Goal: Information Seeking & Learning: Learn about a topic

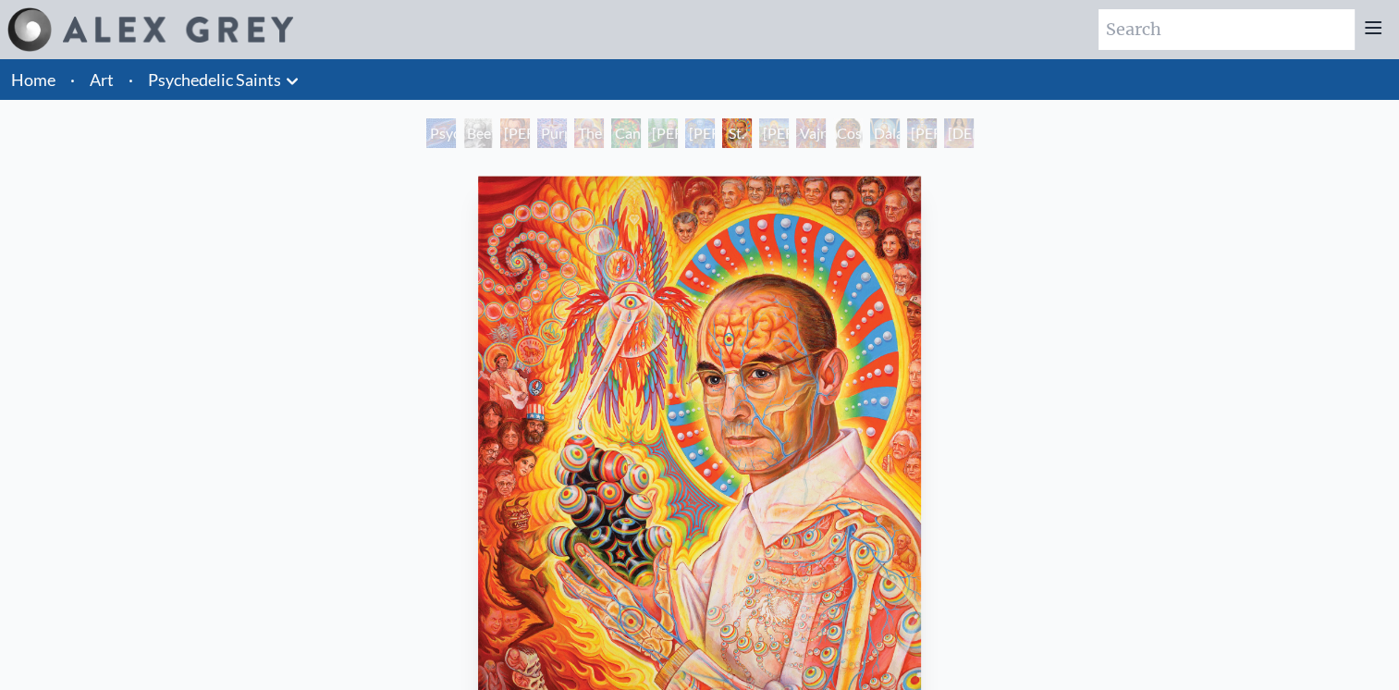
scroll to position [92, 0]
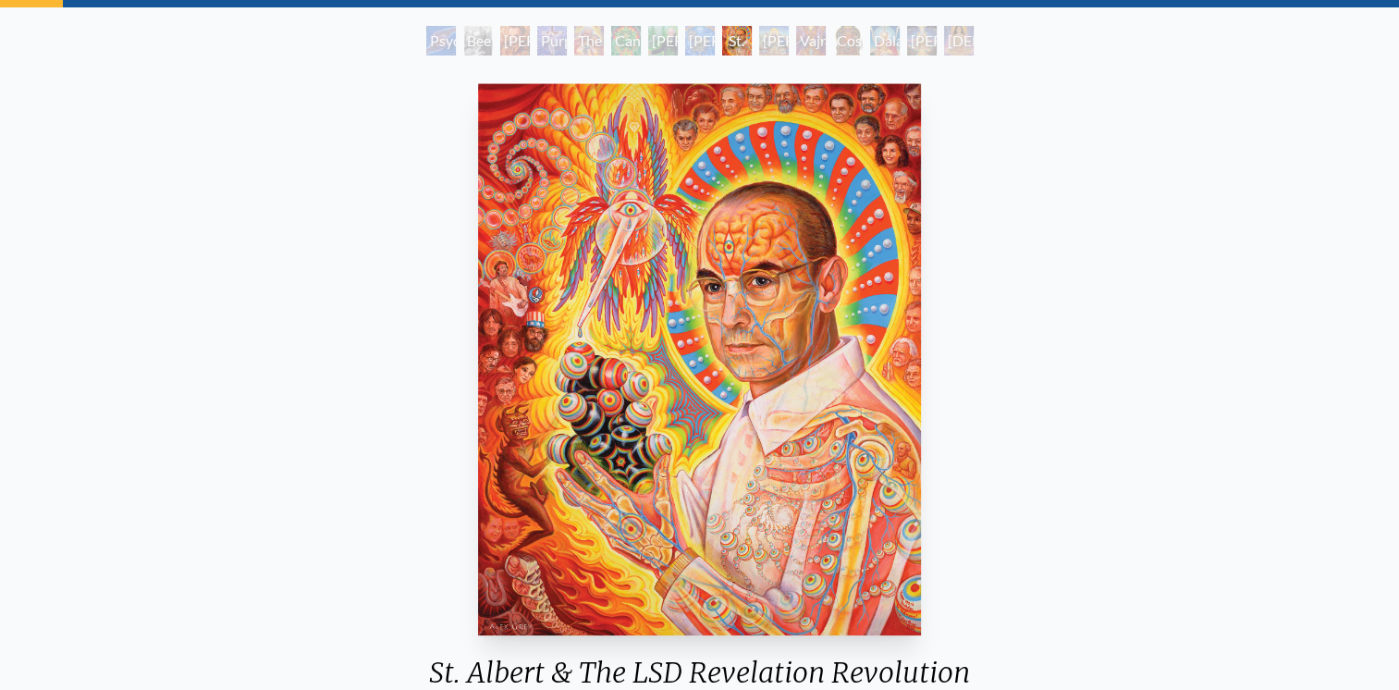
click at [715, 39] on div "[PERSON_NAME] & the New Eleusis" at bounding box center [700, 41] width 30 height 30
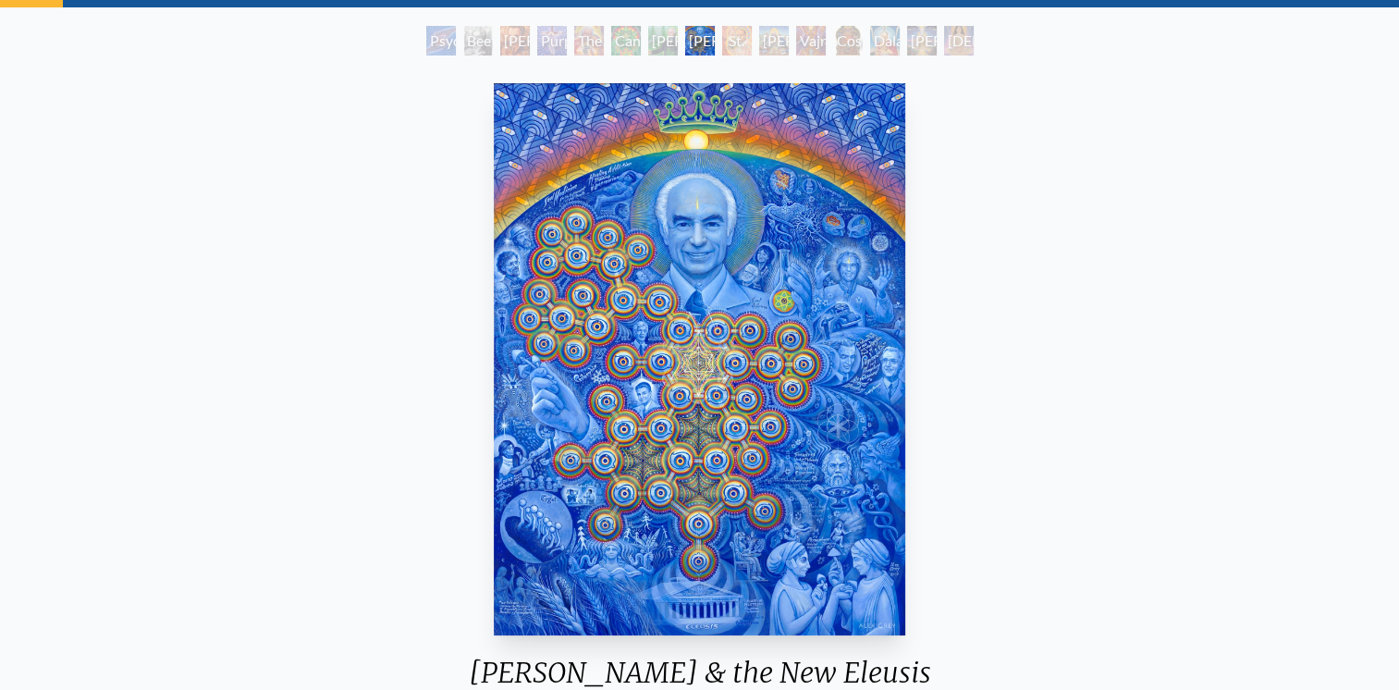
click at [660, 29] on div "[PERSON_NAME][US_STATE] - Hemp Farmer" at bounding box center [663, 41] width 30 height 30
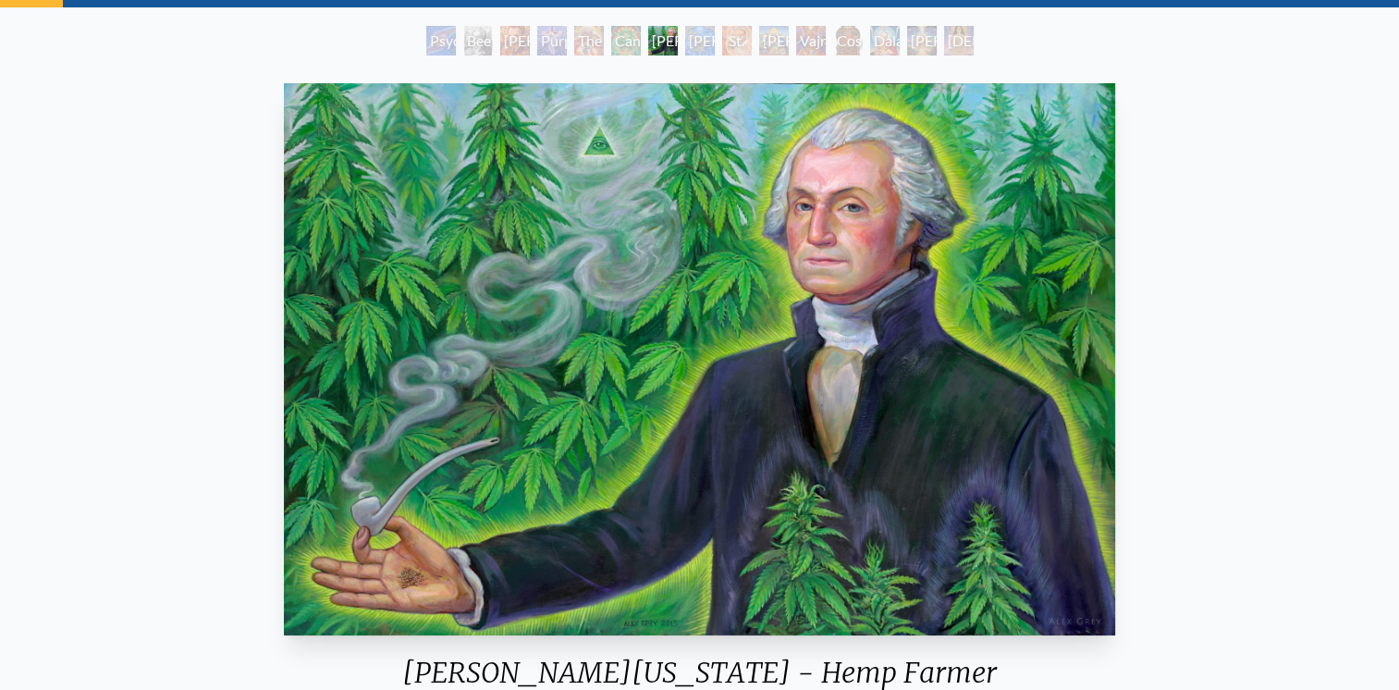
click at [626, 51] on div "Cannabacchus" at bounding box center [626, 41] width 30 height 30
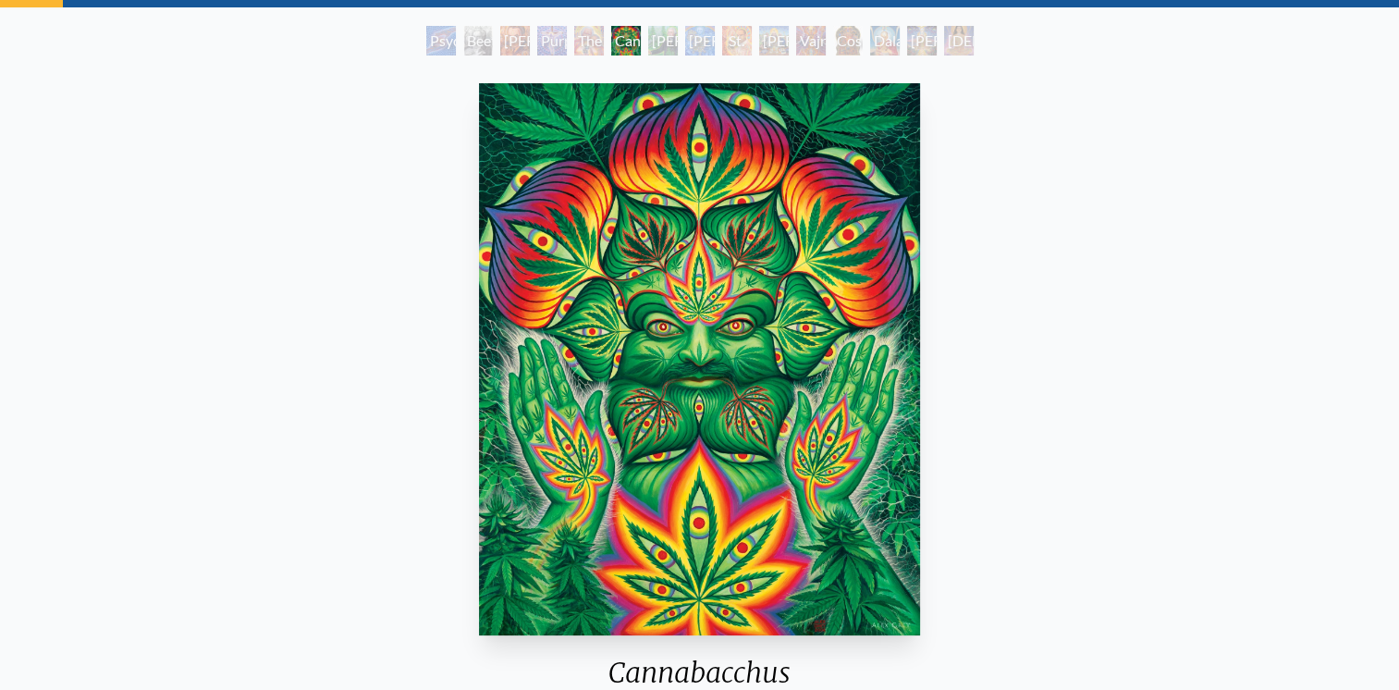
click at [604, 40] on div "The Shulgins and their Alchemical Angels" at bounding box center [589, 41] width 30 height 30
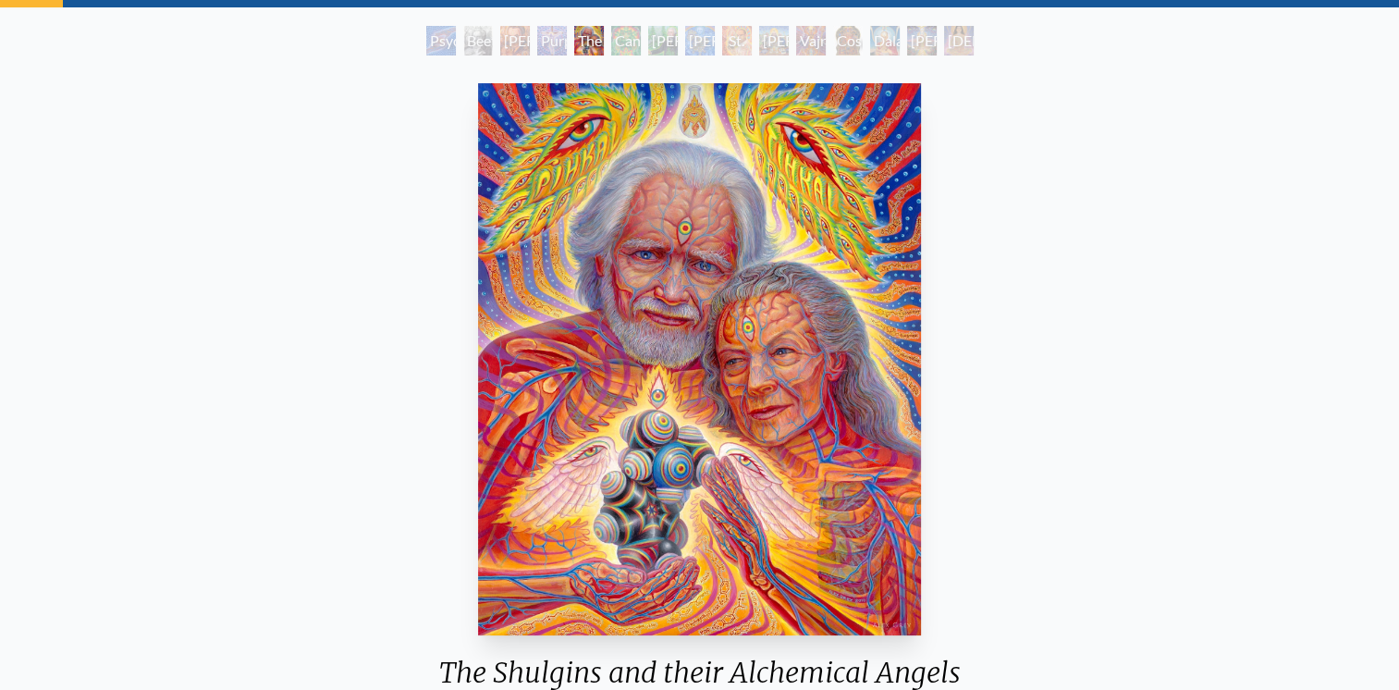
click at [547, 43] on div "Purple Jesus" at bounding box center [552, 41] width 30 height 30
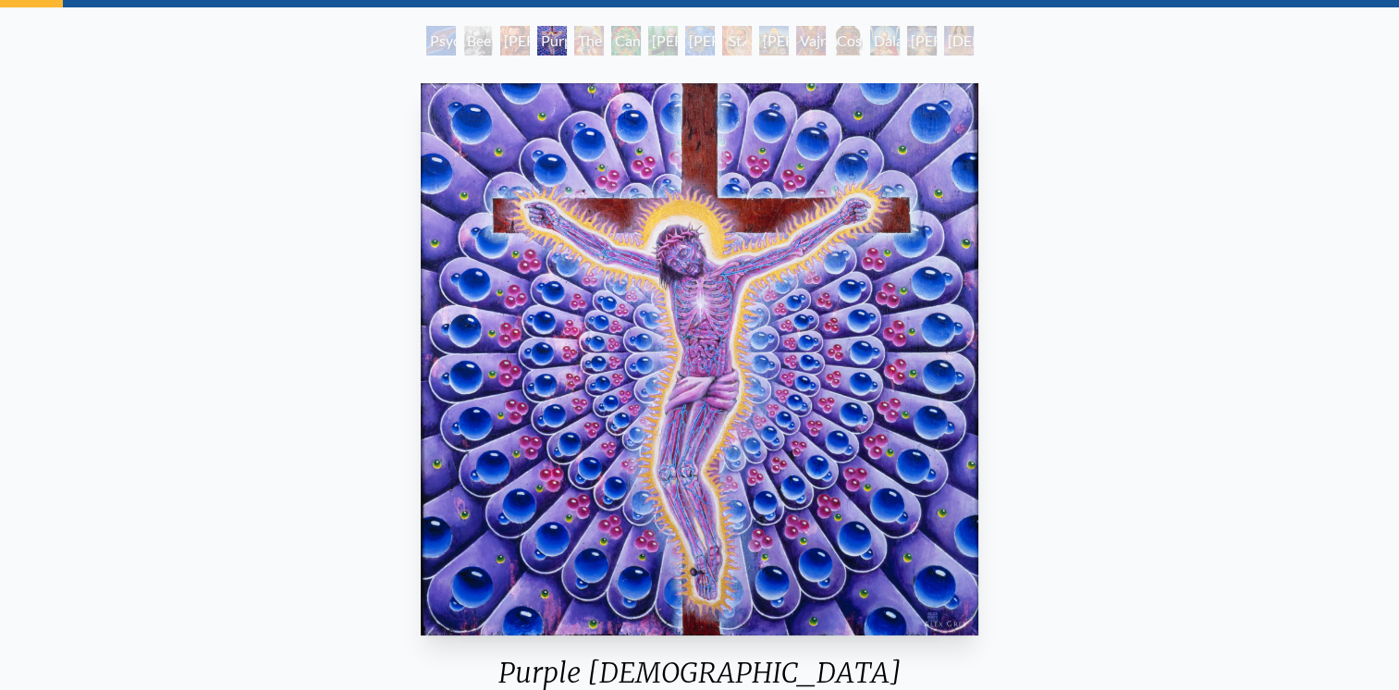
click at [725, 383] on img "4 / 15" at bounding box center [699, 359] width 557 height 552
click at [503, 47] on div "Stanislav Grof M.D., Cartographer of Consciousness" at bounding box center [515, 41] width 30 height 30
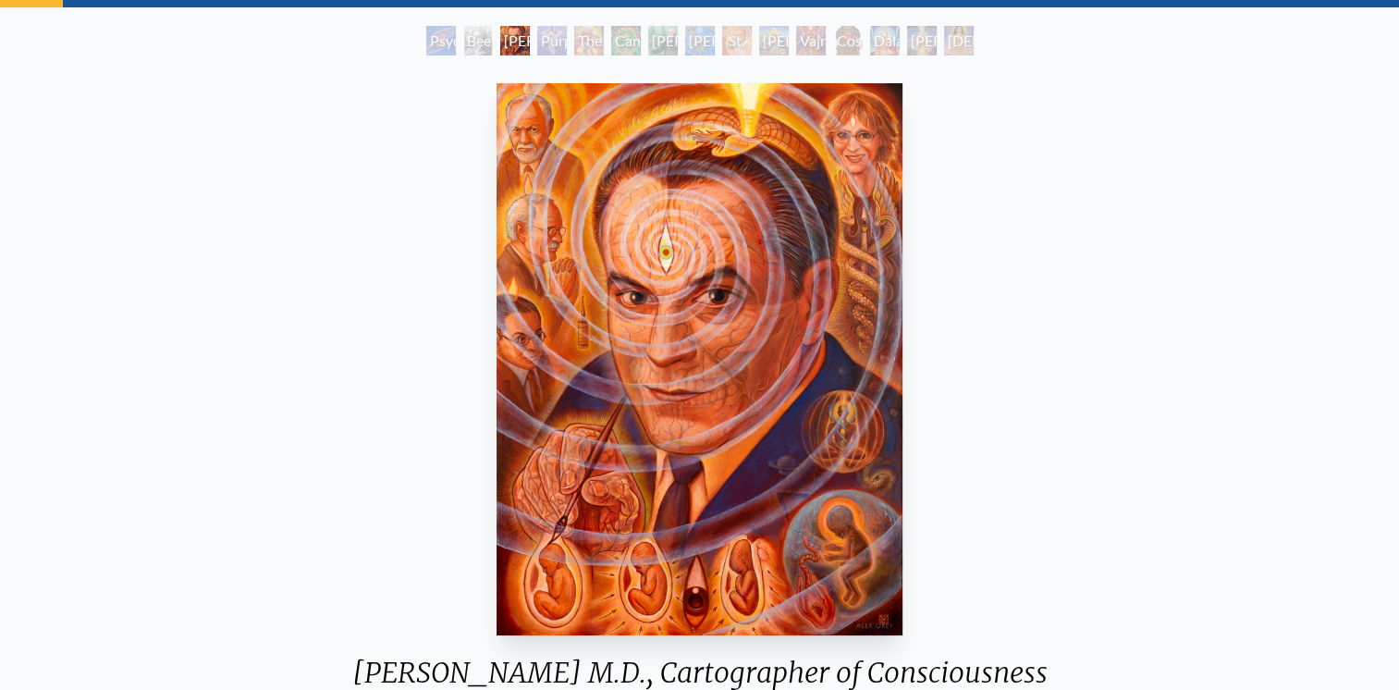
click at [521, 48] on div "Stanislav Grof M.D., Cartographer of Consciousness" at bounding box center [515, 41] width 30 height 30
drag, startPoint x: 521, startPoint y: 48, endPoint x: 485, endPoint y: 38, distance: 37.5
click at [500, 38] on div "Stanislav Grof M.D., Cartographer of Consciousness" at bounding box center [515, 41] width 30 height 30
click at [463, 35] on div "Beethoven" at bounding box center [478, 41] width 30 height 30
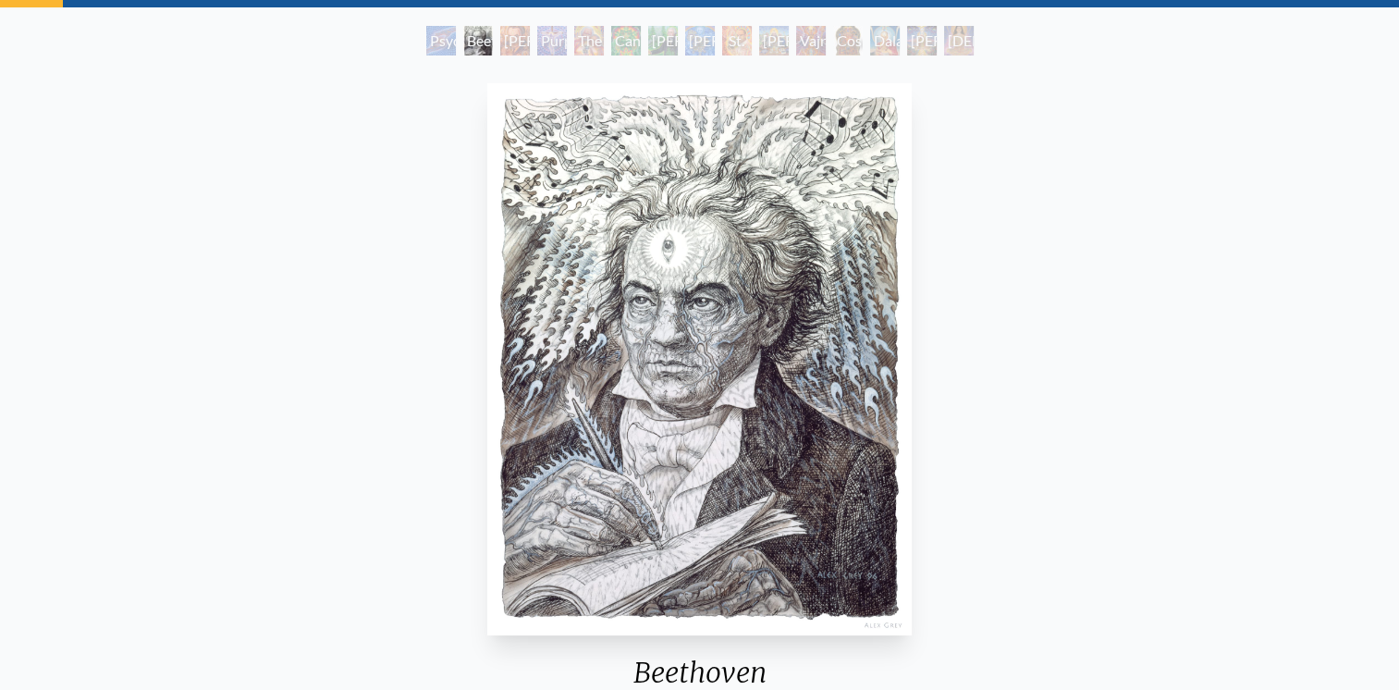
click at [431, 40] on div "Psychedelic Healing" at bounding box center [441, 41] width 30 height 30
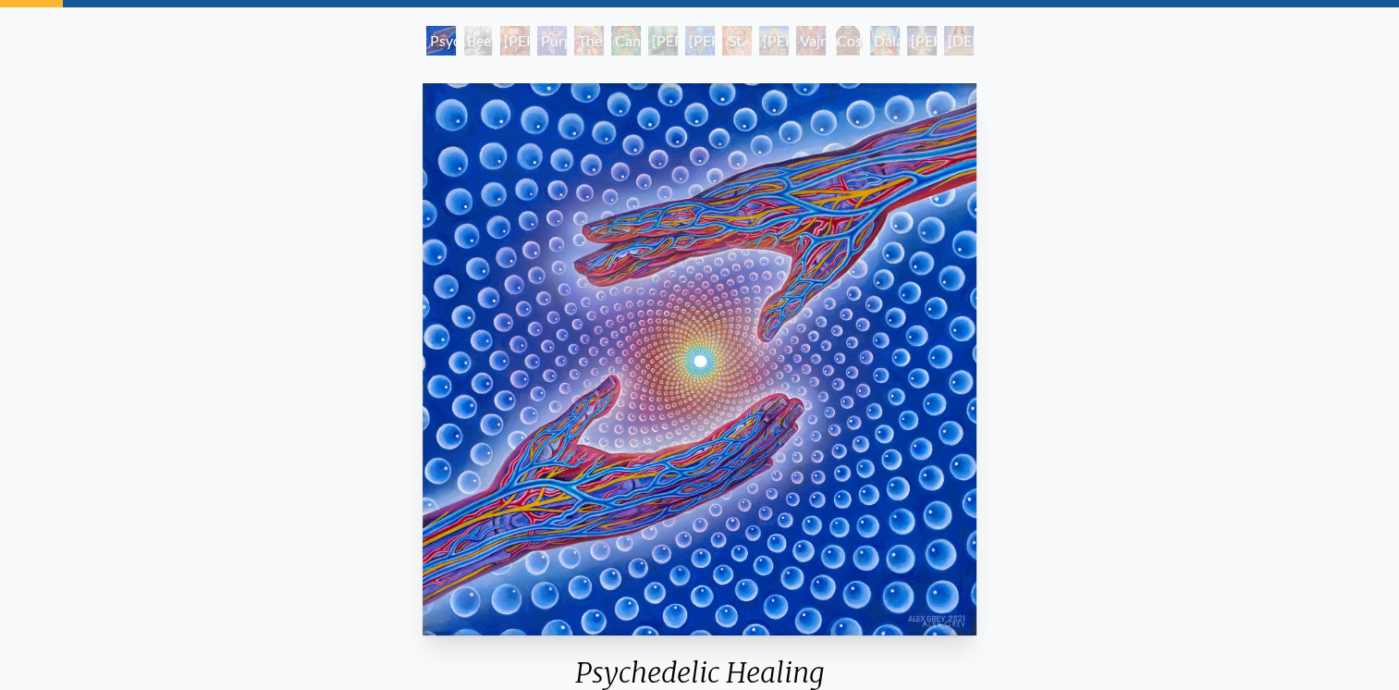
click at [699, 364] on img "1 / 15" at bounding box center [699, 359] width 554 height 552
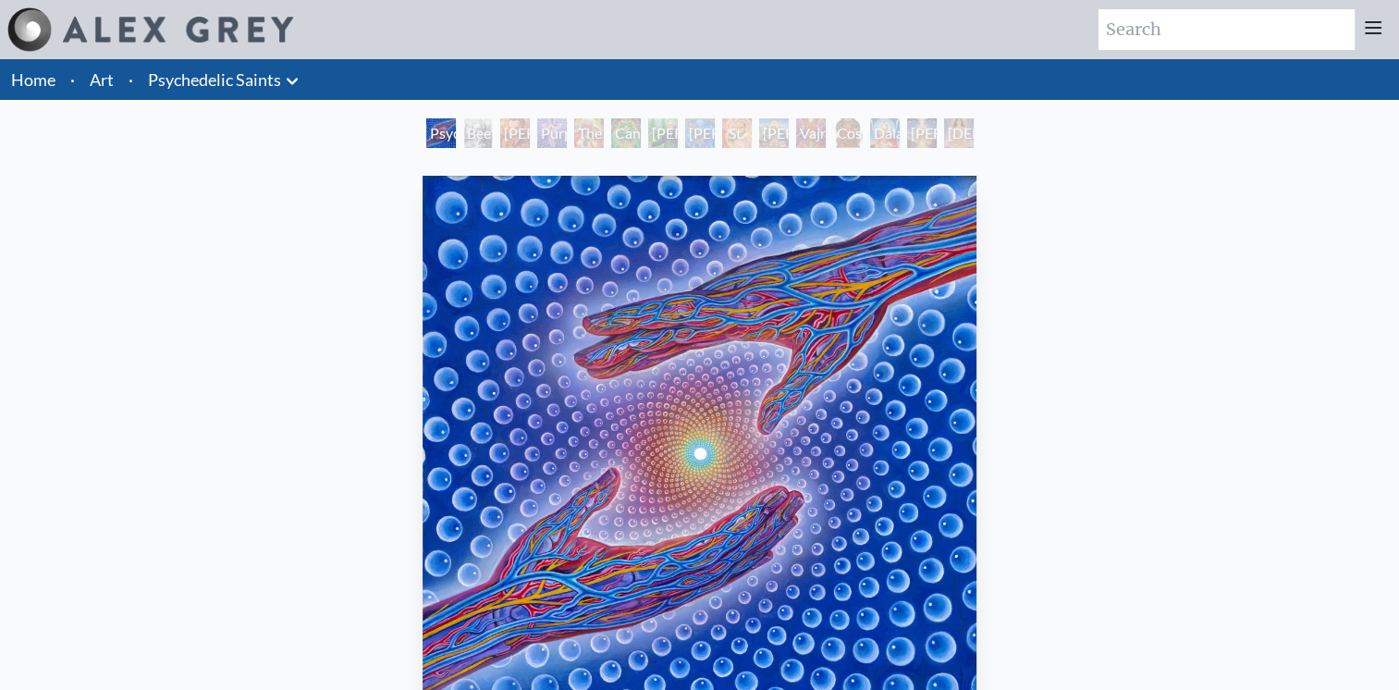
scroll to position [92, 0]
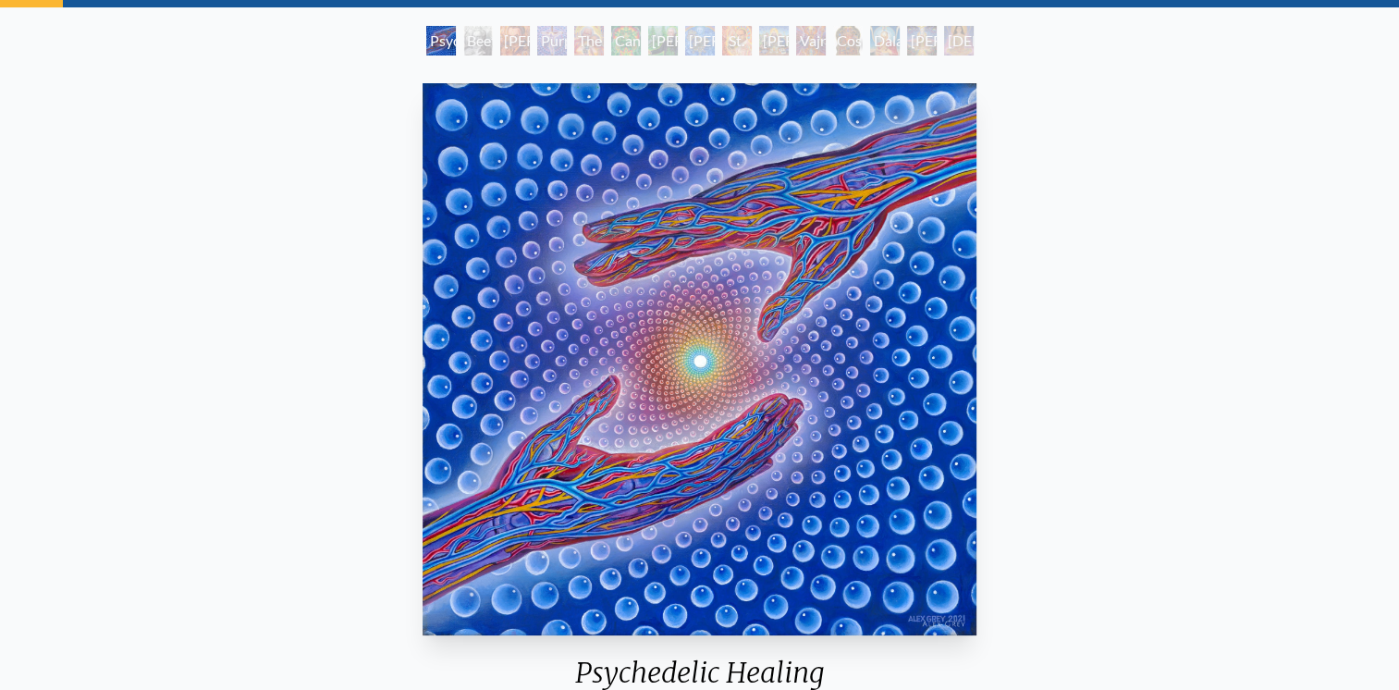
click at [762, 31] on div "Ram Dass" at bounding box center [774, 41] width 30 height 30
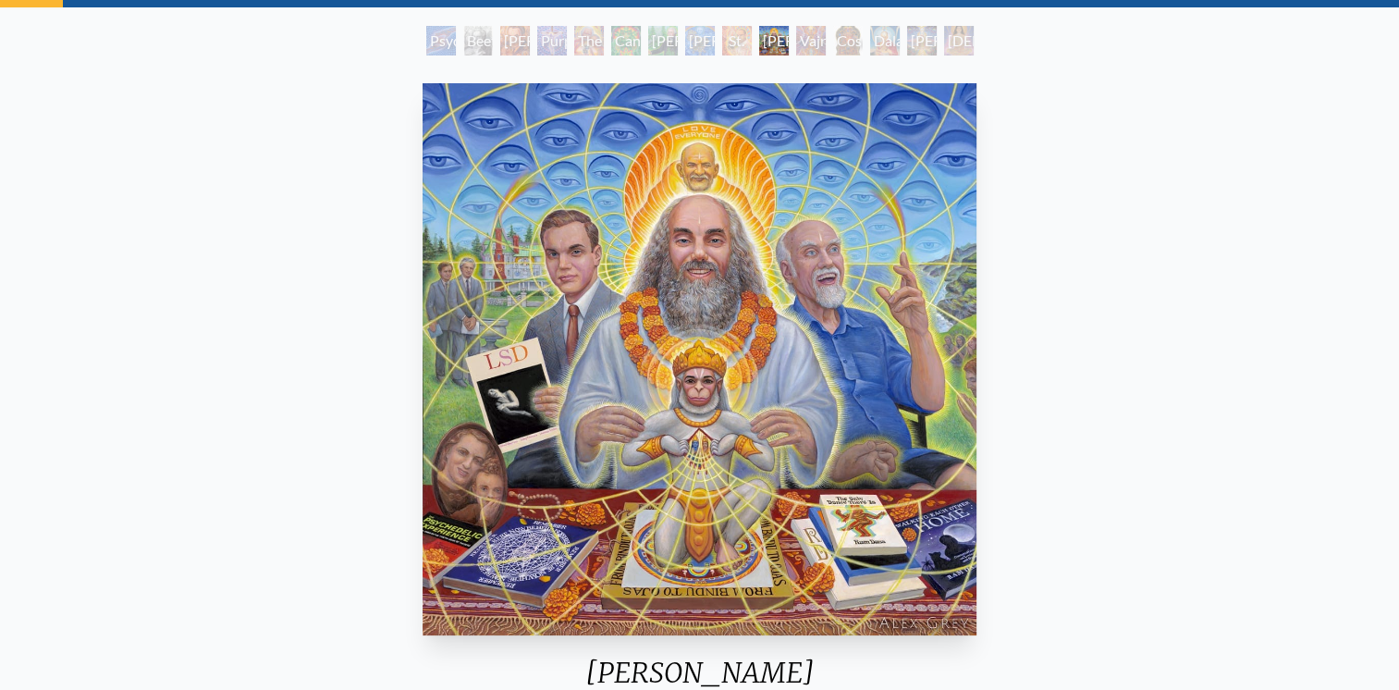
click at [801, 50] on div "Vajra Guru" at bounding box center [811, 41] width 30 height 30
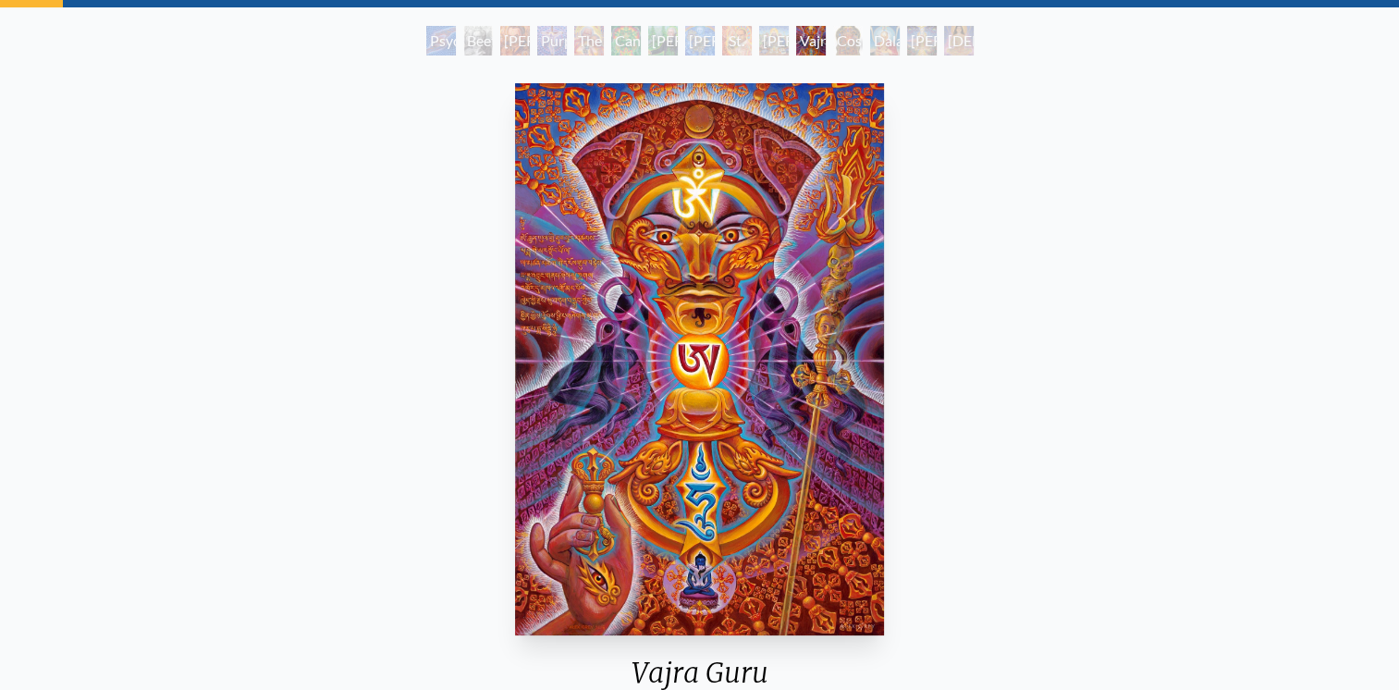
click at [834, 28] on div "Cosmic Christ" at bounding box center [848, 41] width 30 height 30
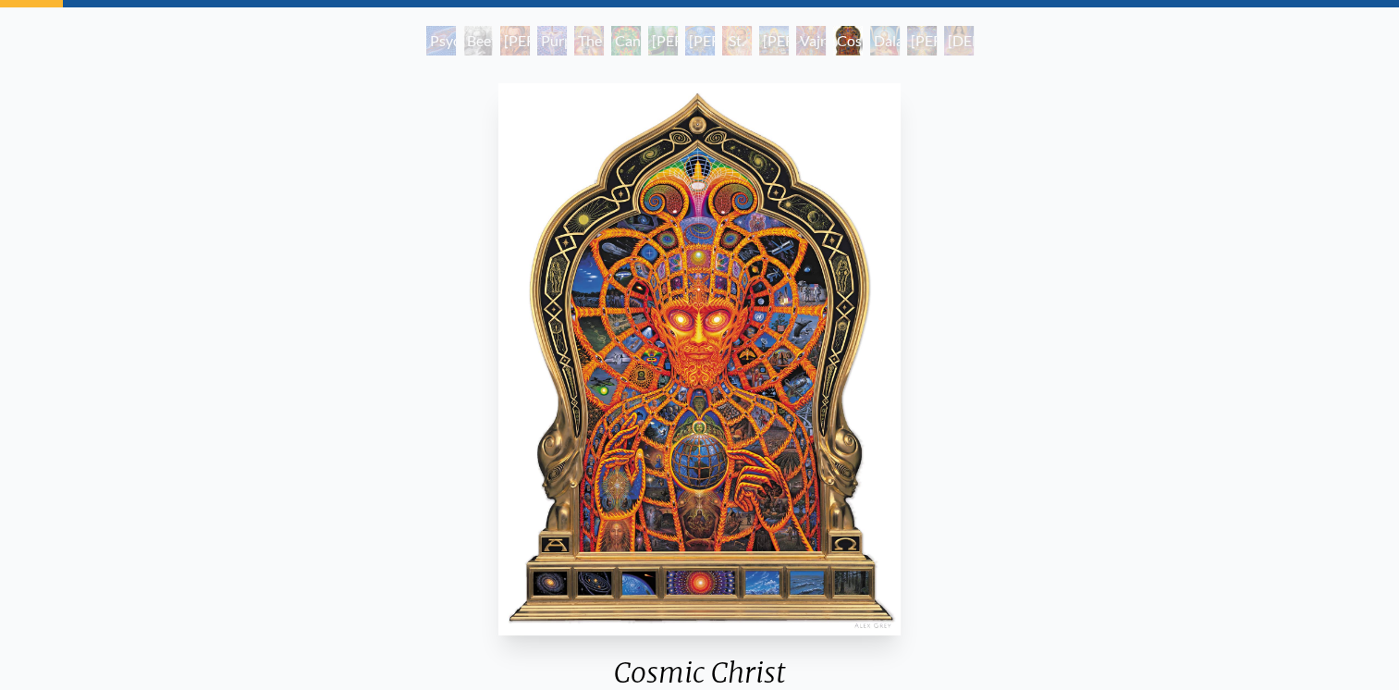
click at [871, 39] on div "Dalai Lama" at bounding box center [885, 41] width 30 height 30
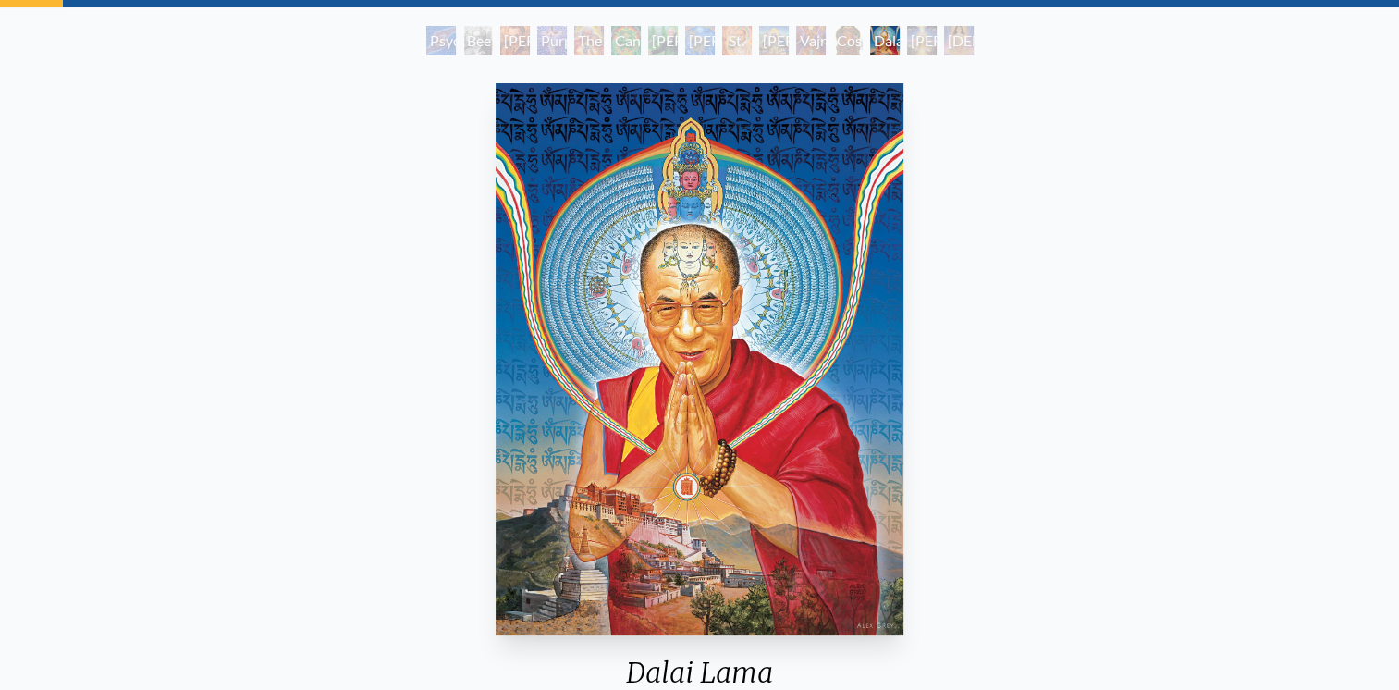
click at [918, 37] on div "Adi Da" at bounding box center [922, 41] width 30 height 30
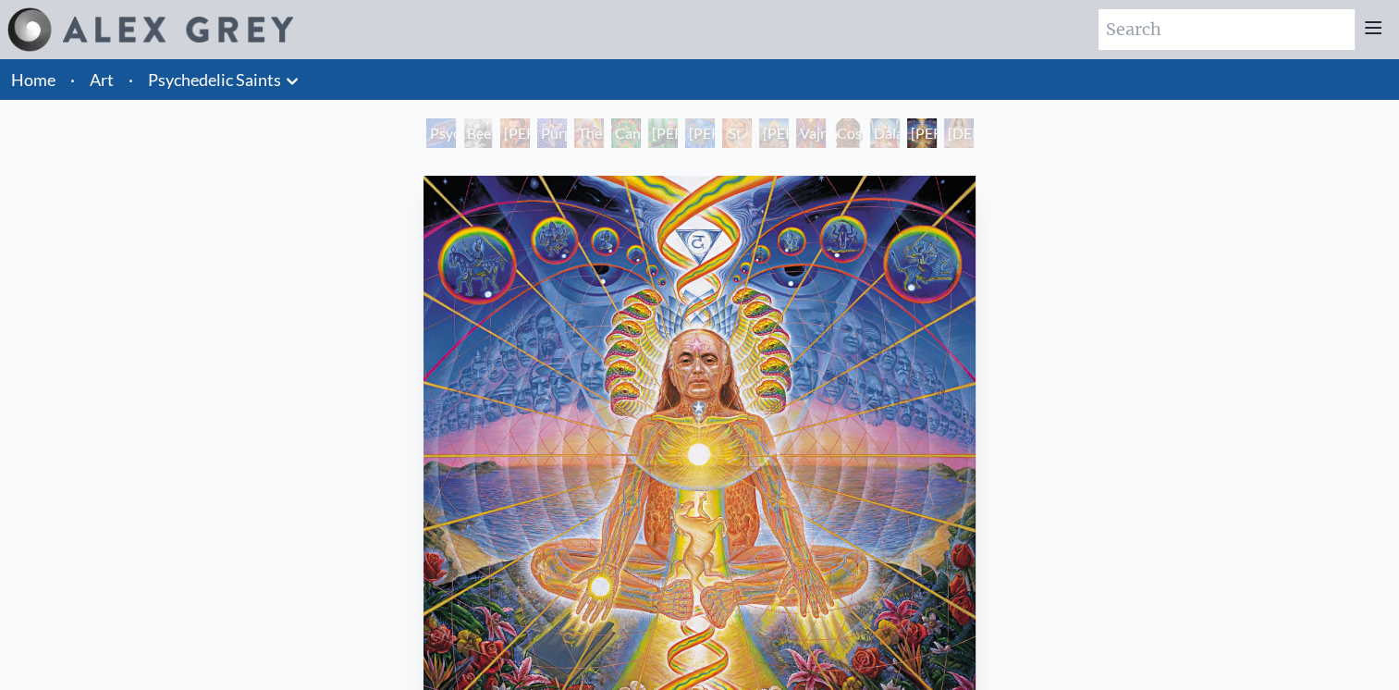
click at [951, 135] on div "Namaste" at bounding box center [959, 133] width 30 height 30
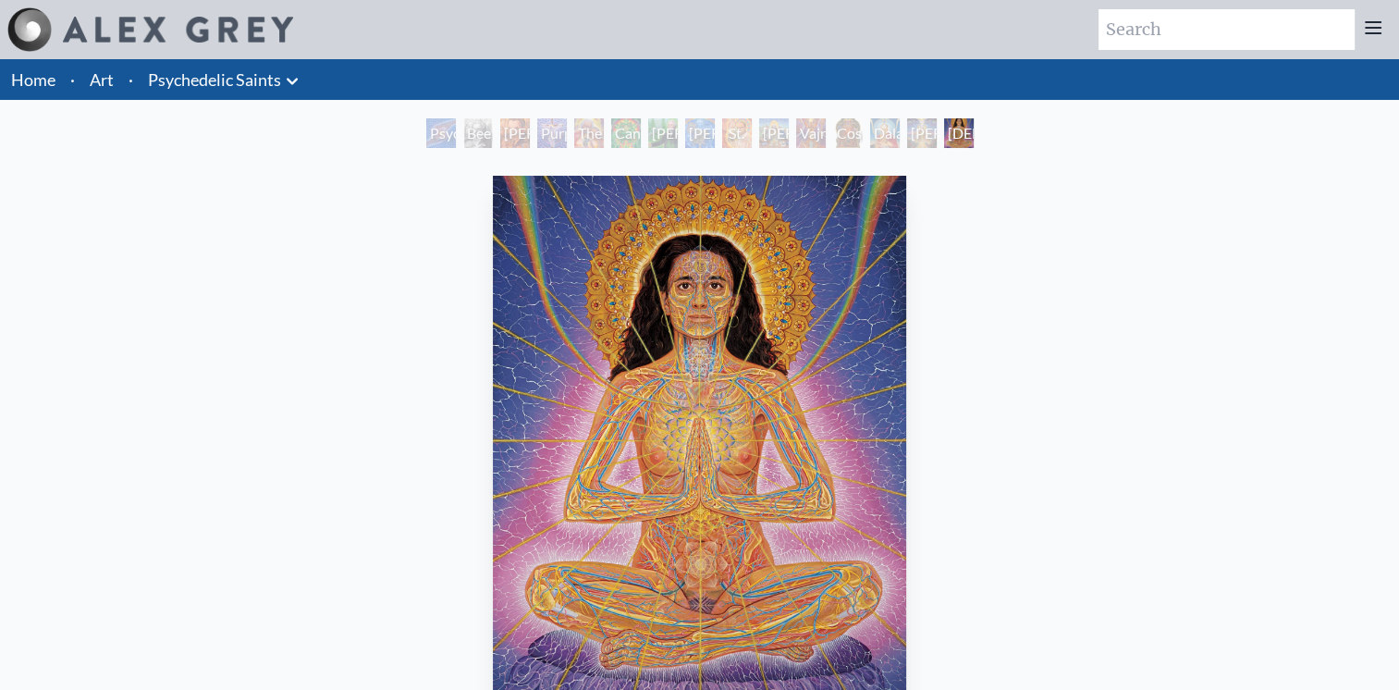
click at [301, 78] on icon at bounding box center [292, 81] width 22 height 22
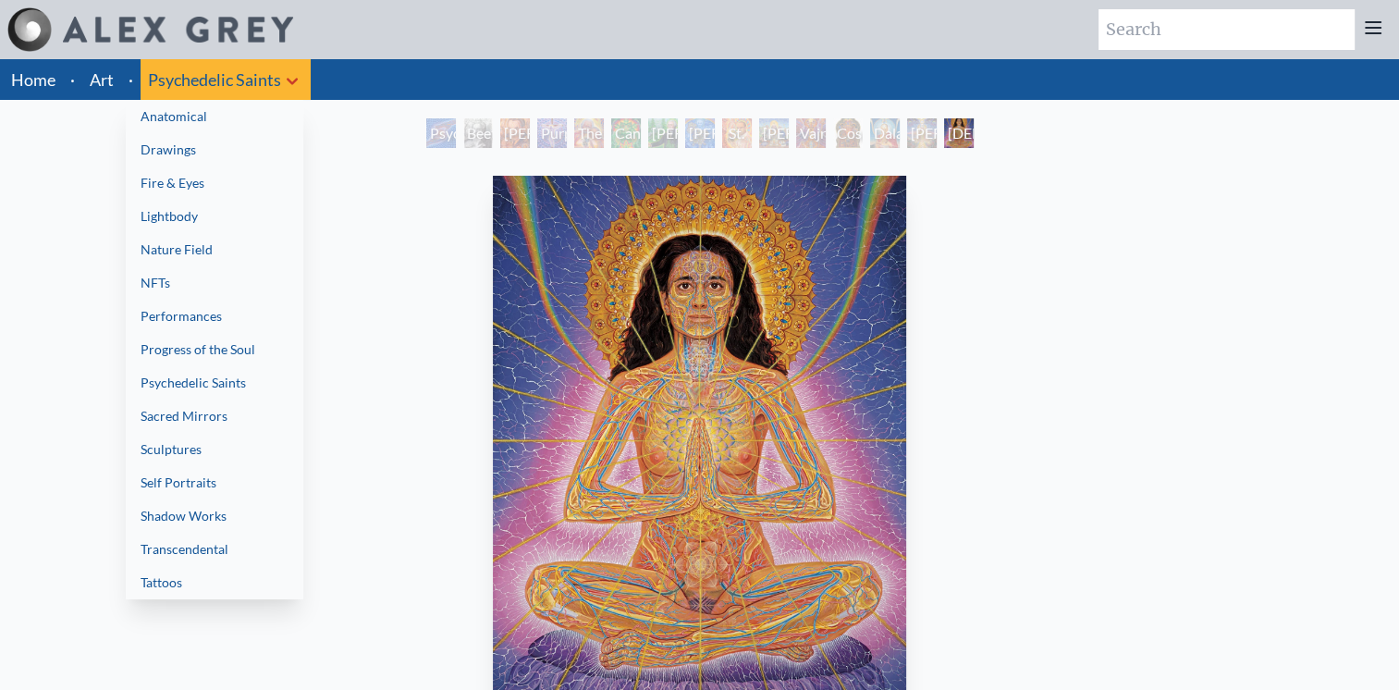
click at [301, 78] on div at bounding box center [699, 345] width 1399 height 690
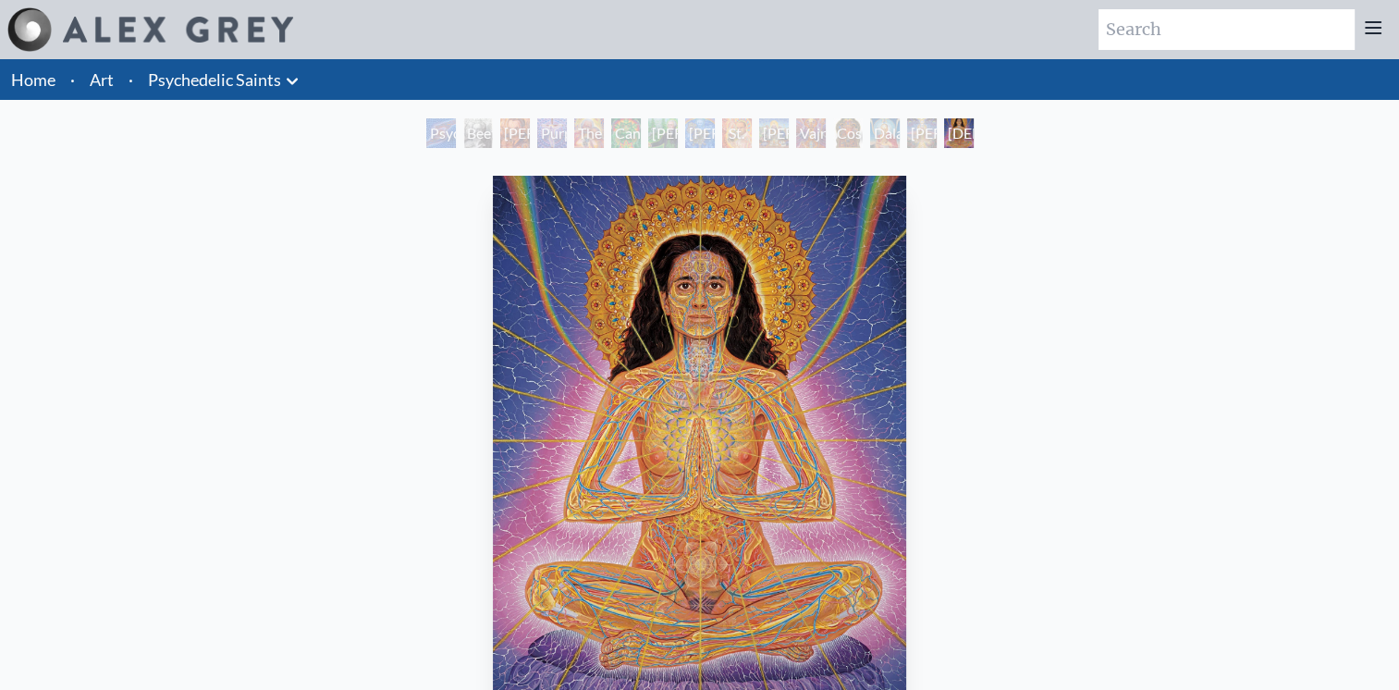
click at [44, 73] on link "Home" at bounding box center [33, 79] width 44 height 20
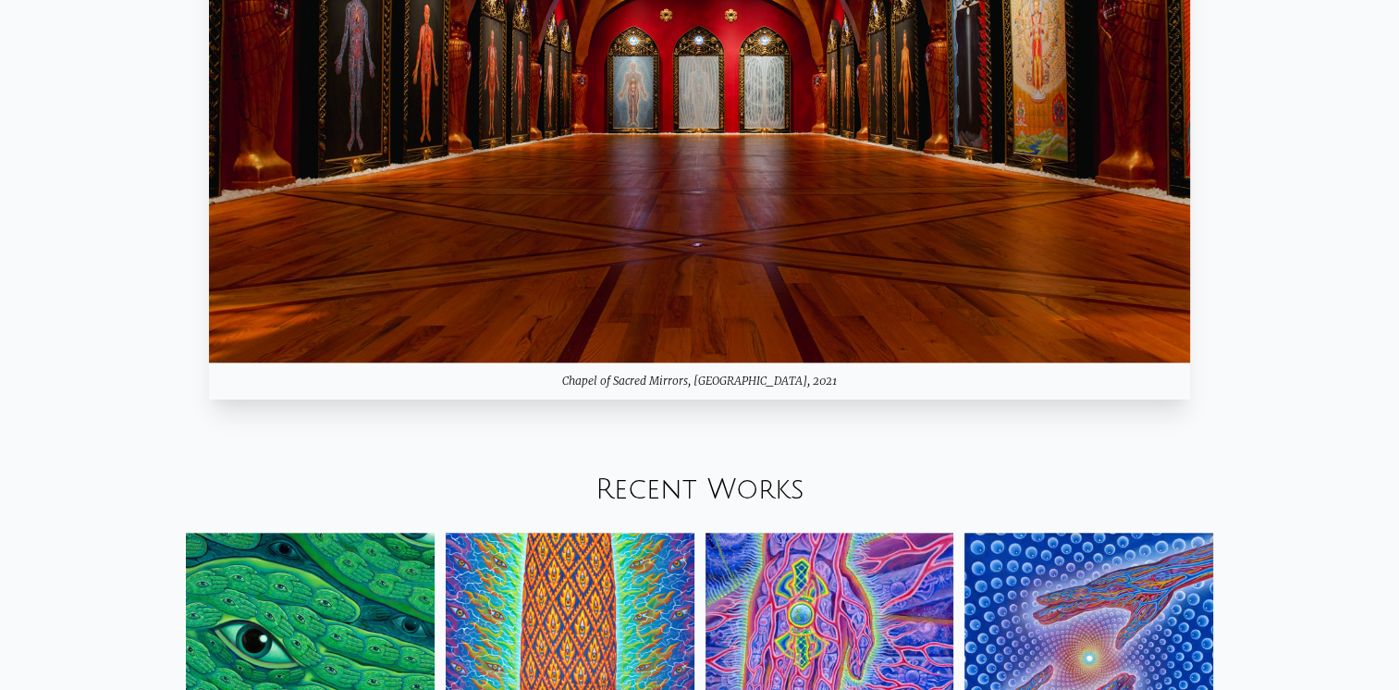
scroll to position [2126, 0]
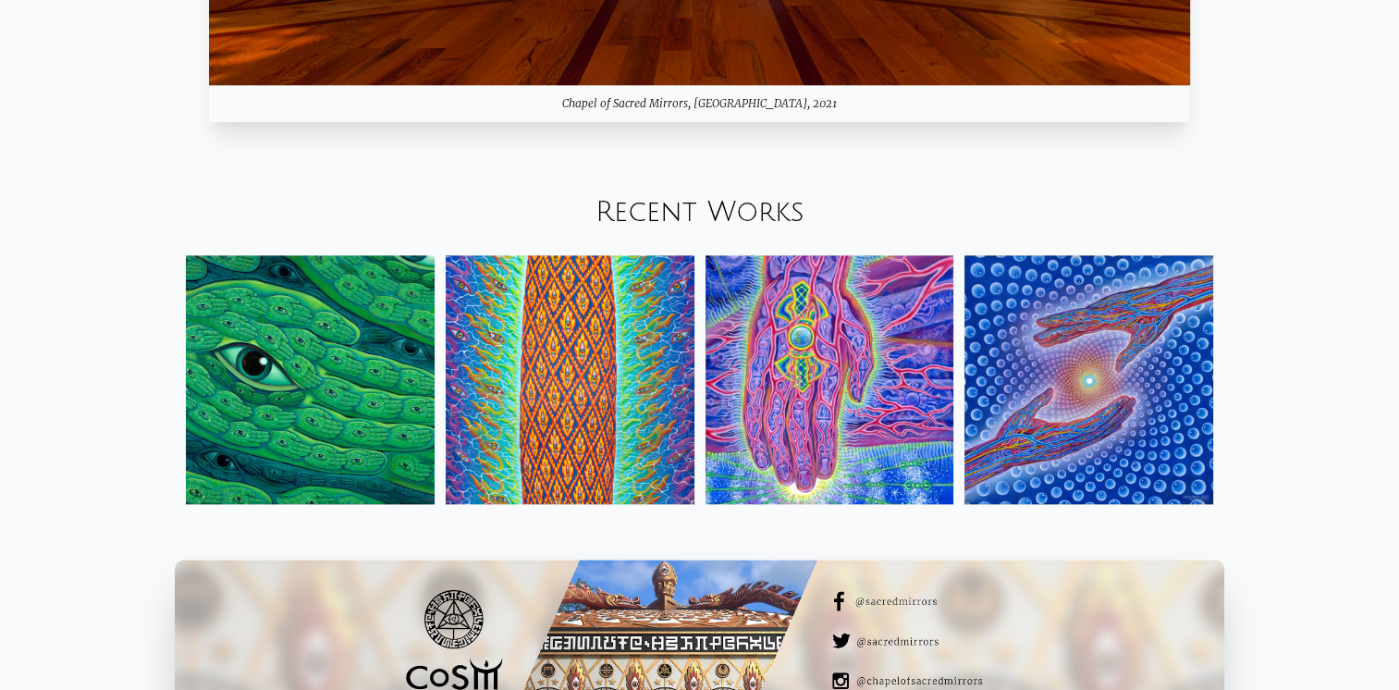
click at [1287, 381] on div "Your browser does not support the video tag. Mystic Visionary Artist, co-founde…" at bounding box center [699, 261] width 1399 height 4657
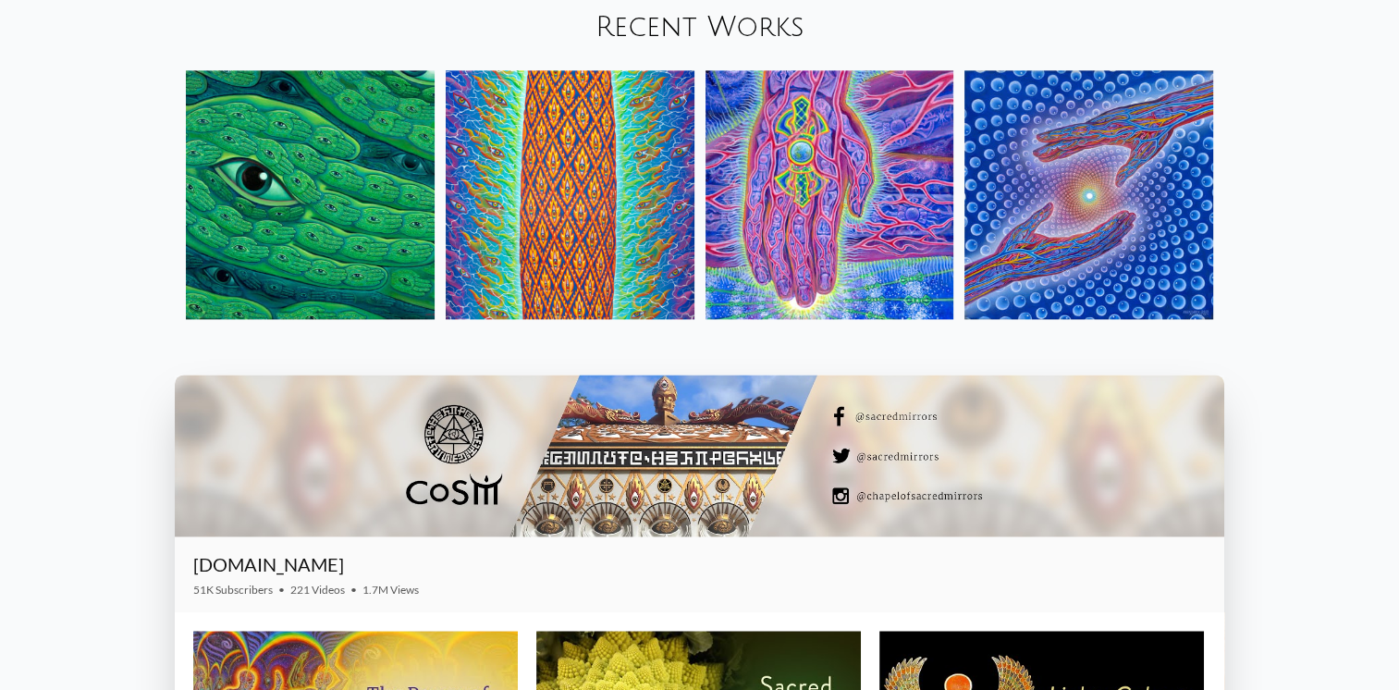
click at [1290, 373] on div "Your browser does not support the video tag. Mystic Visionary Artist, co-founde…" at bounding box center [699, 76] width 1399 height 4657
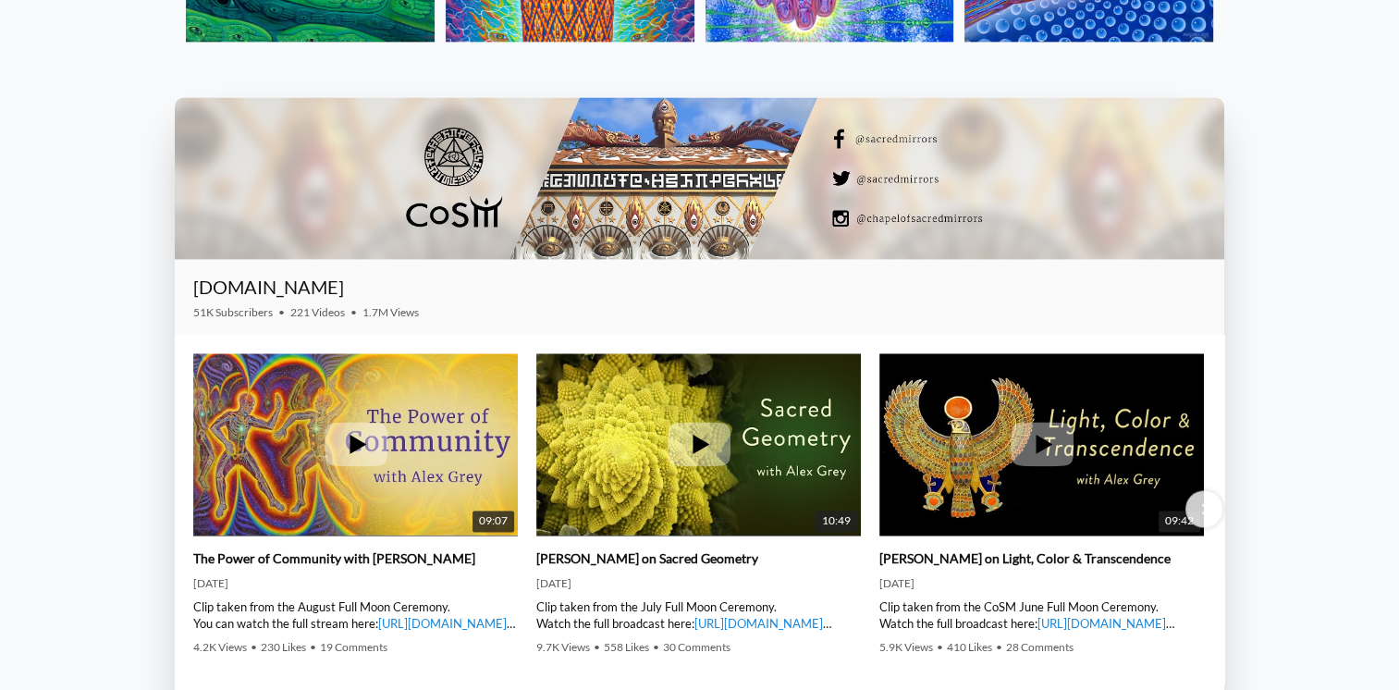
click at [593, 150] on div at bounding box center [699, 178] width 1049 height 162
click at [440, 202] on div at bounding box center [699, 178] width 1049 height 162
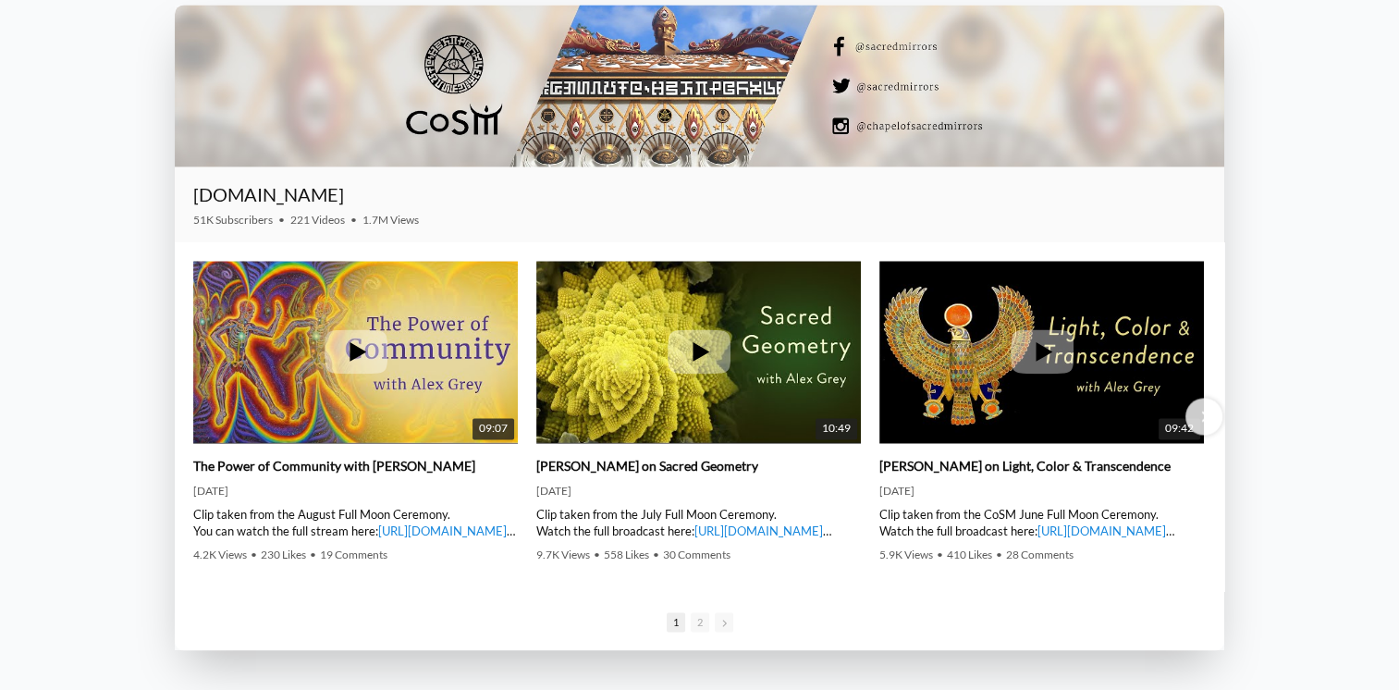
scroll to position [3143, 0]
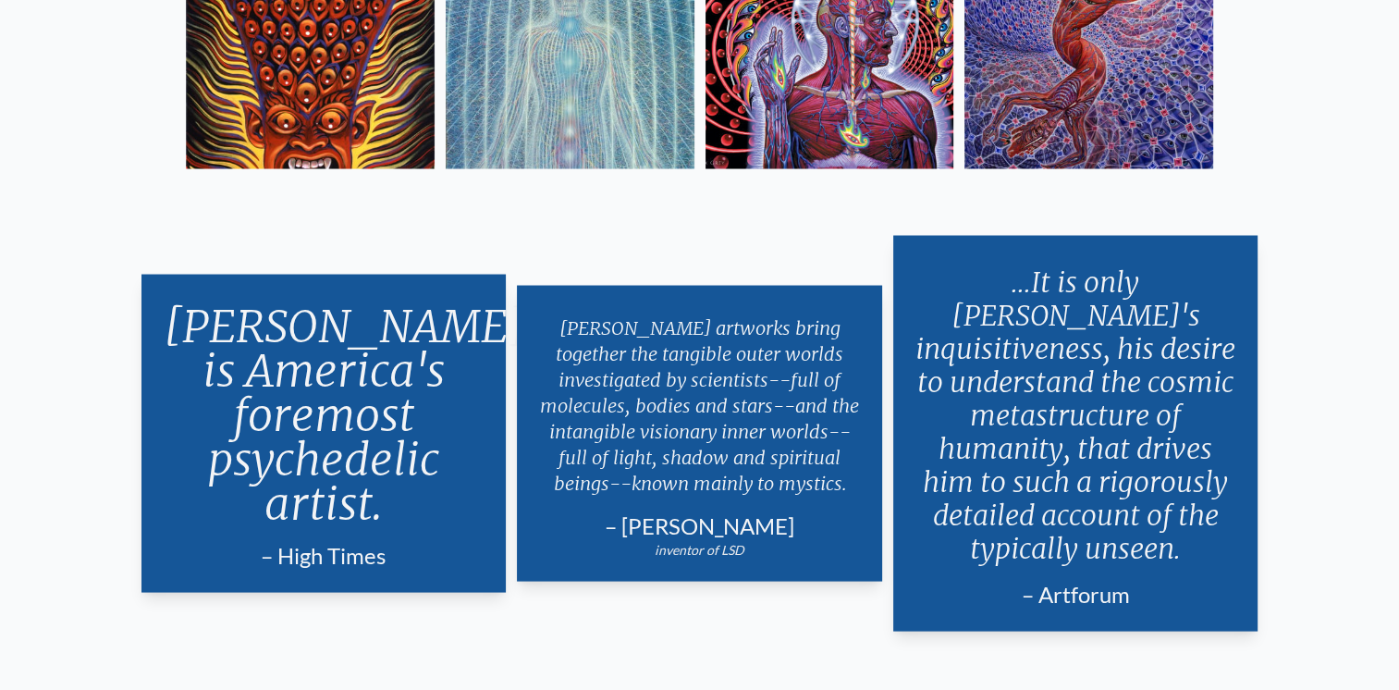
scroll to position [3605, 0]
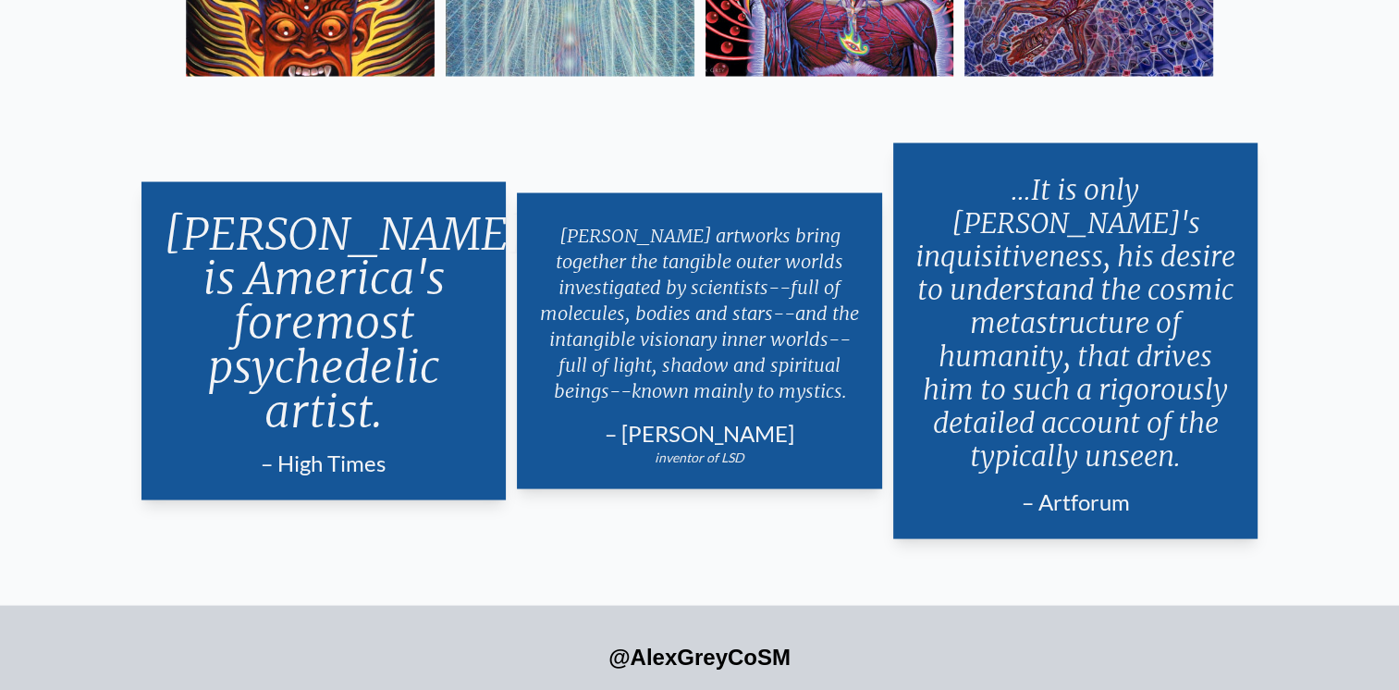
click at [349, 320] on p "Alex Grey is America's foremost psychedelic artist." at bounding box center [324, 322] width 321 height 237
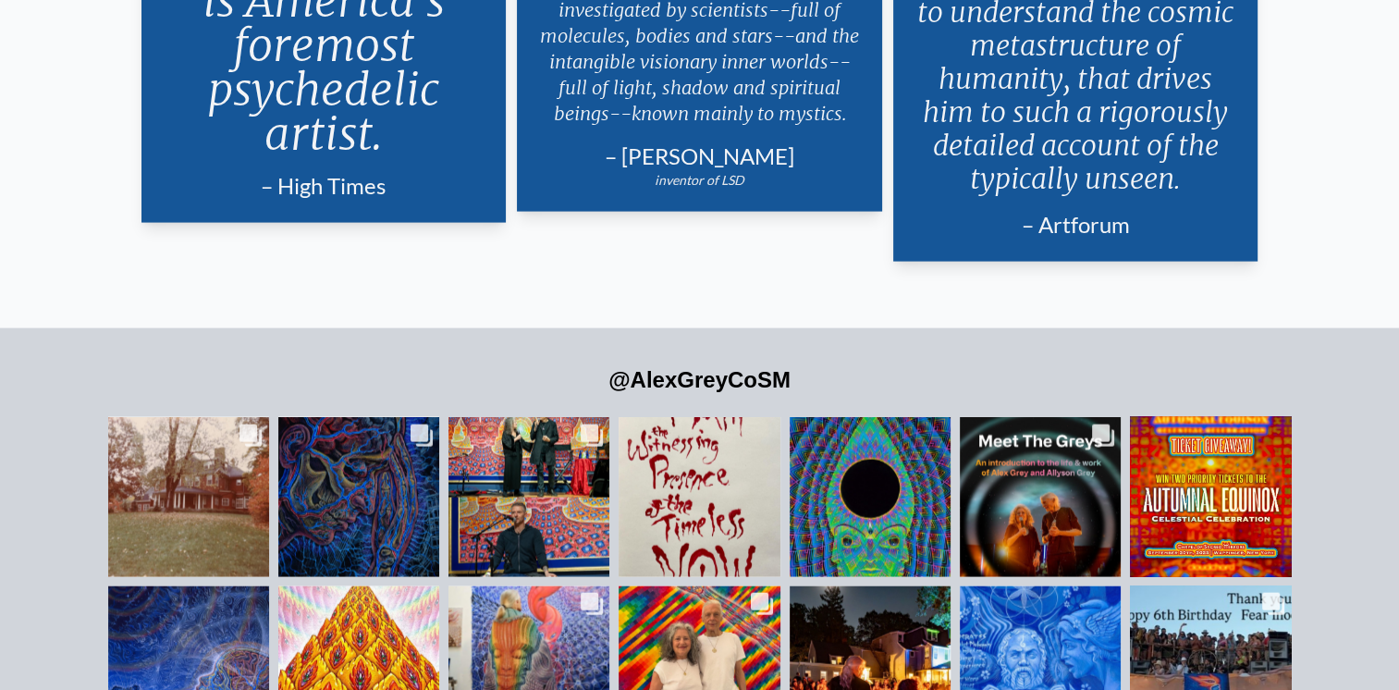
scroll to position [4067, 0]
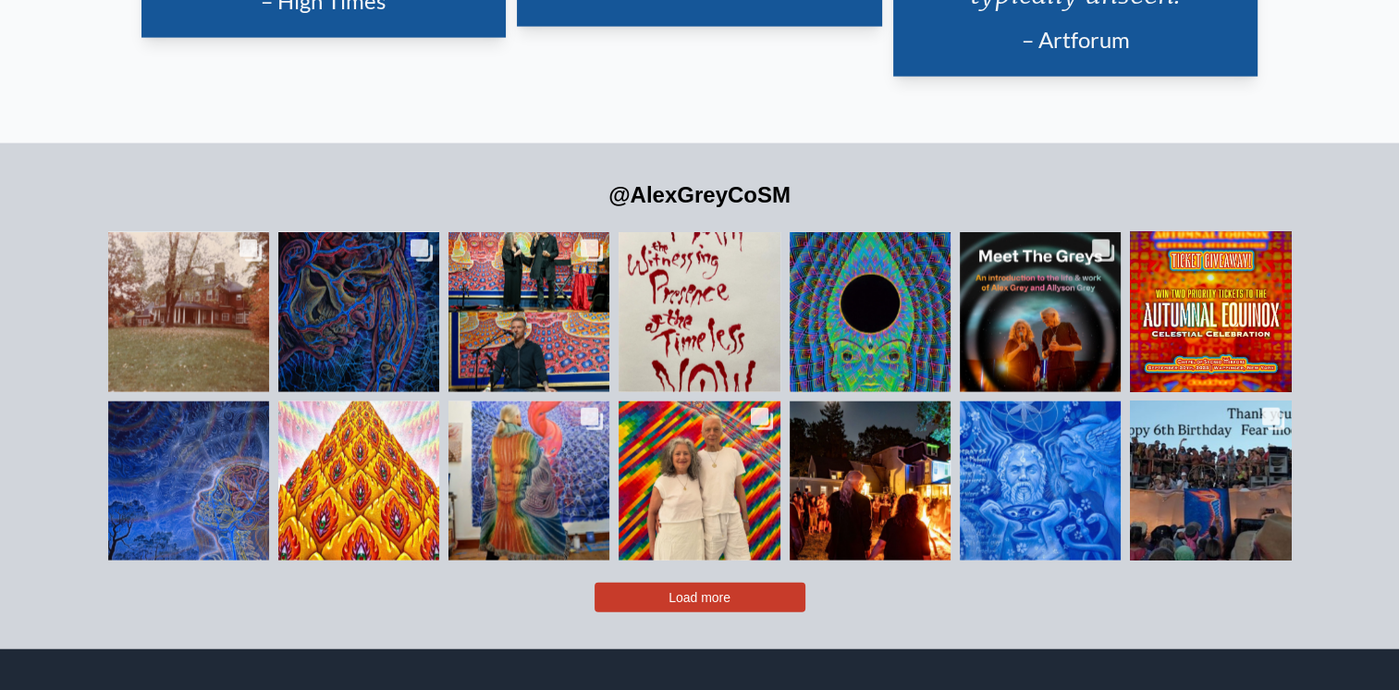
click at [54, 309] on div "@AlexGreyCoSM Likes Count 1.1K Comments Count 12 1 Liked a while ago" at bounding box center [699, 396] width 1399 height 506
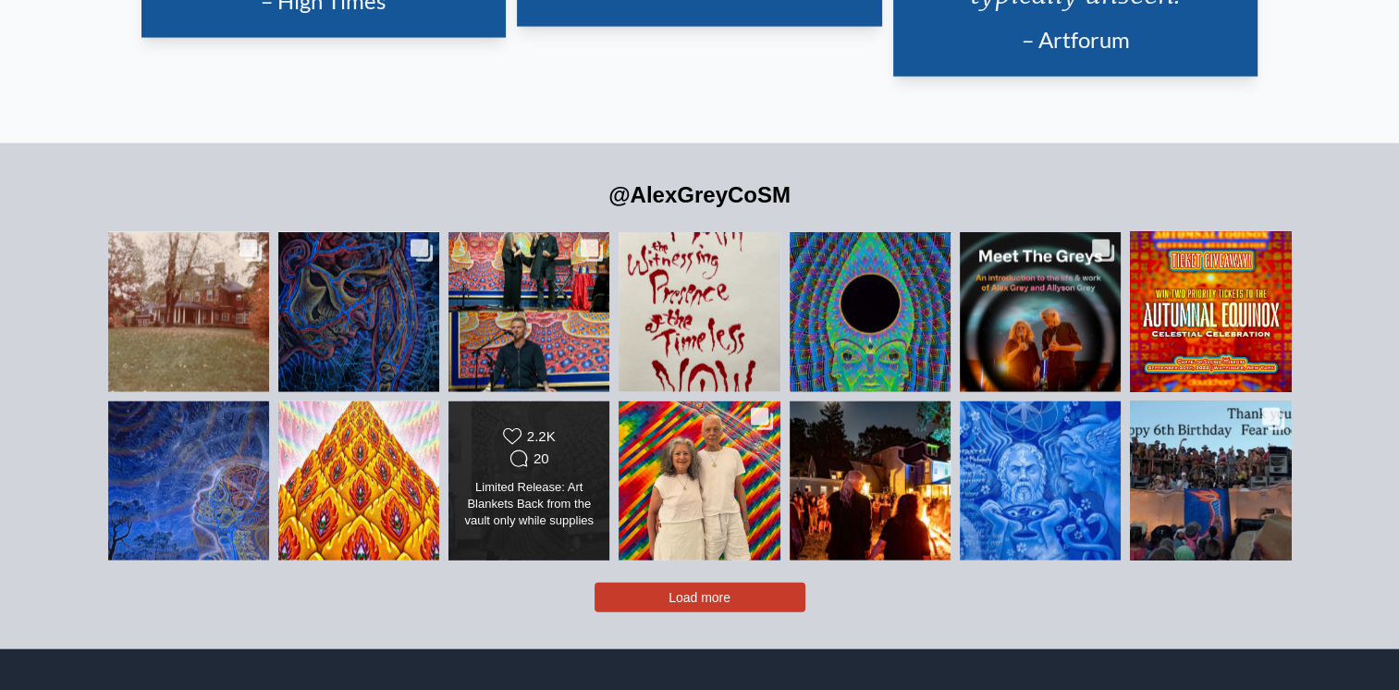
scroll to position [4209, 0]
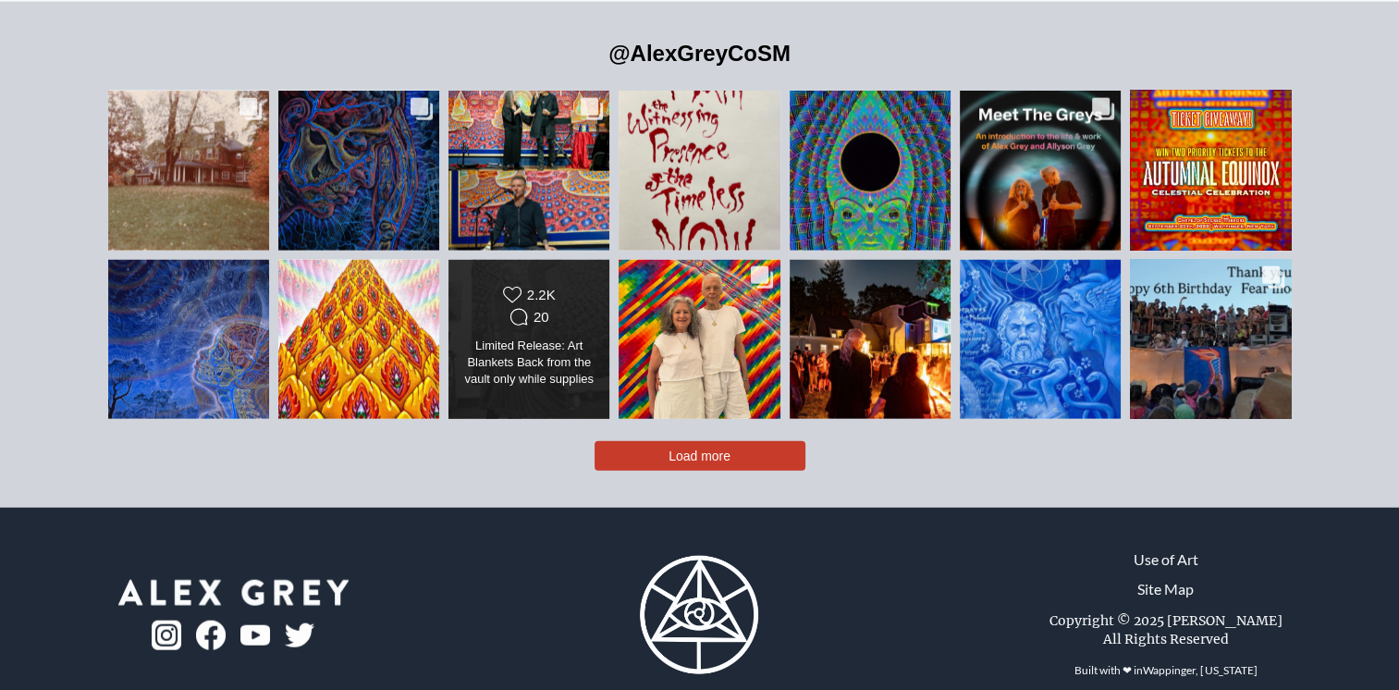
click at [573, 286] on div "Likes Count 2.2K Comments Count 20" at bounding box center [529, 308] width 130 height 44
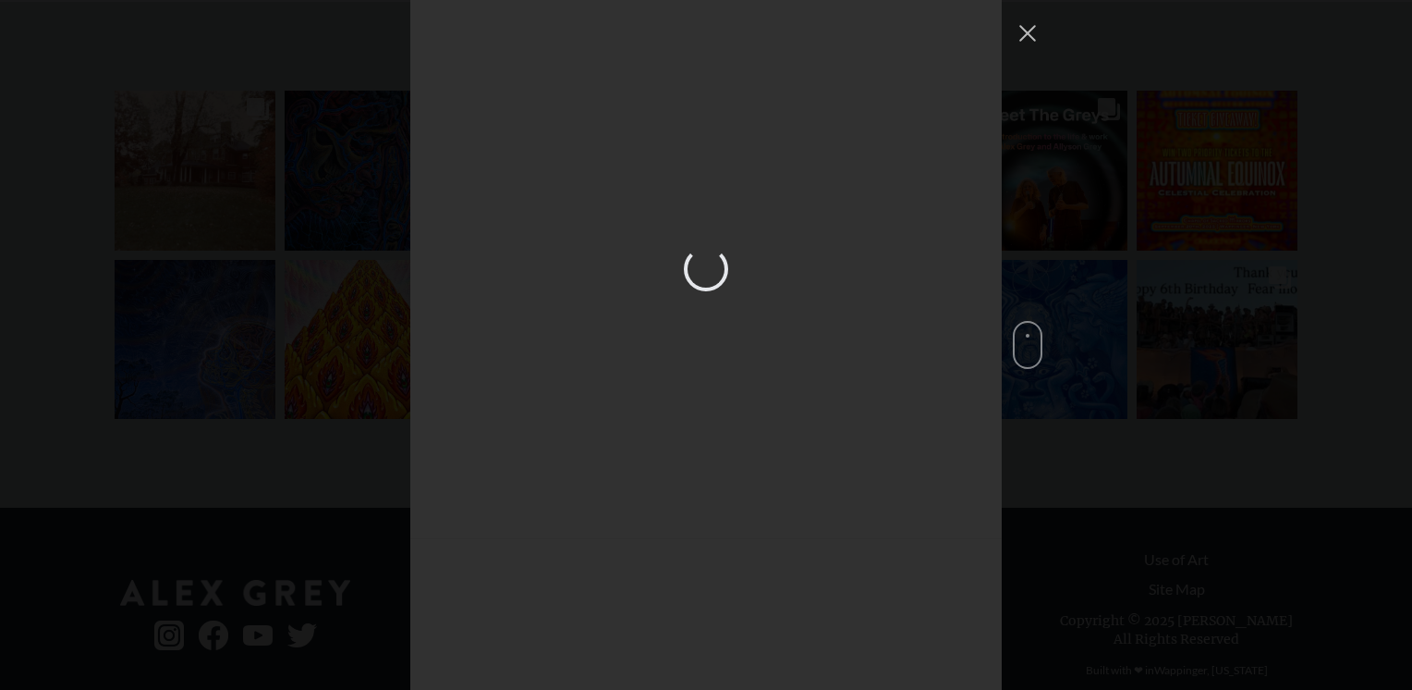
scroll to position [3503, 0]
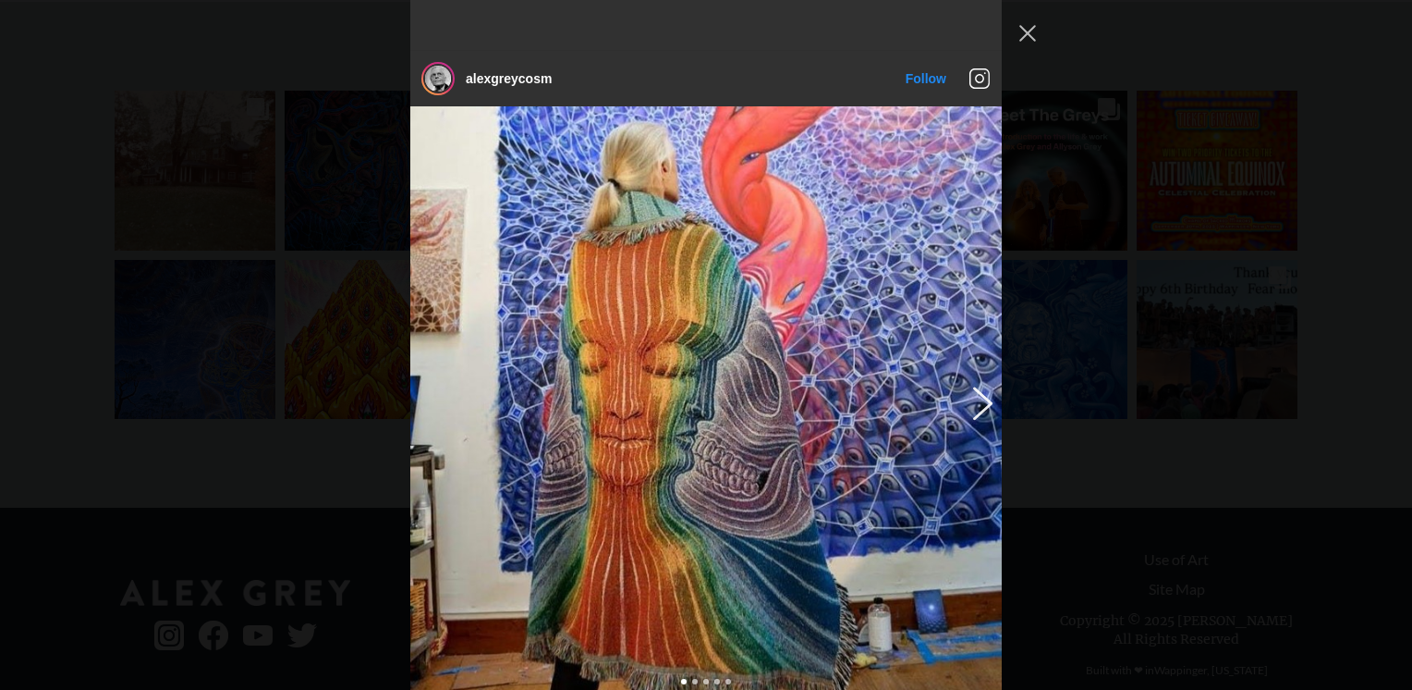
click at [975, 385] on button "Previous image" at bounding box center [980, 401] width 22 height 33
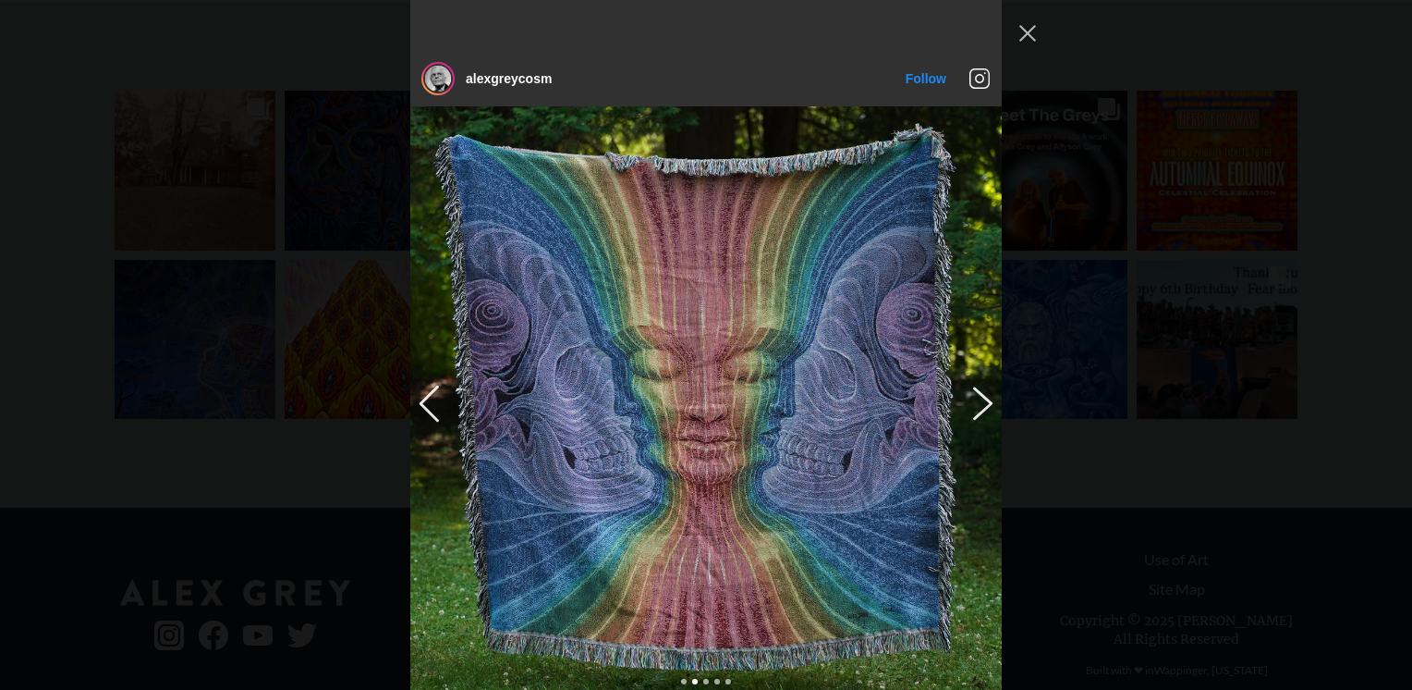
click at [975, 385] on button "Previous image" at bounding box center [980, 401] width 22 height 33
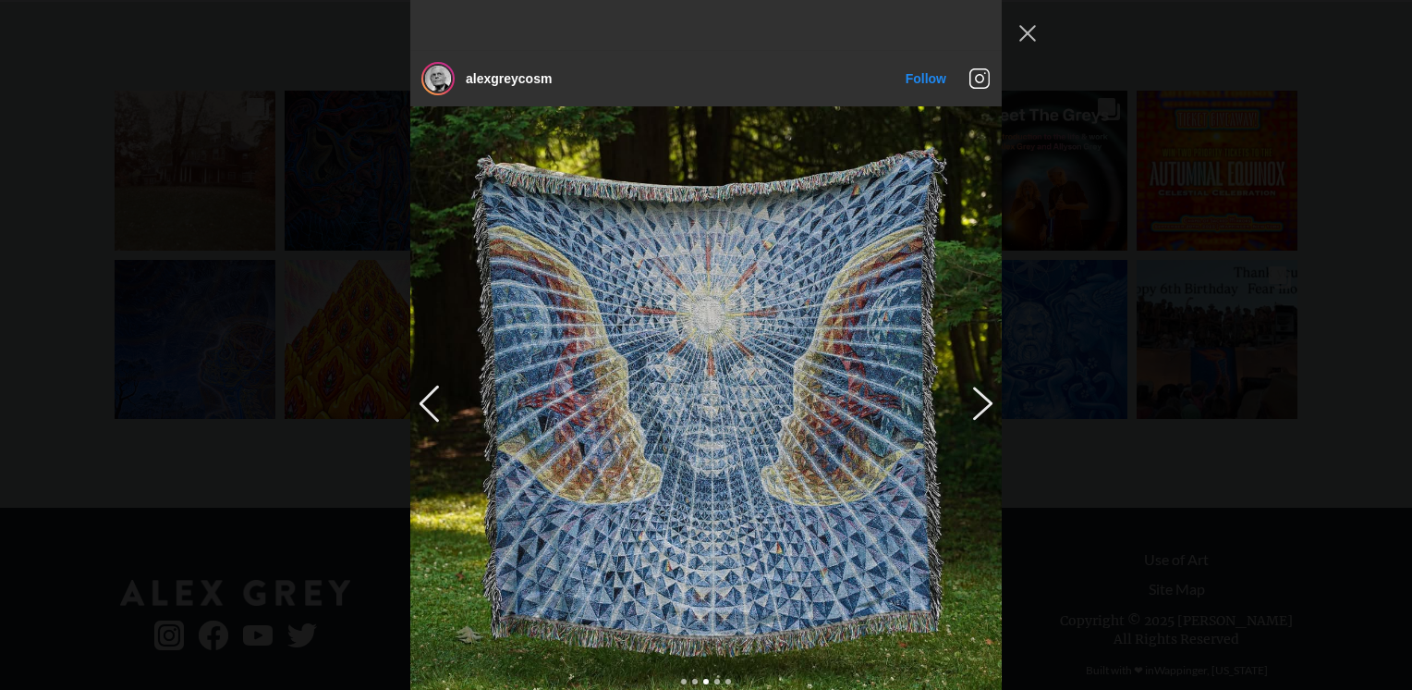
click at [975, 385] on button "Previous image" at bounding box center [980, 401] width 22 height 33
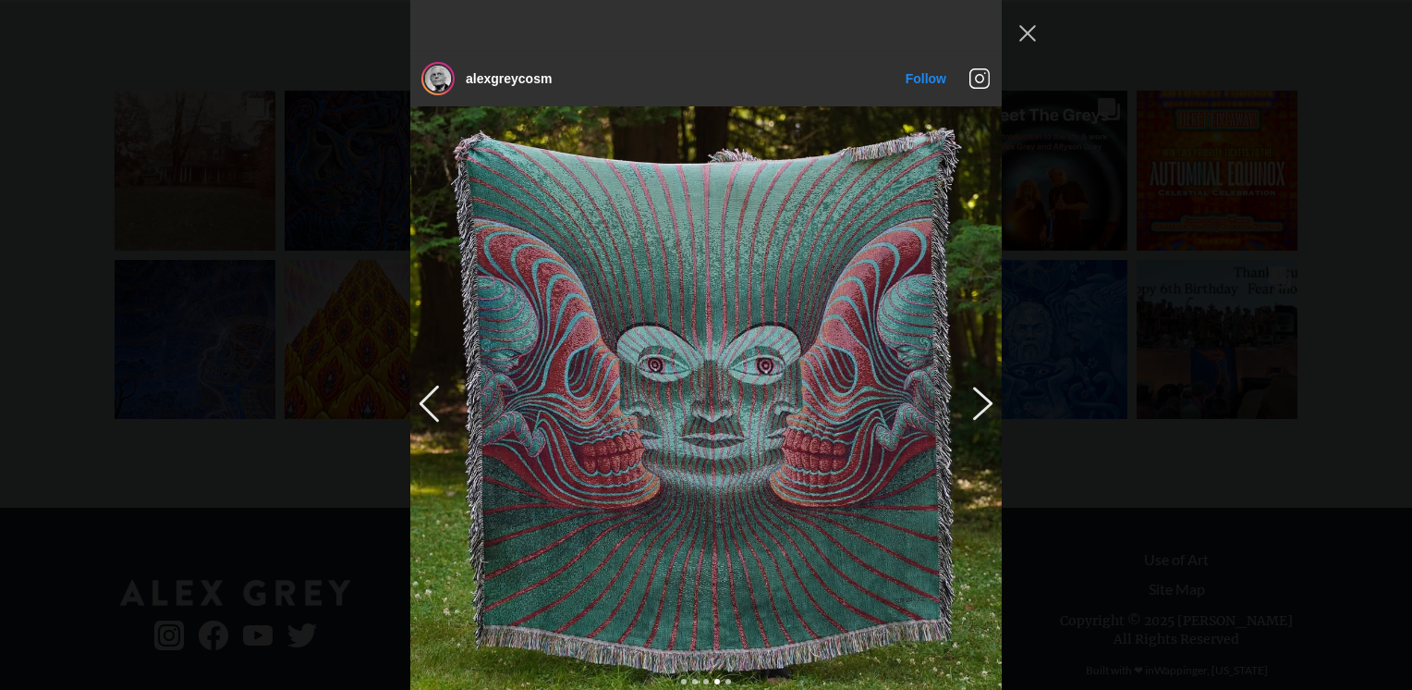
click at [975, 385] on button "Previous image" at bounding box center [980, 401] width 22 height 33
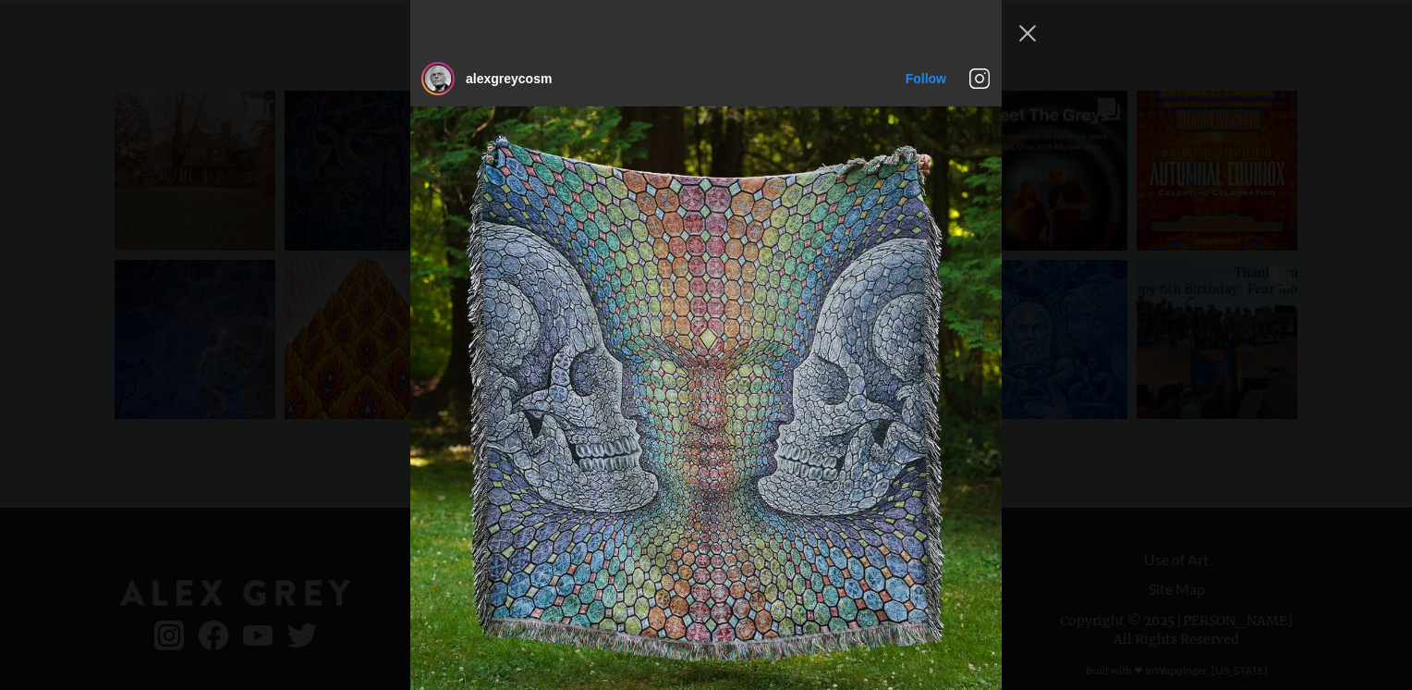
click at [1152, 66] on div "alexgreycosm Follow" at bounding box center [706, 345] width 1412 height 690
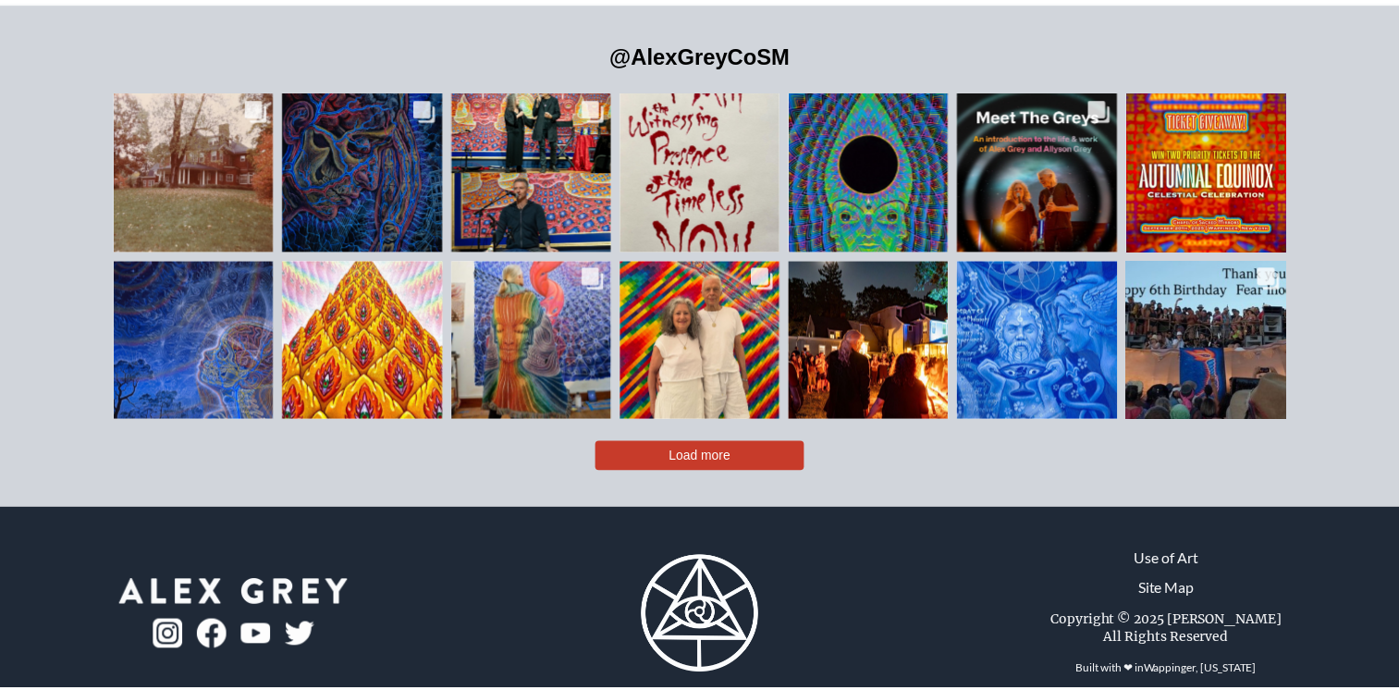
scroll to position [4209, 0]
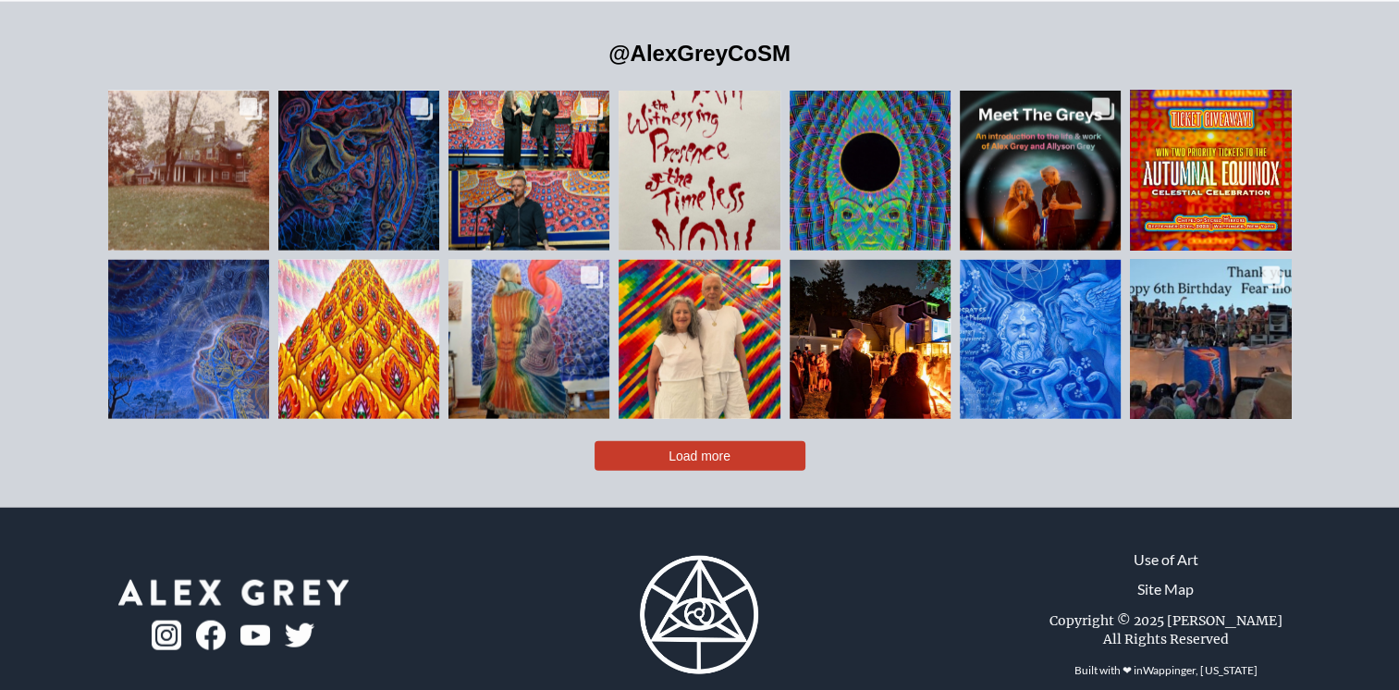
click at [751, 286] on div "Likes Count 10.3K Comments Count 158" at bounding box center [699, 308] width 130 height 44
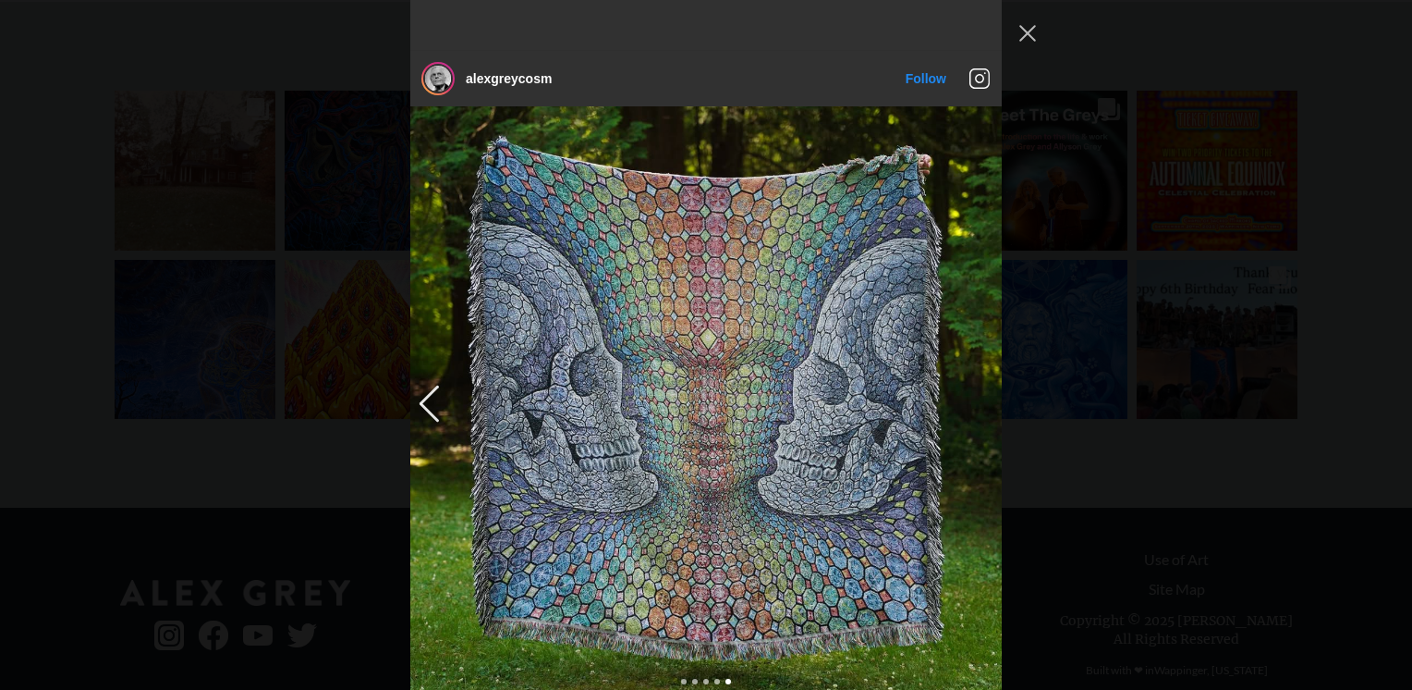
scroll to position [4384, 0]
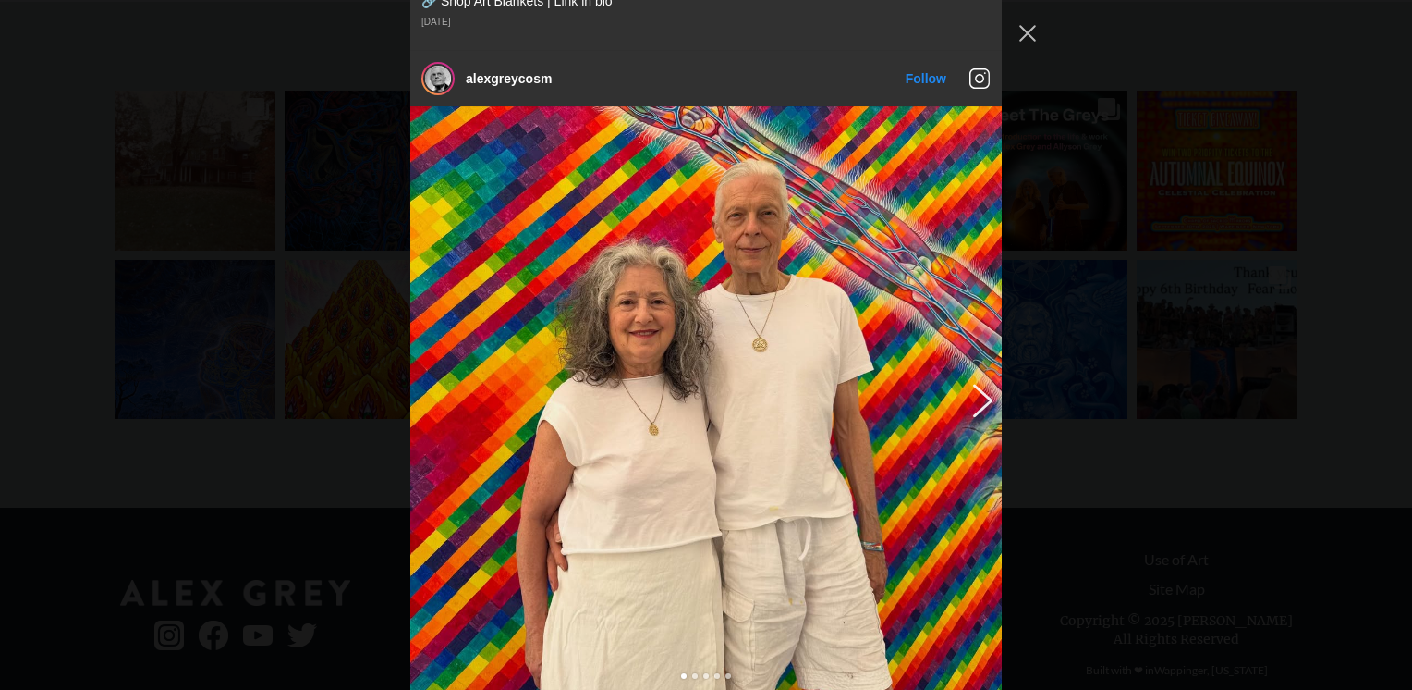
click at [982, 383] on button "Previous image" at bounding box center [980, 399] width 22 height 33
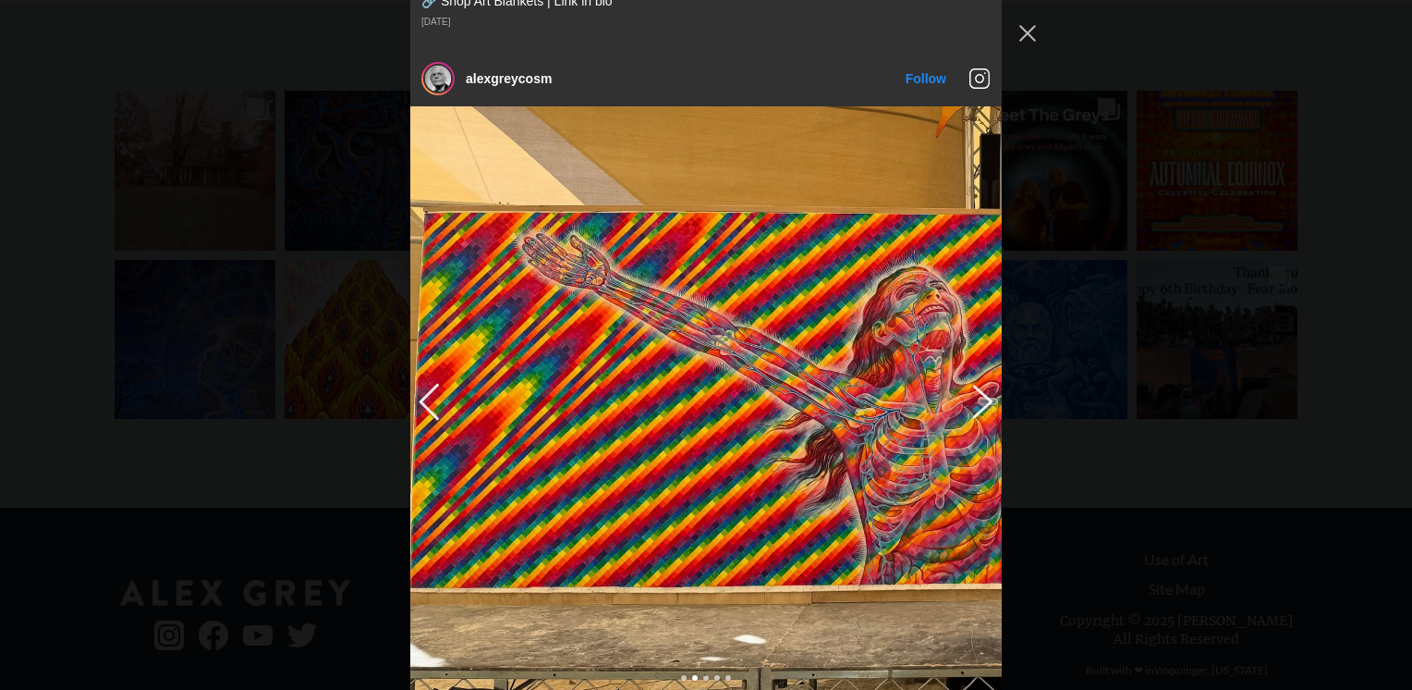
click at [980, 384] on button "Previous image" at bounding box center [980, 400] width 22 height 33
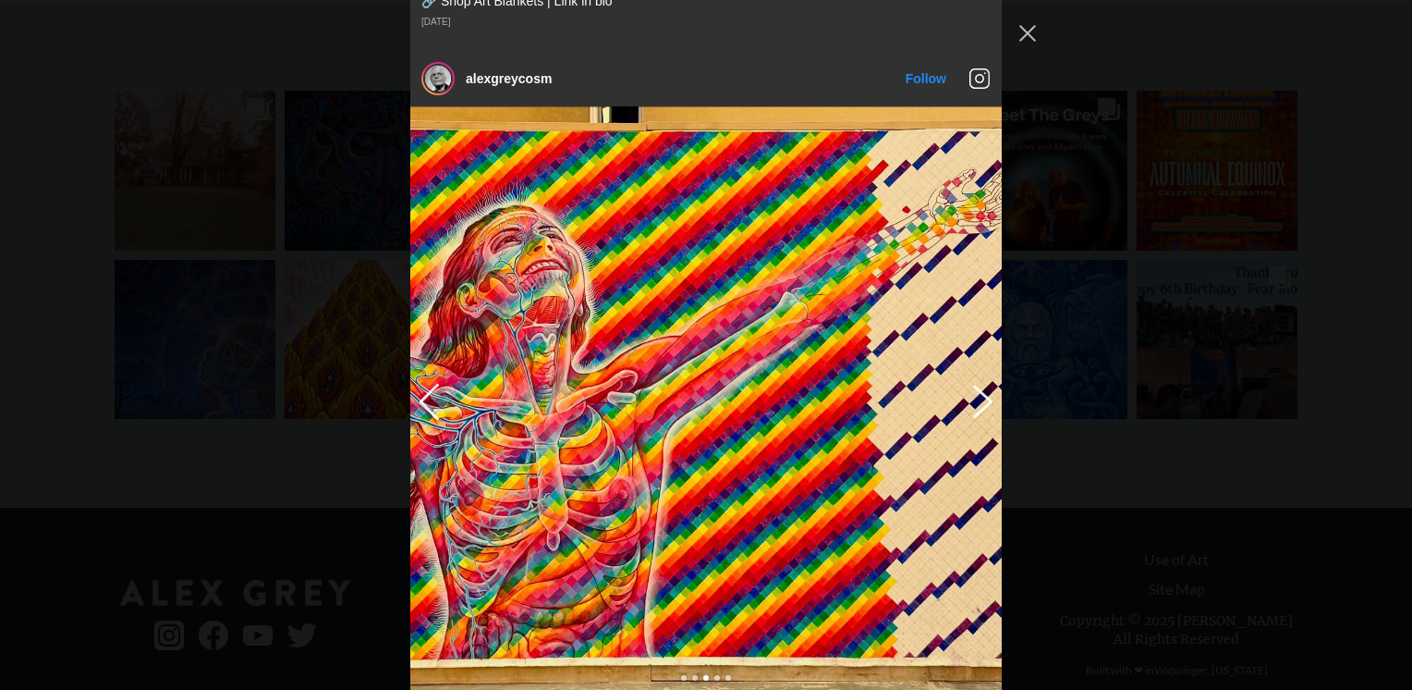
click at [973, 384] on button "Previous image" at bounding box center [980, 400] width 22 height 33
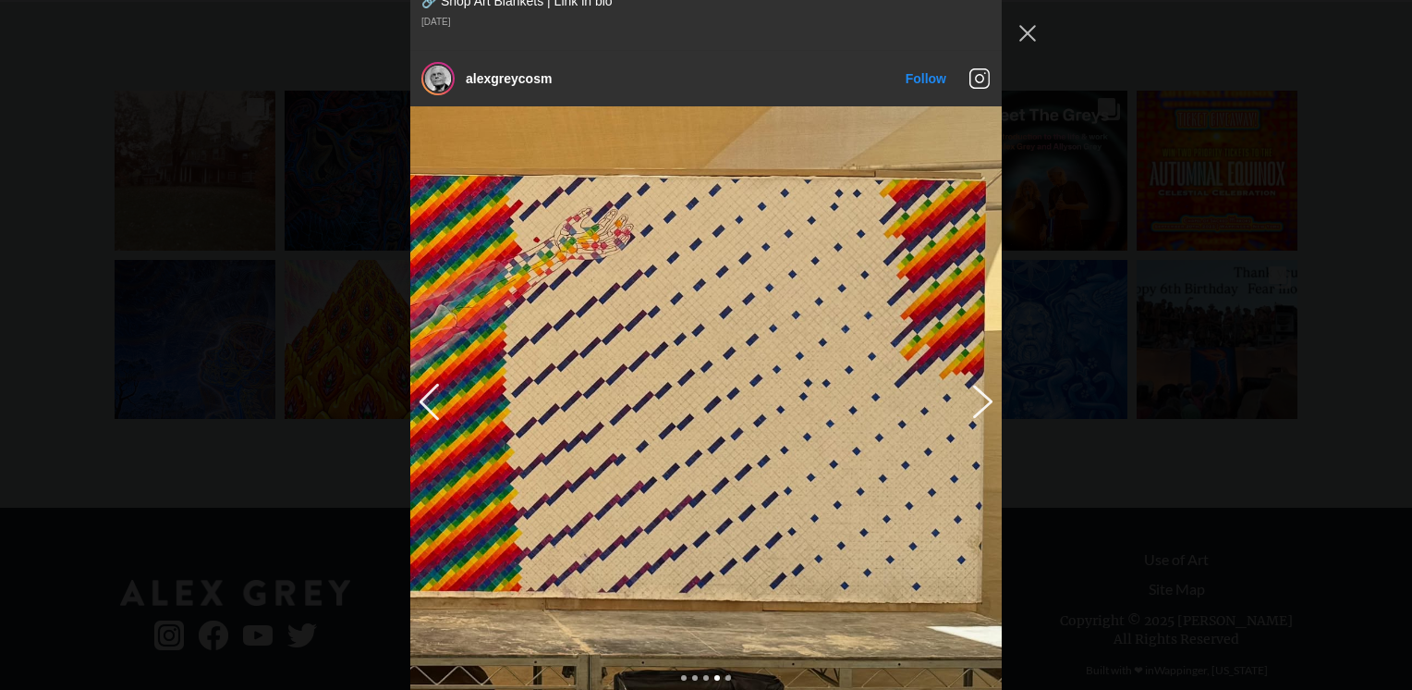
click at [973, 384] on button "Previous image" at bounding box center [980, 400] width 22 height 33
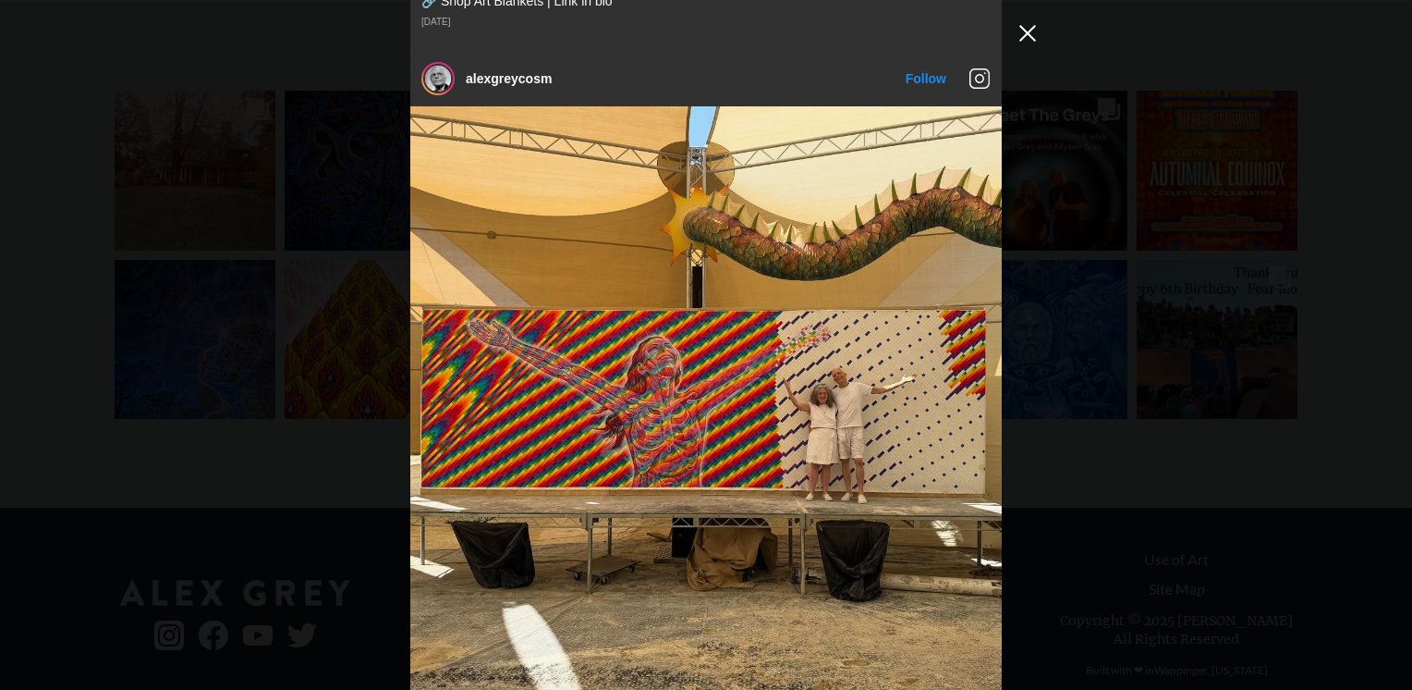
click at [1030, 35] on button "Close Instagram Feed Popup" at bounding box center [1028, 33] width 30 height 30
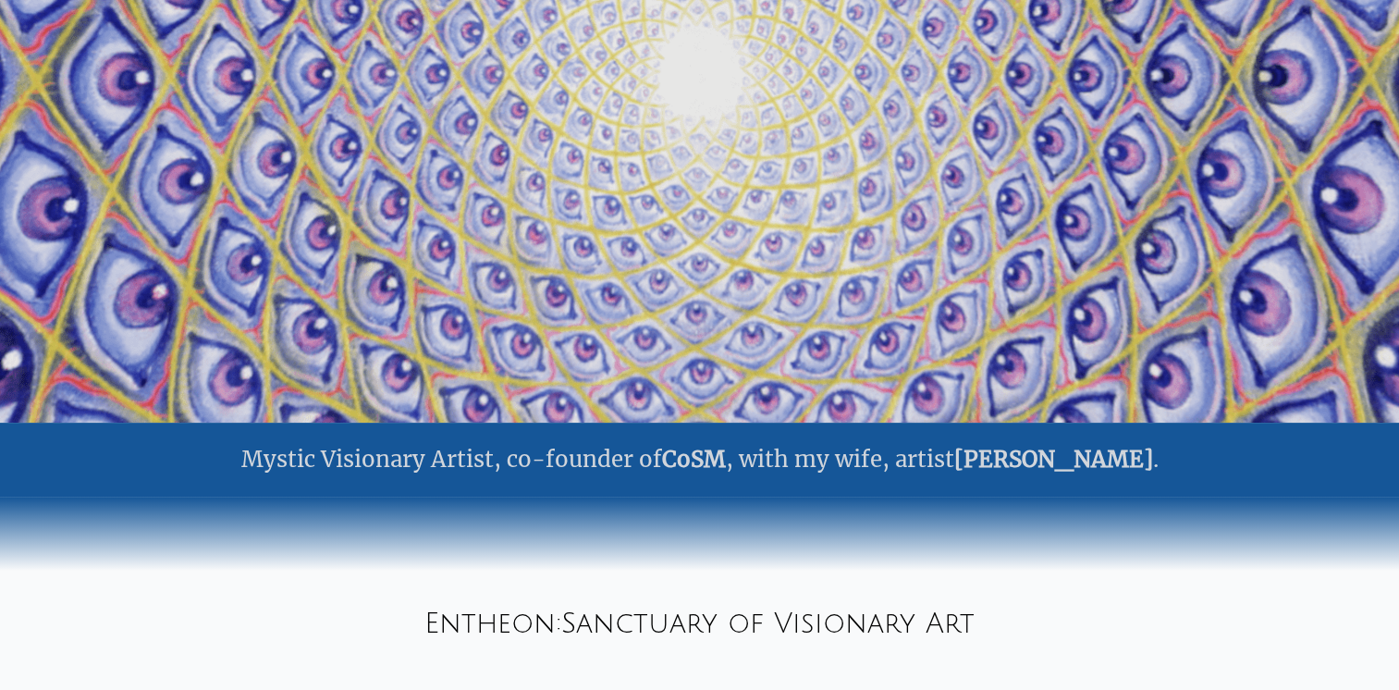
scroll to position [0, 0]
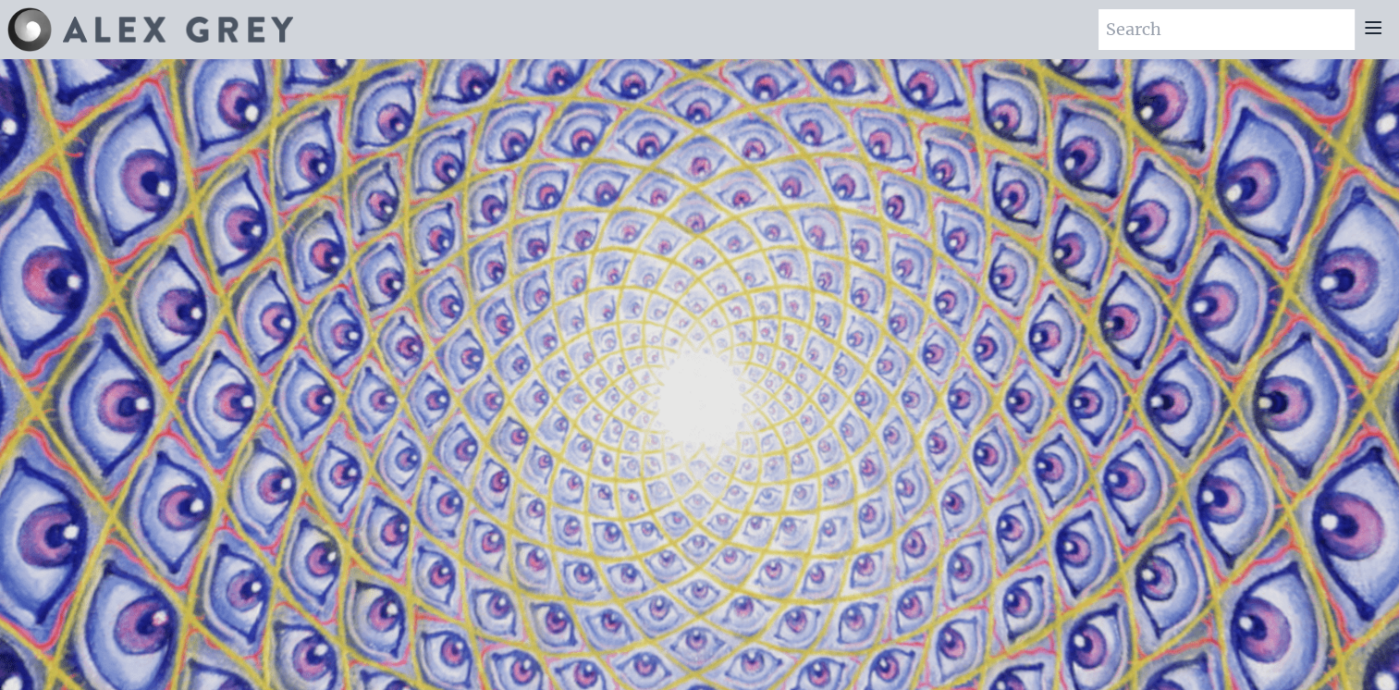
click at [1366, 29] on icon at bounding box center [1373, 28] width 22 height 22
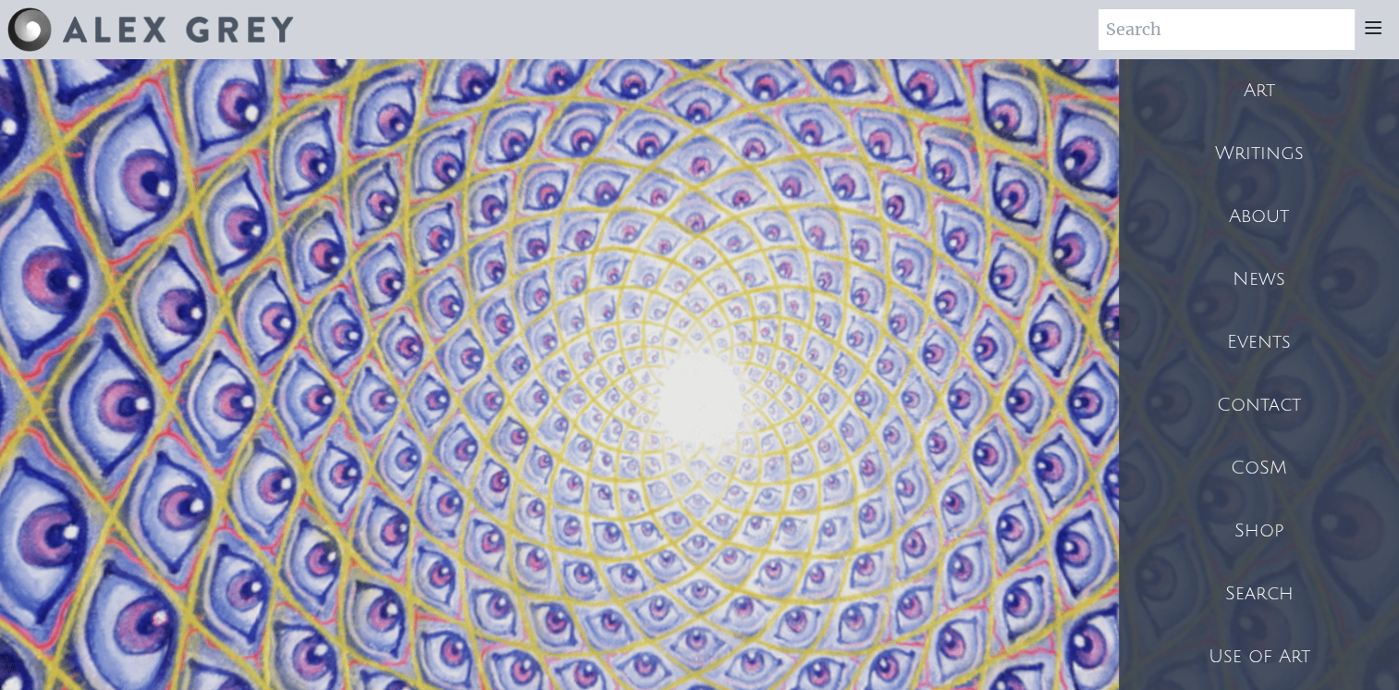
click at [1283, 161] on div "Writings" at bounding box center [1258, 153] width 280 height 63
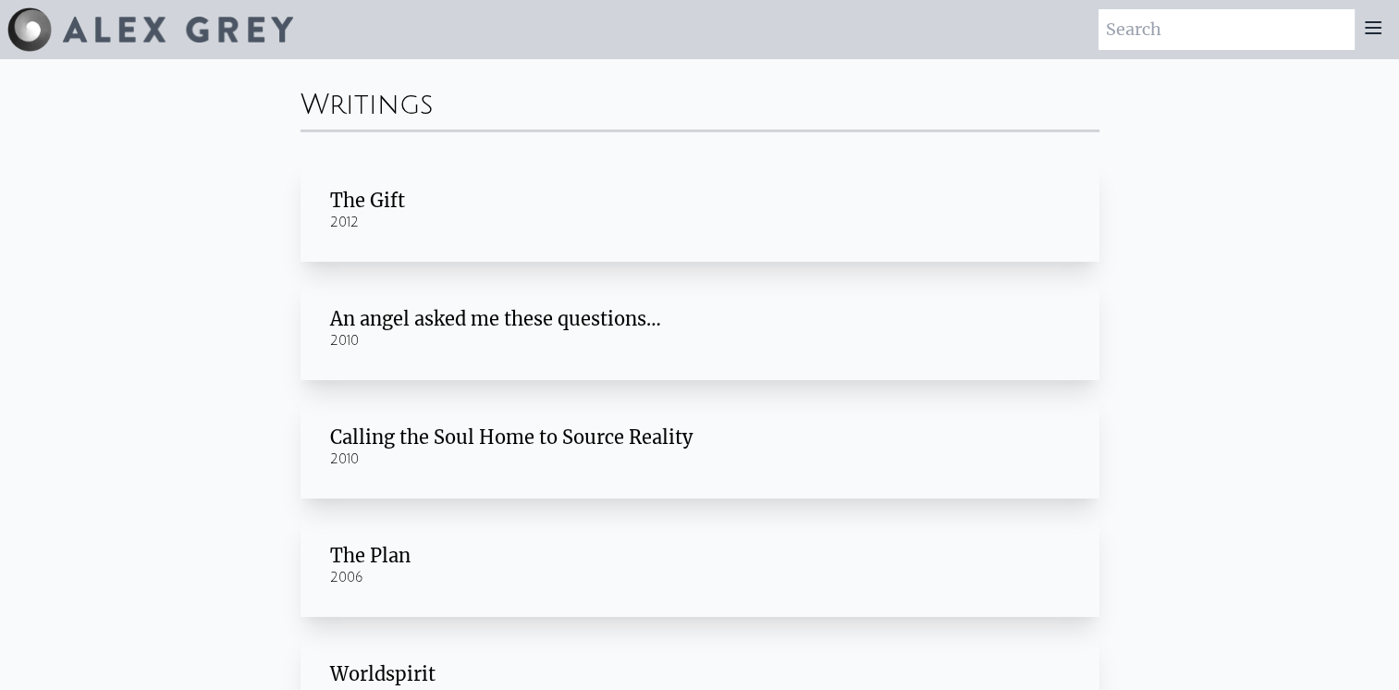
click at [151, 309] on div "Writings The Gift 2012 An angel asked me these questions… 2010 Calling the Soul…" at bounding box center [699, 471] width 1399 height 824
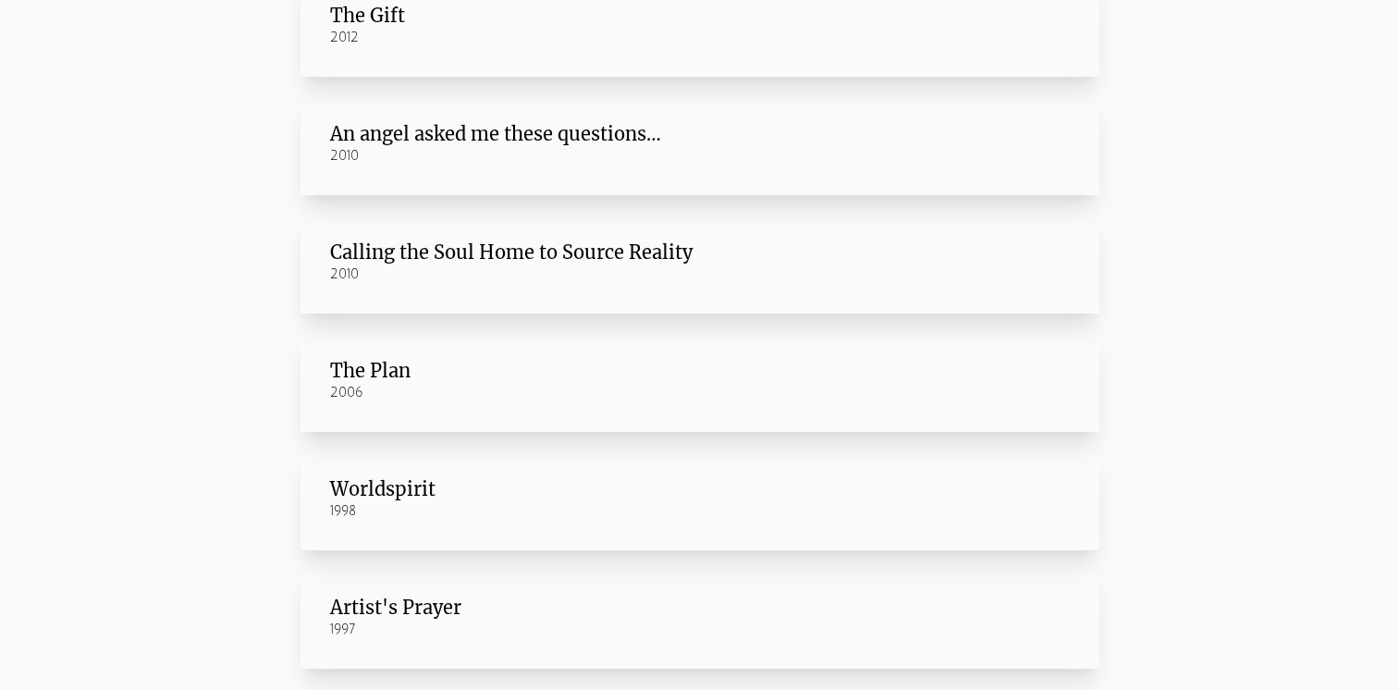
scroll to position [370, 0]
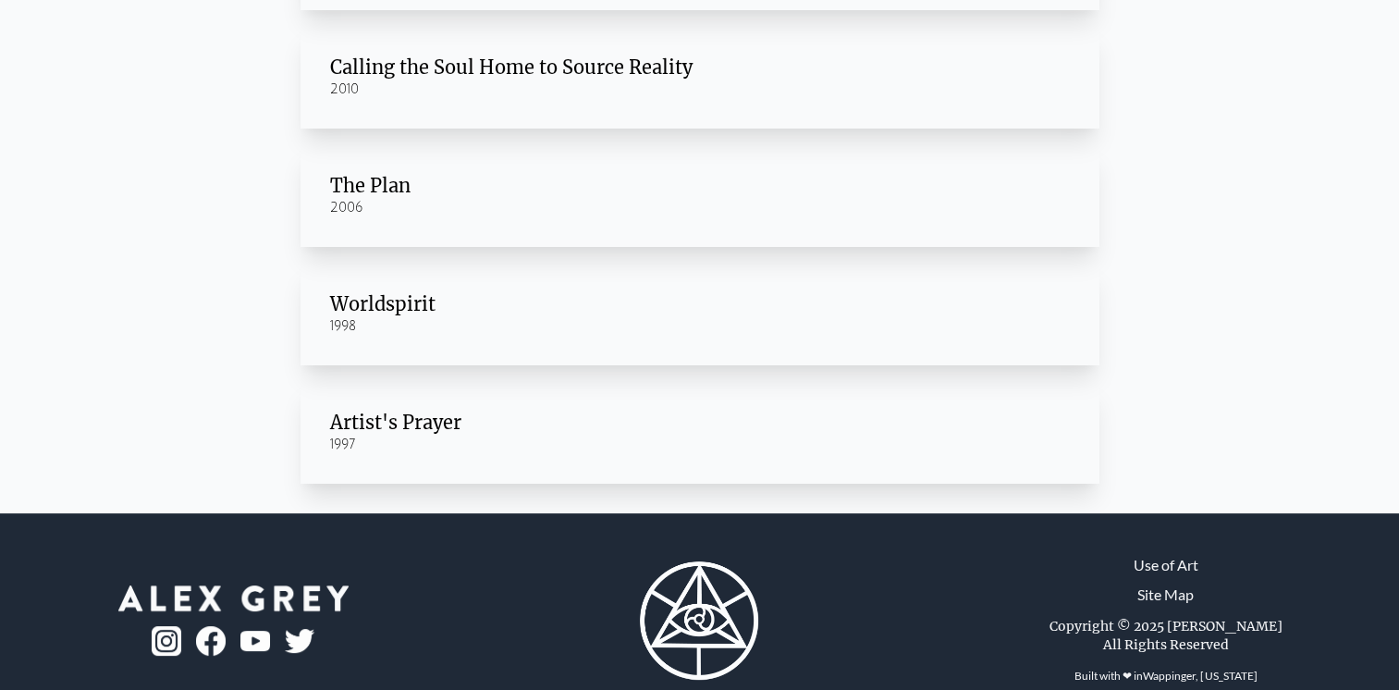
click at [190, 396] on div "Writings The Gift 2012 An angel asked me these questions… 2010 Calling the Soul…" at bounding box center [699, 101] width 1399 height 824
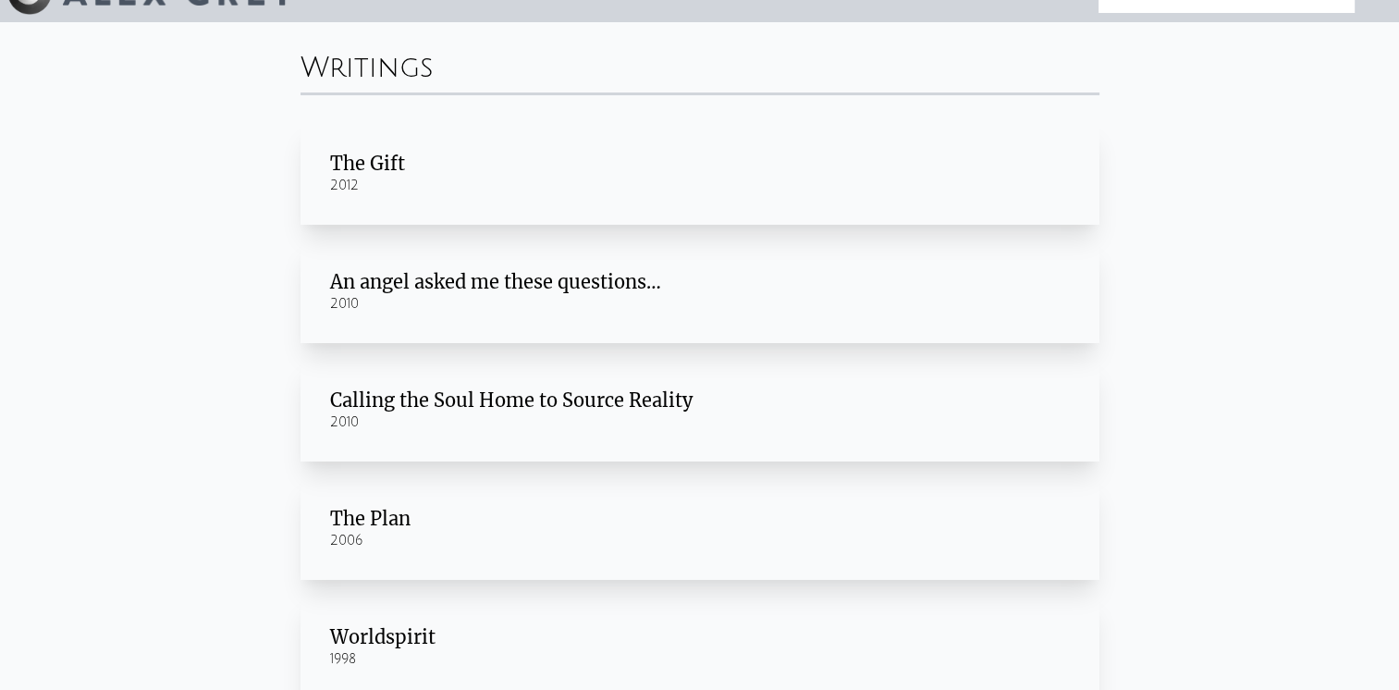
scroll to position [0, 0]
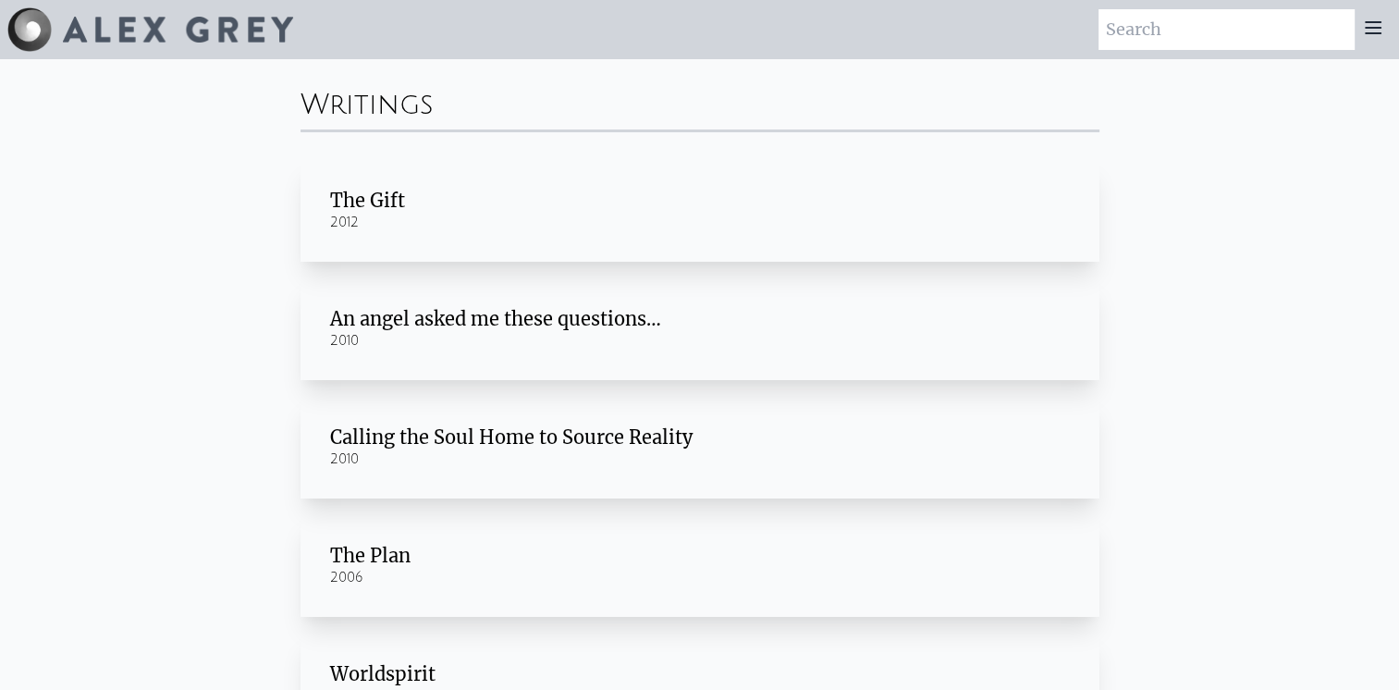
click at [1368, 18] on icon at bounding box center [1373, 28] width 22 height 22
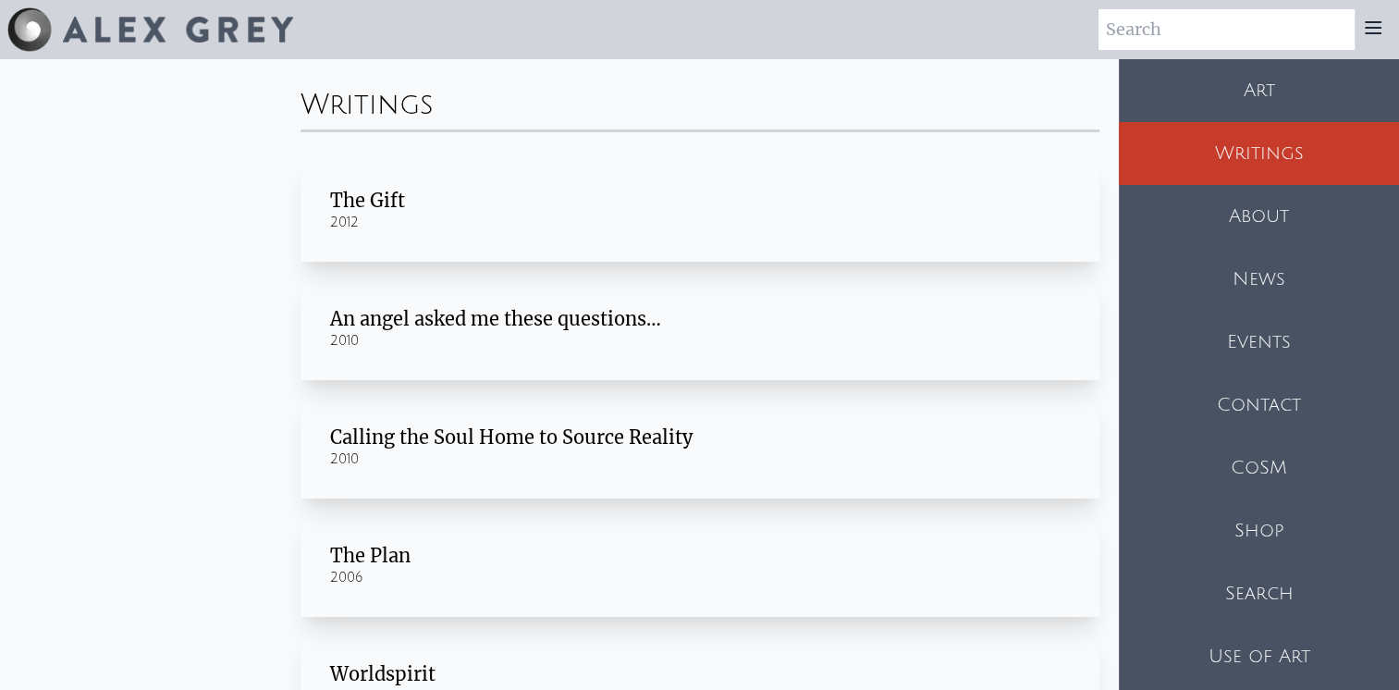
click at [1354, 220] on div "About" at bounding box center [1258, 216] width 280 height 63
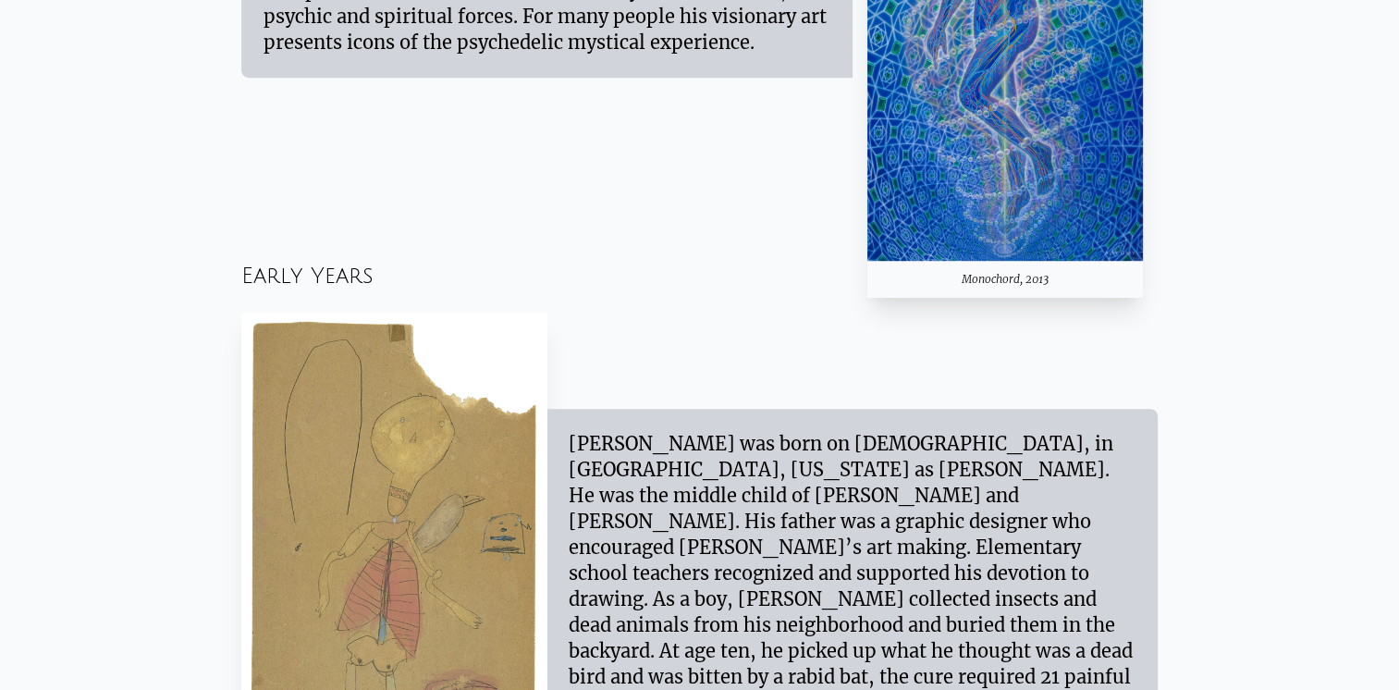
scroll to position [1479, 0]
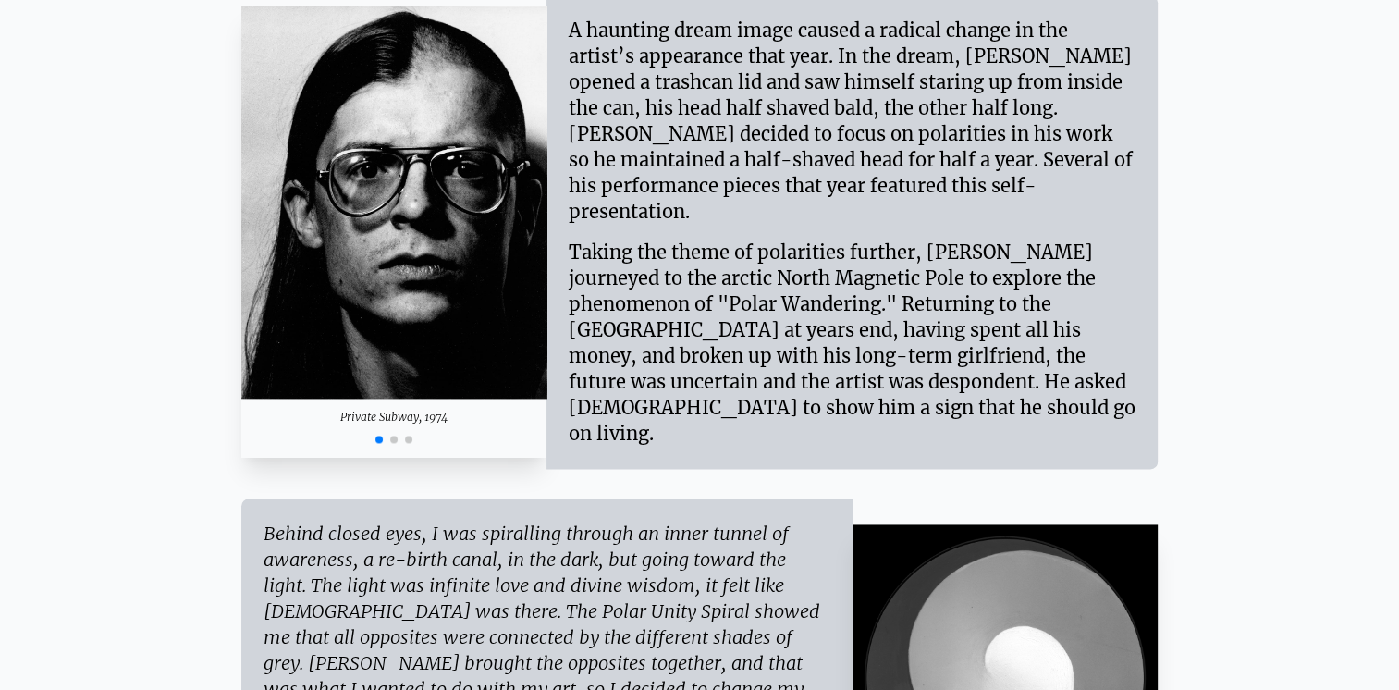
scroll to position [2958, 0]
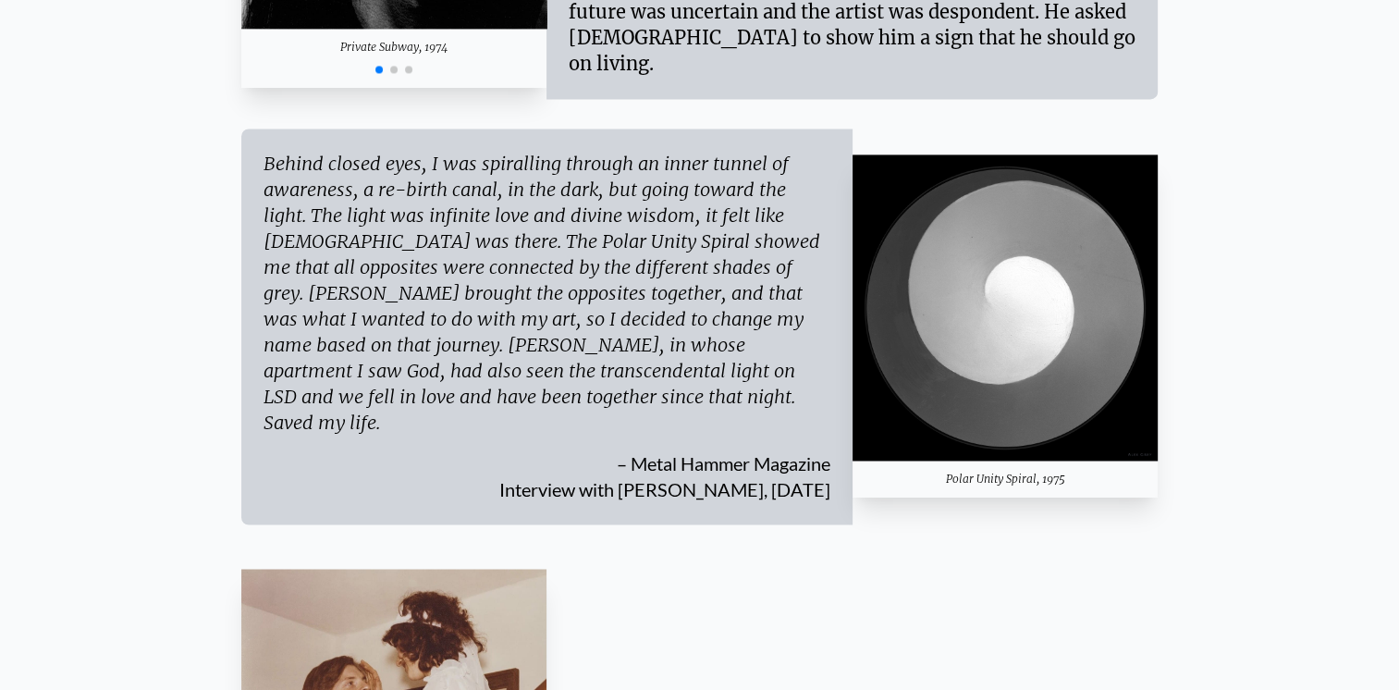
click at [1037, 272] on img at bounding box center [1005, 307] width 306 height 306
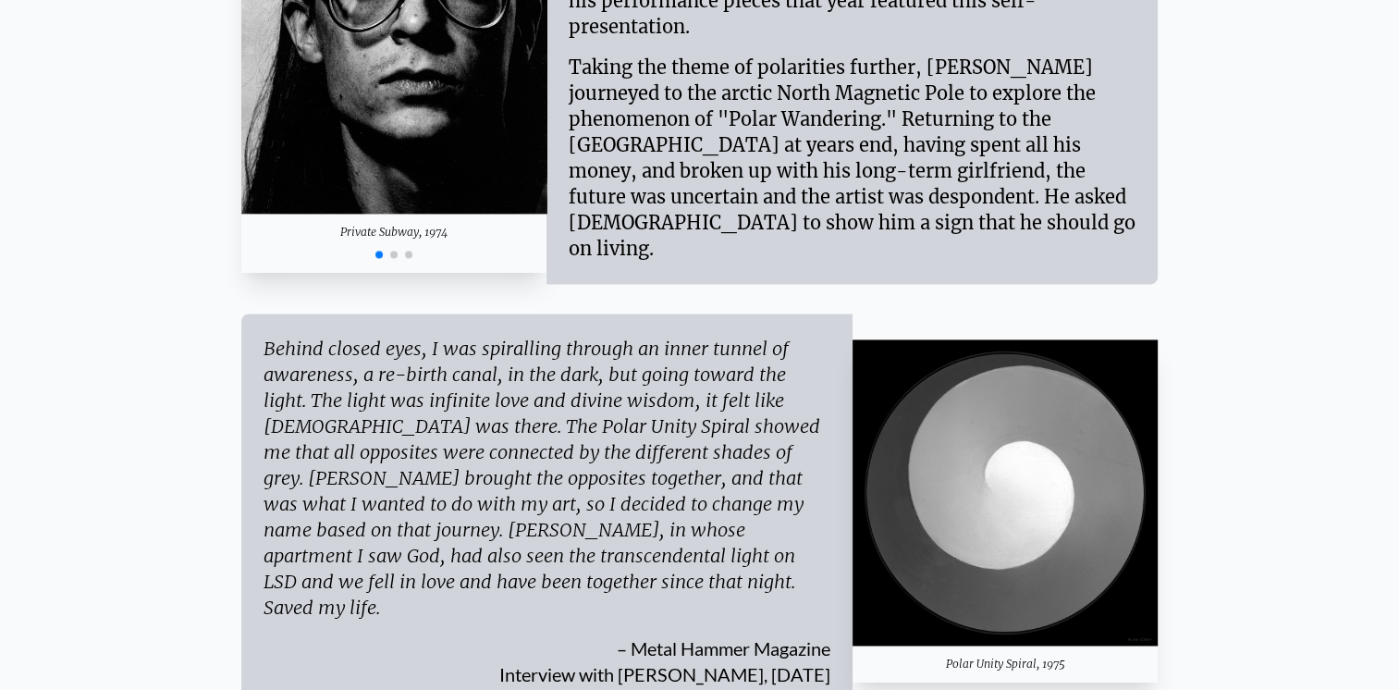
scroll to position [2865, 0]
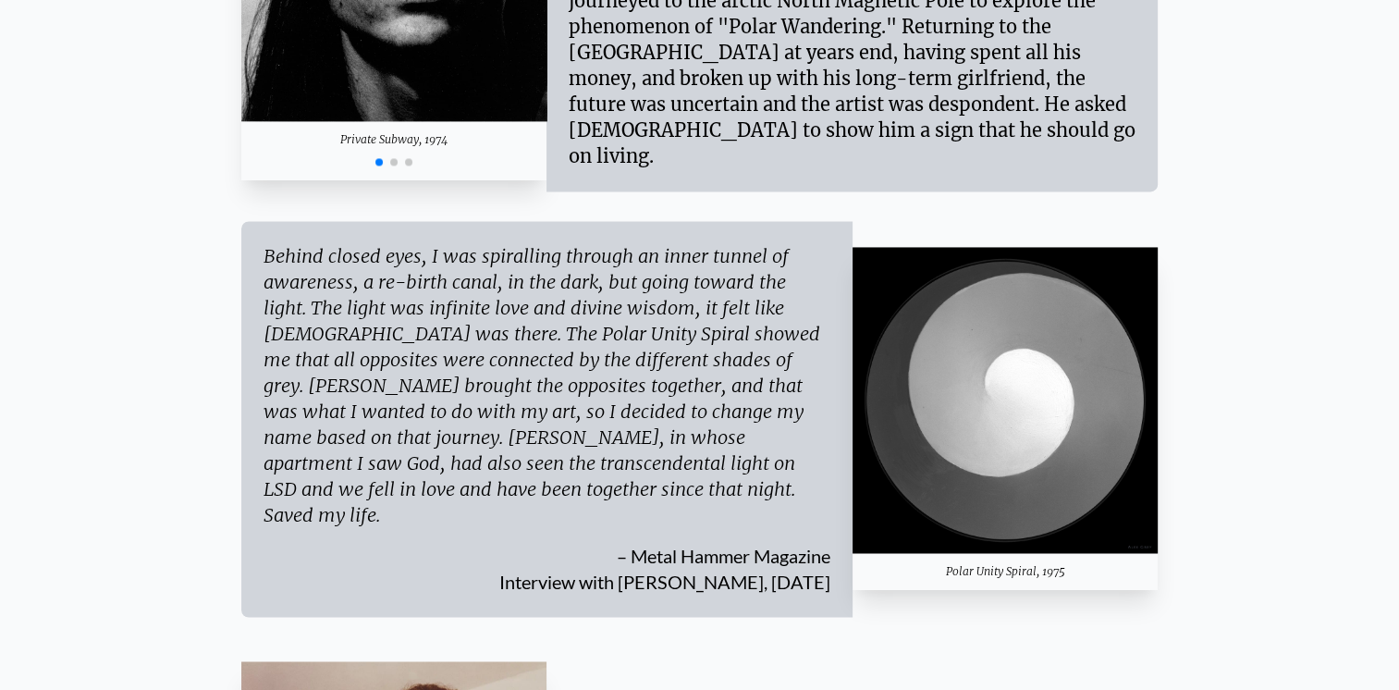
click at [1070, 415] on img at bounding box center [1005, 400] width 306 height 306
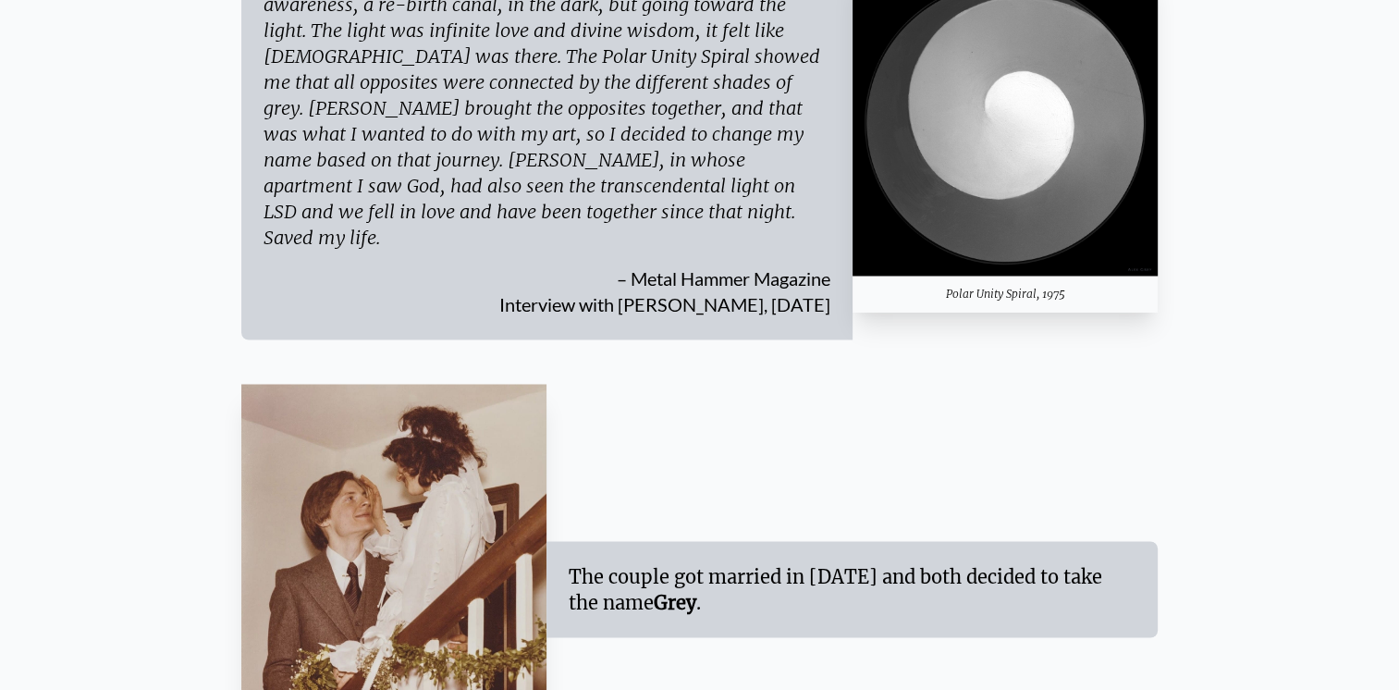
scroll to position [3235, 0]
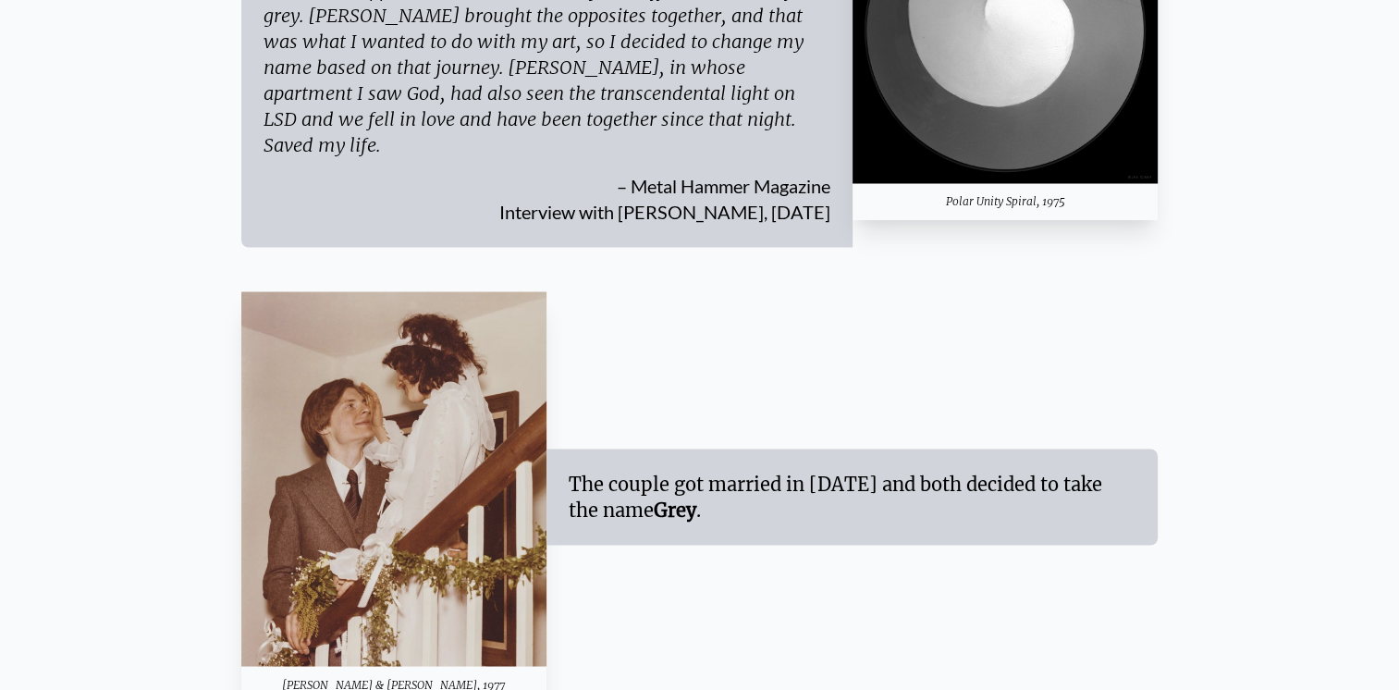
click at [409, 423] on img at bounding box center [394, 478] width 306 height 374
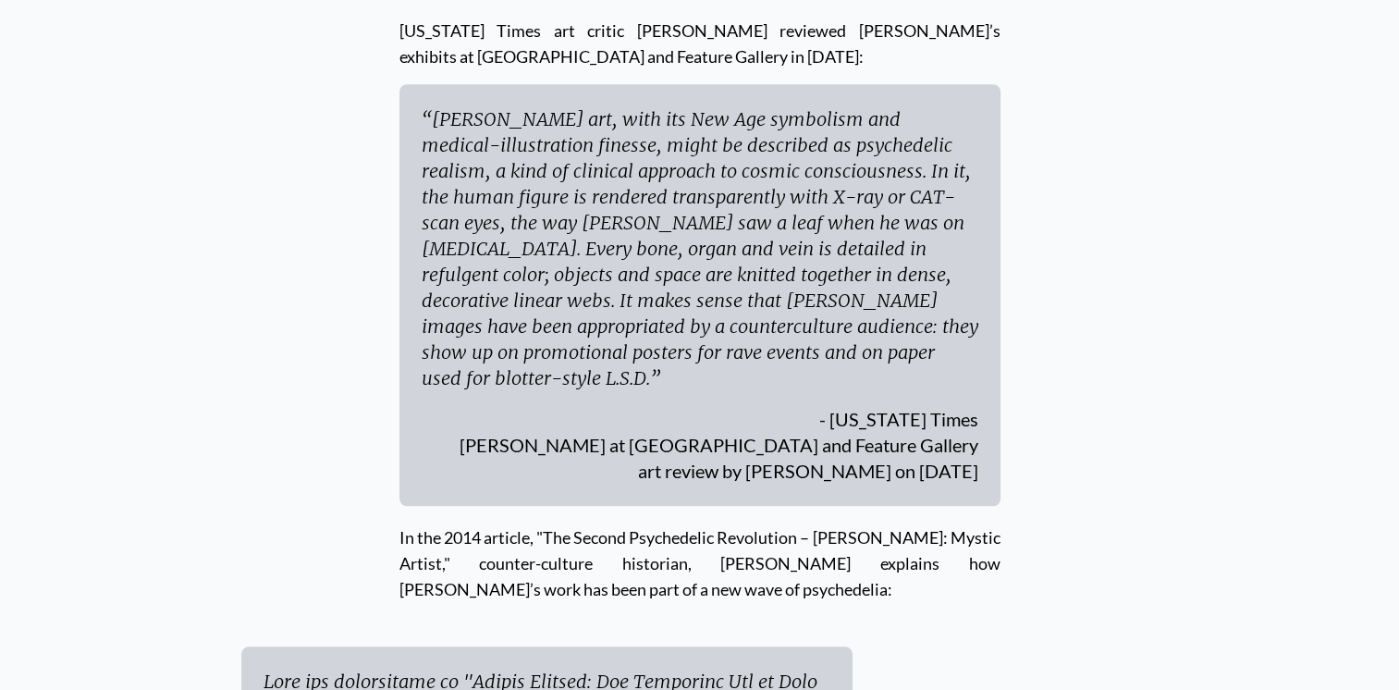
scroll to position [8689, 0]
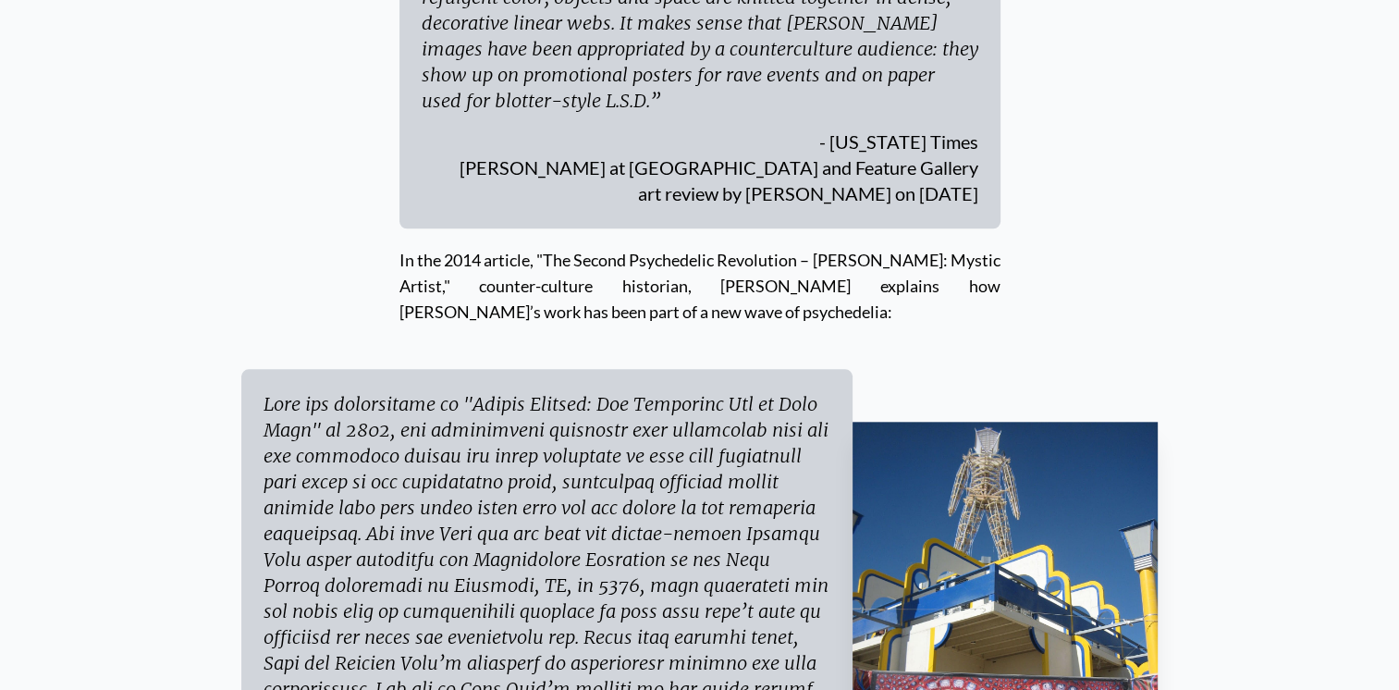
click at [1020, 422] on img at bounding box center [1005, 626] width 306 height 408
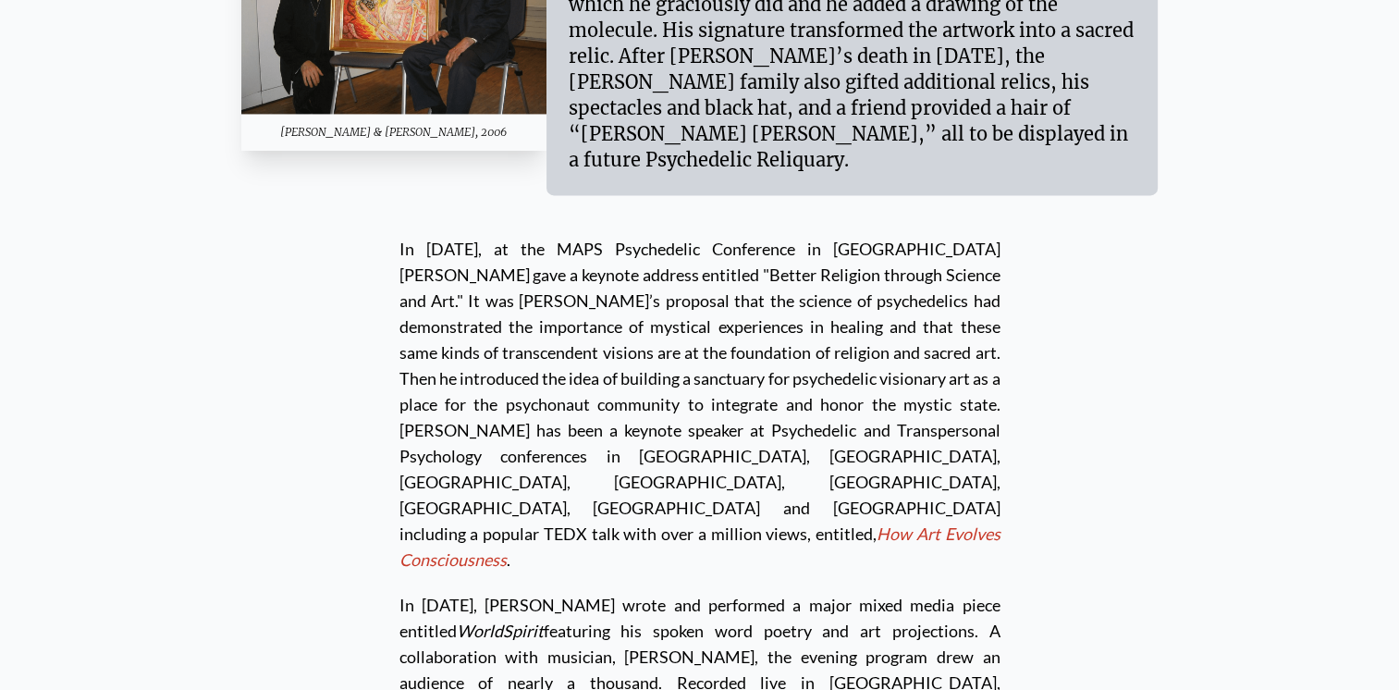
scroll to position [9983, 0]
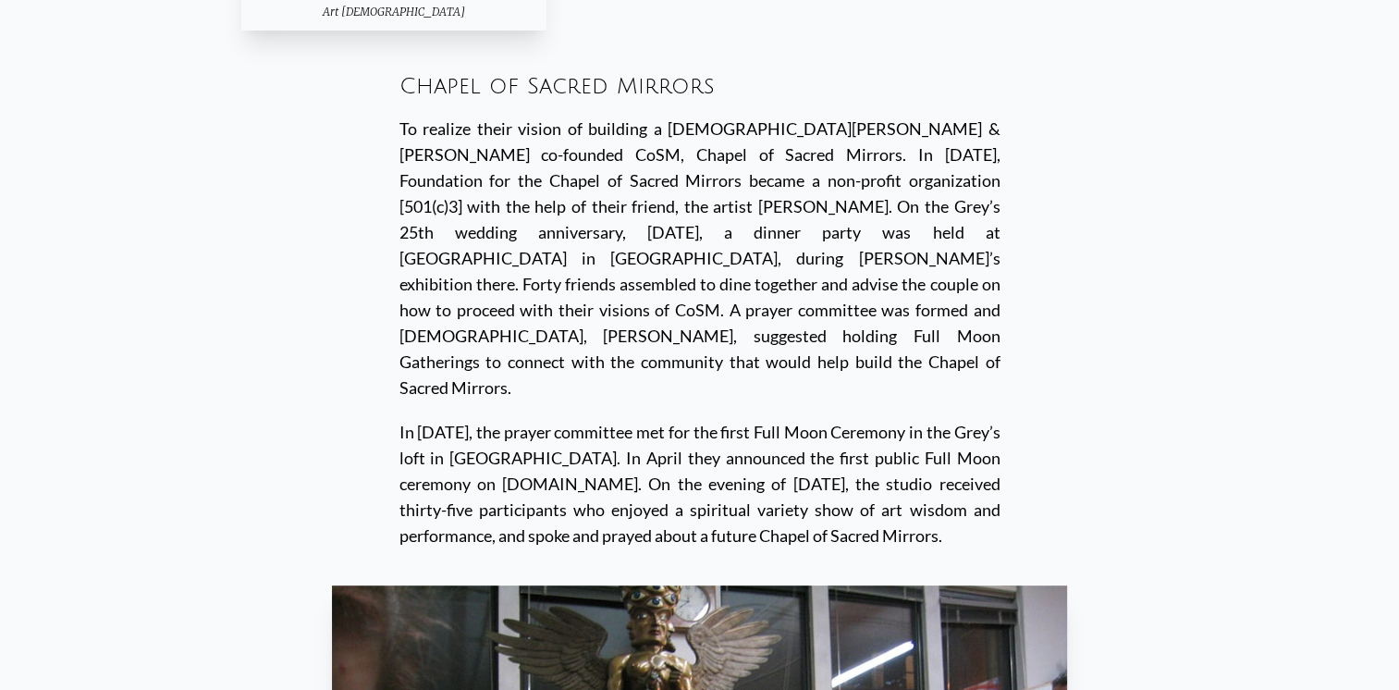
scroll to position [14697, 0]
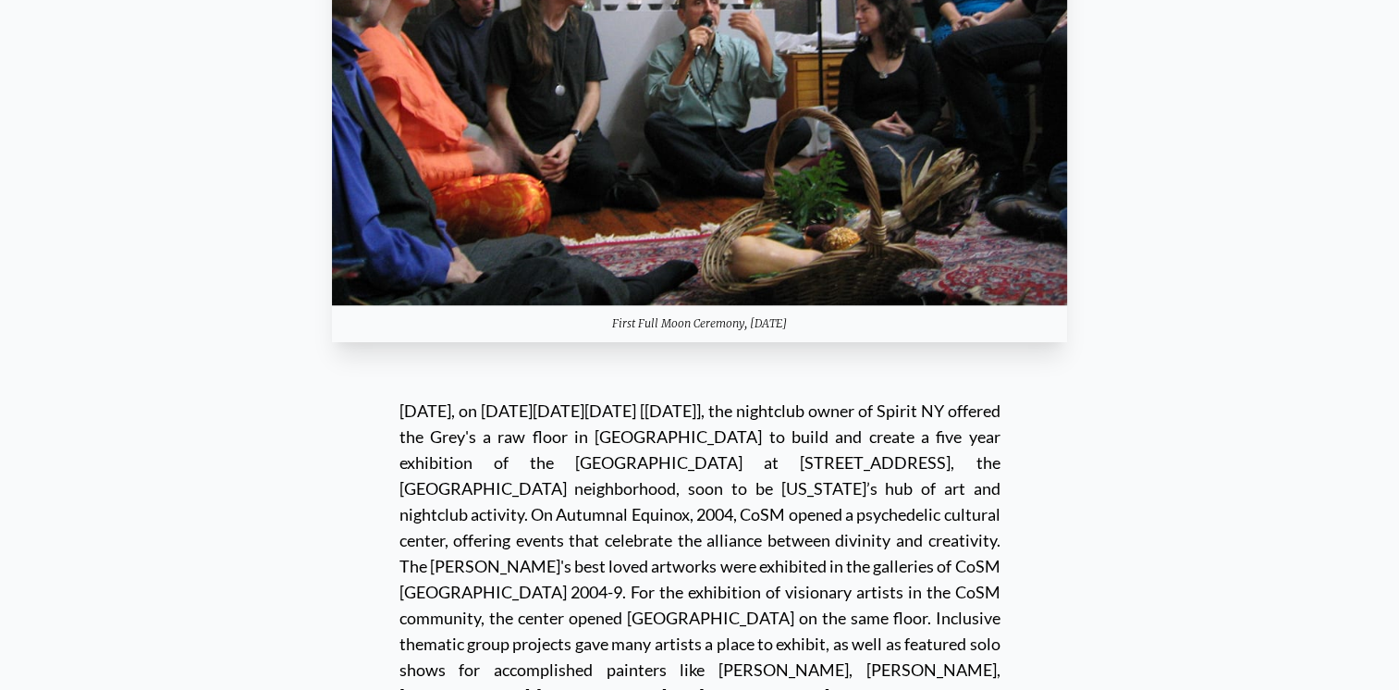
scroll to position [15899, 0]
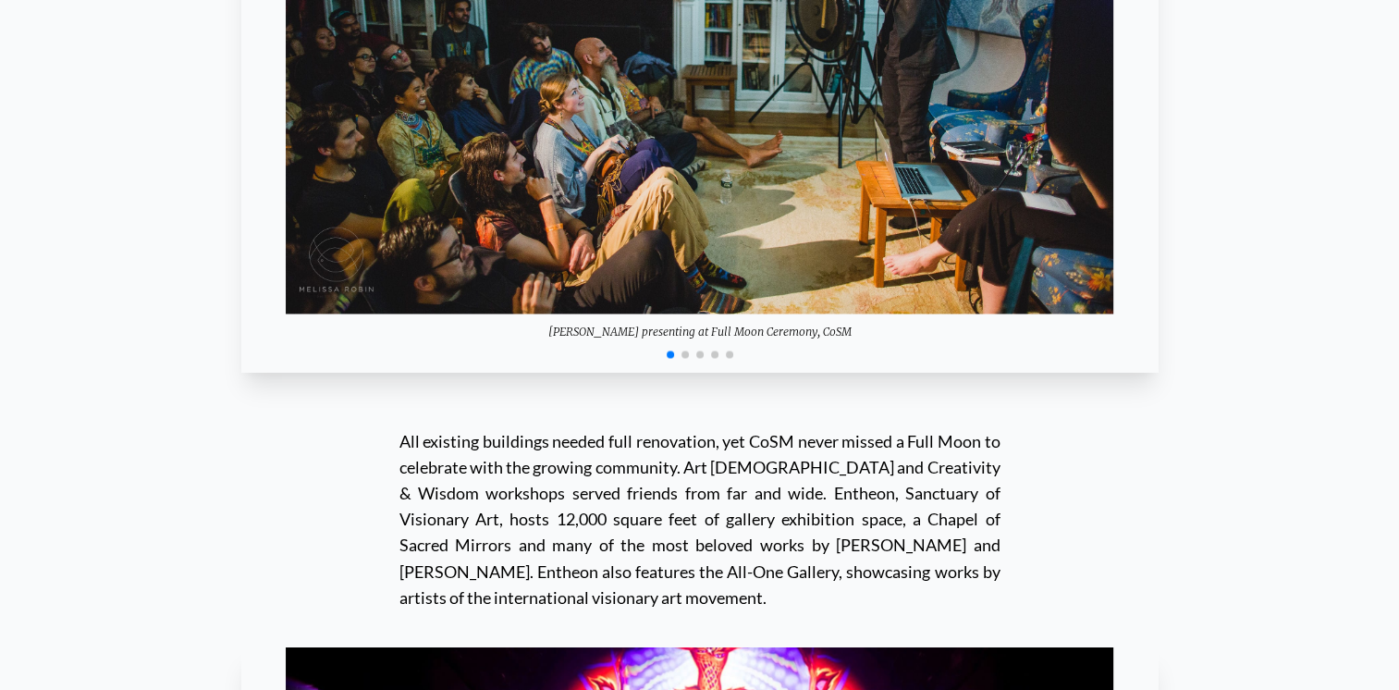
scroll to position [16823, 0]
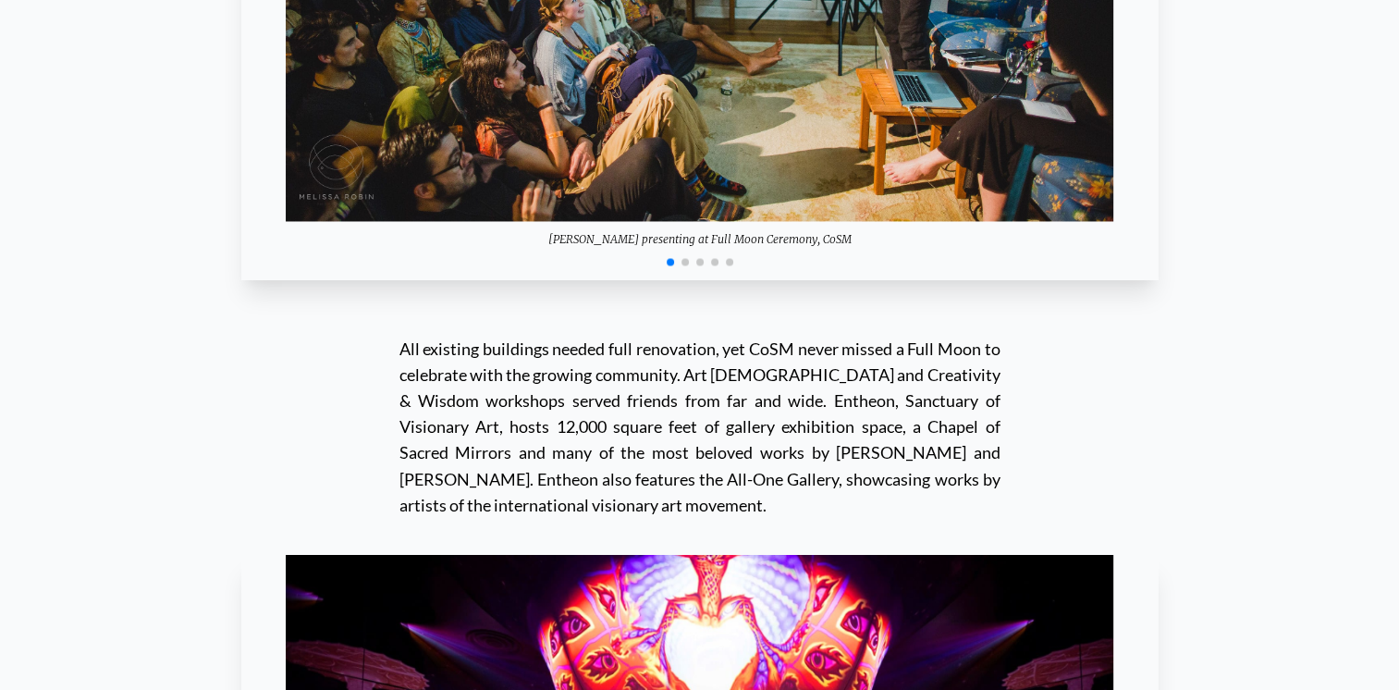
scroll to position [16916, 0]
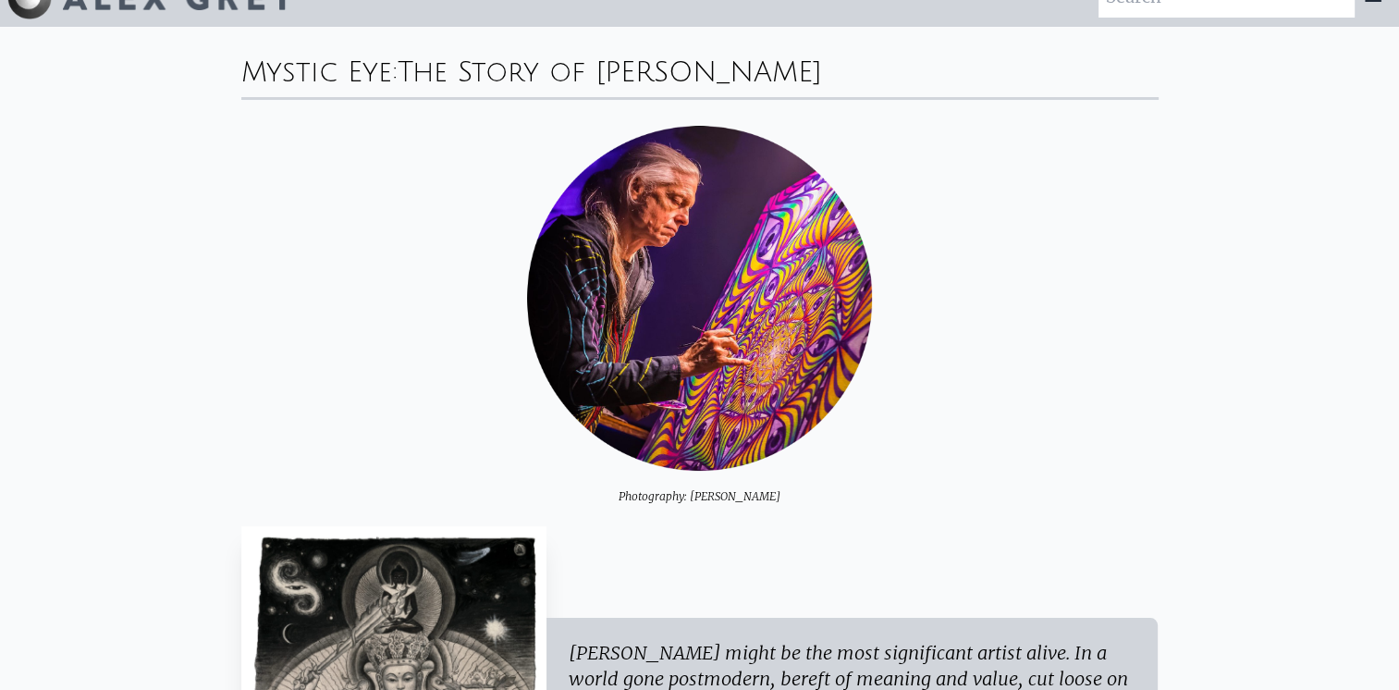
scroll to position [0, 0]
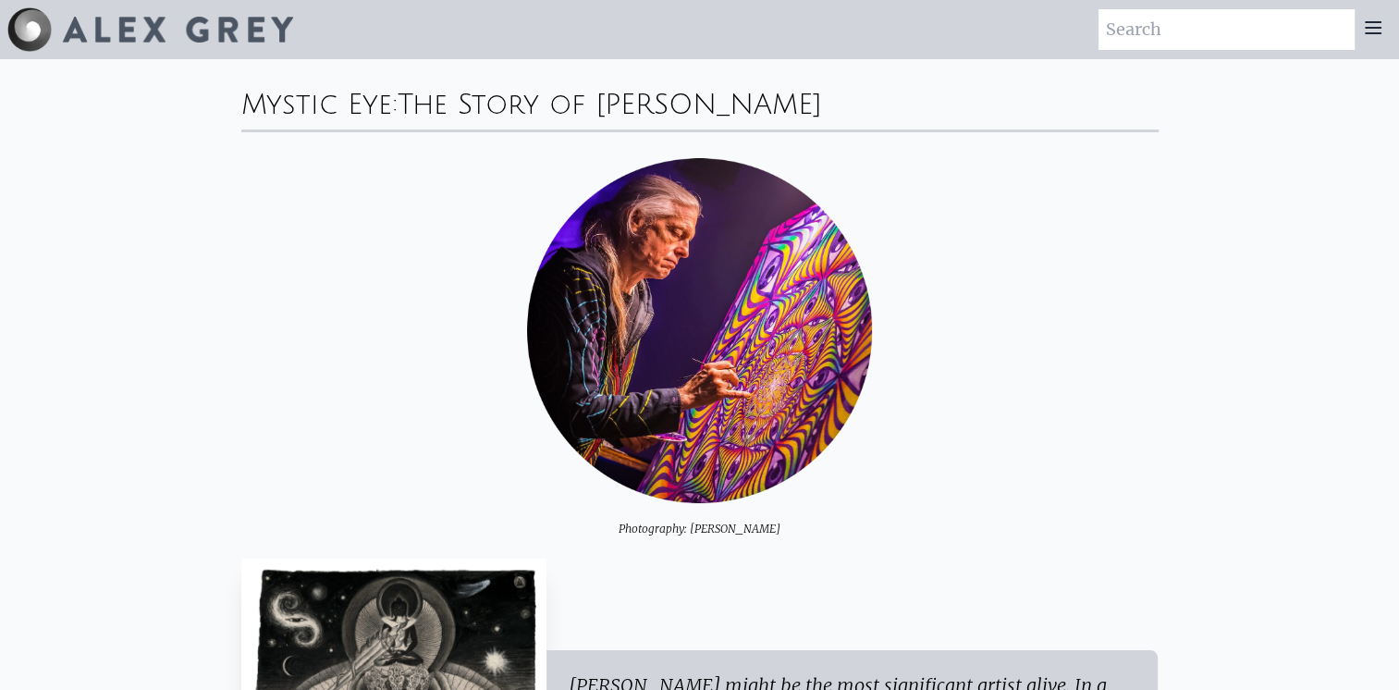
click at [1373, 30] on icon at bounding box center [1373, 28] width 22 height 22
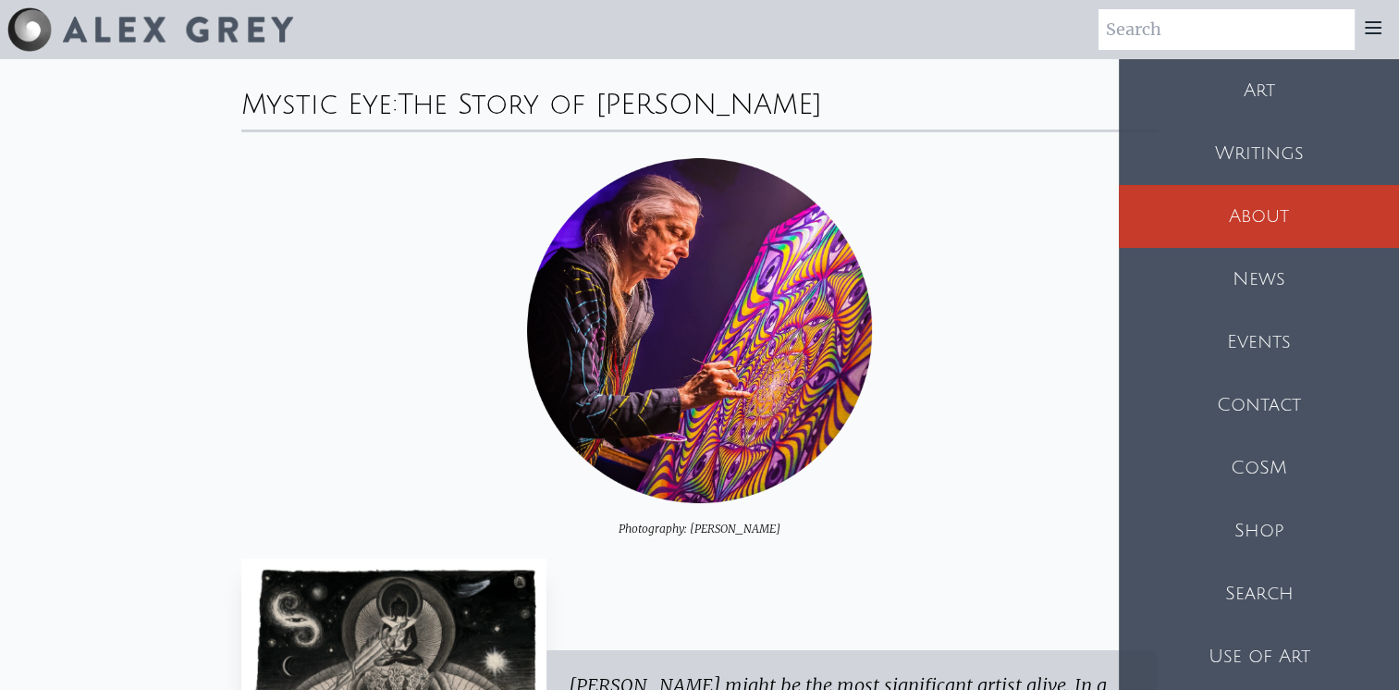
click at [1282, 469] on div "CoSM" at bounding box center [1258, 467] width 280 height 63
click at [1216, 539] on div "Shop" at bounding box center [1258, 530] width 280 height 63
click at [1020, 287] on div "Photography: Eric Allen" at bounding box center [699, 347] width 917 height 378
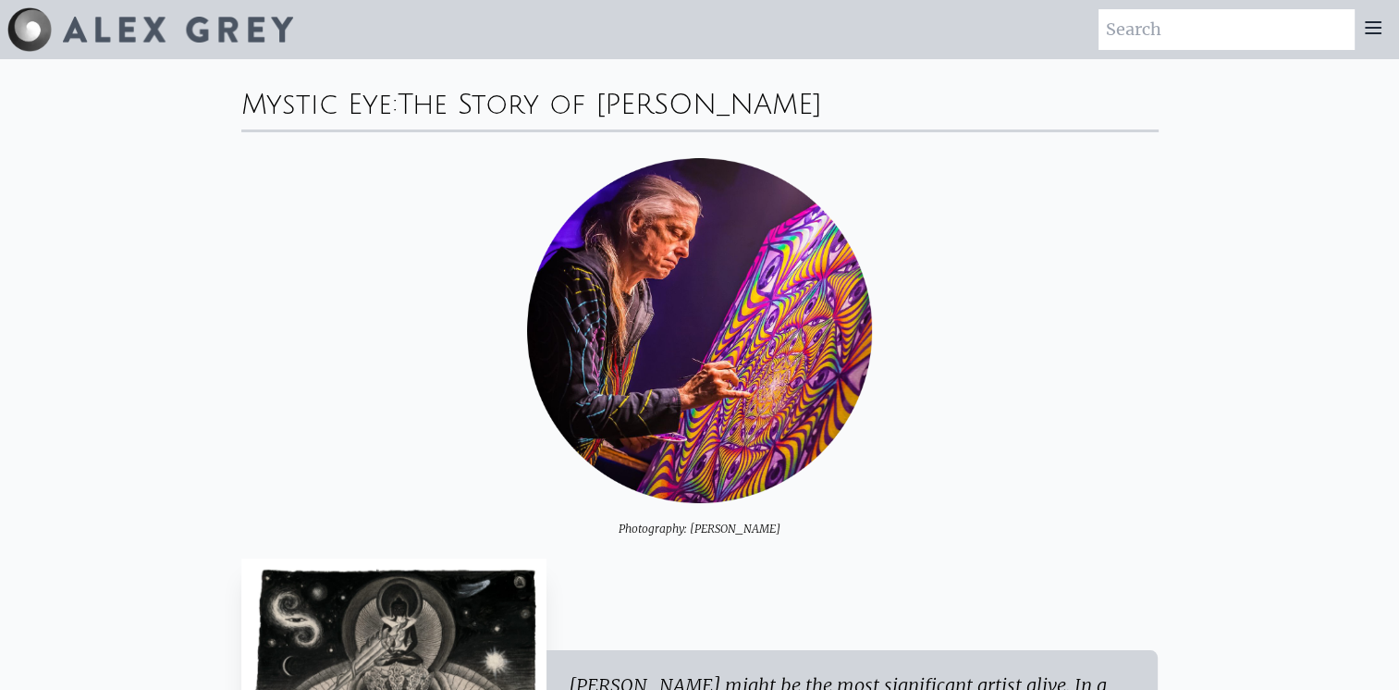
click at [1381, 21] on icon at bounding box center [1373, 28] width 22 height 22
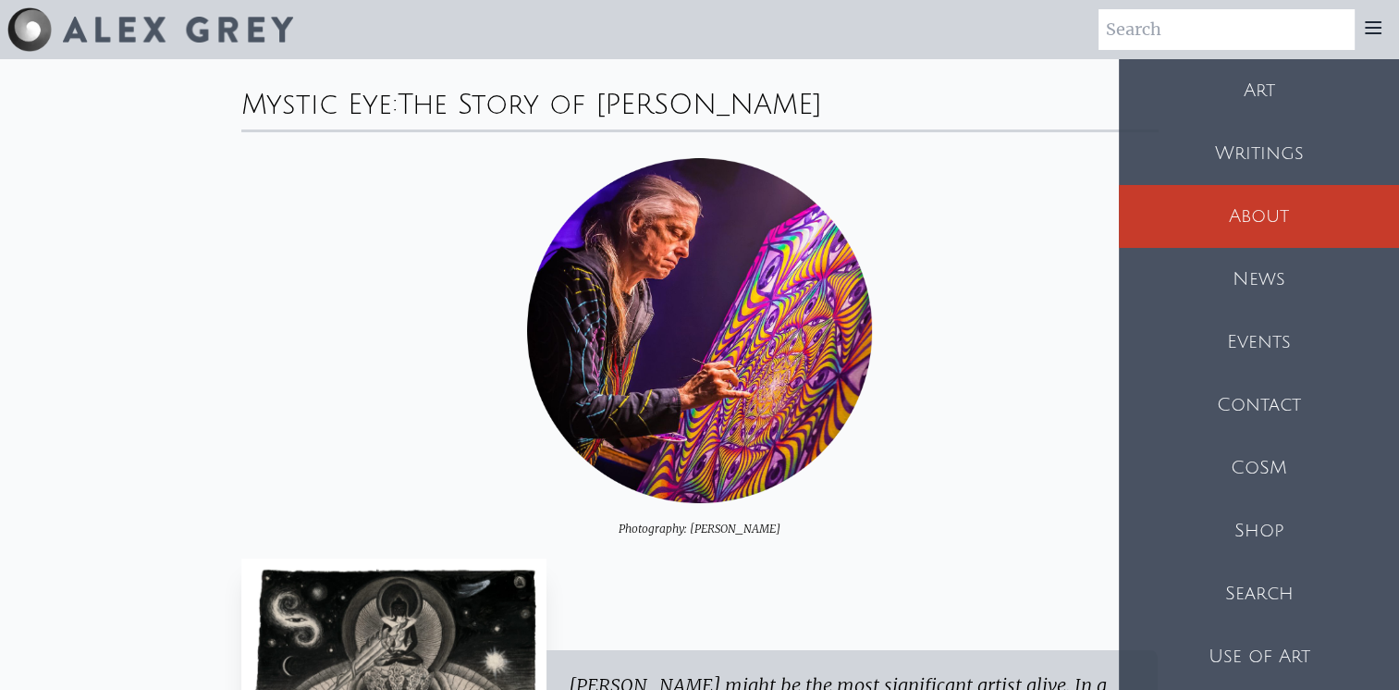
click at [1279, 102] on div "Art" at bounding box center [1258, 90] width 280 height 63
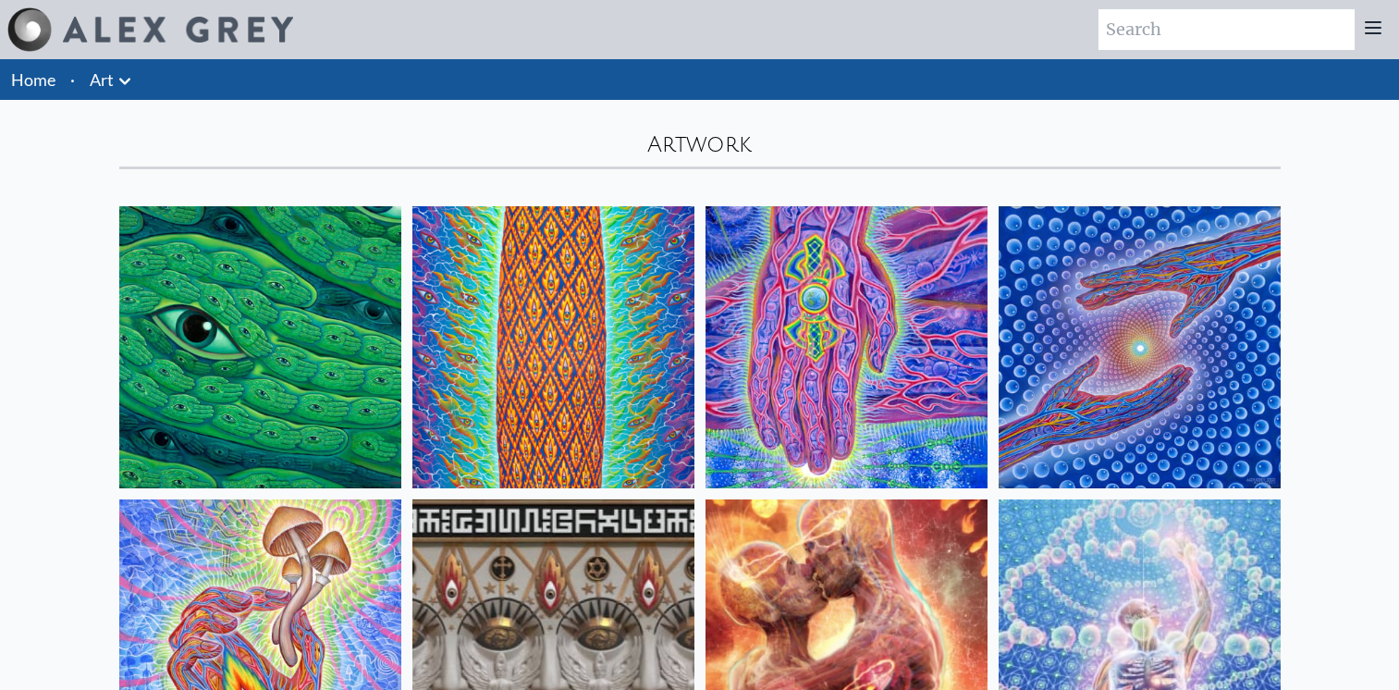
scroll to position [1109, 0]
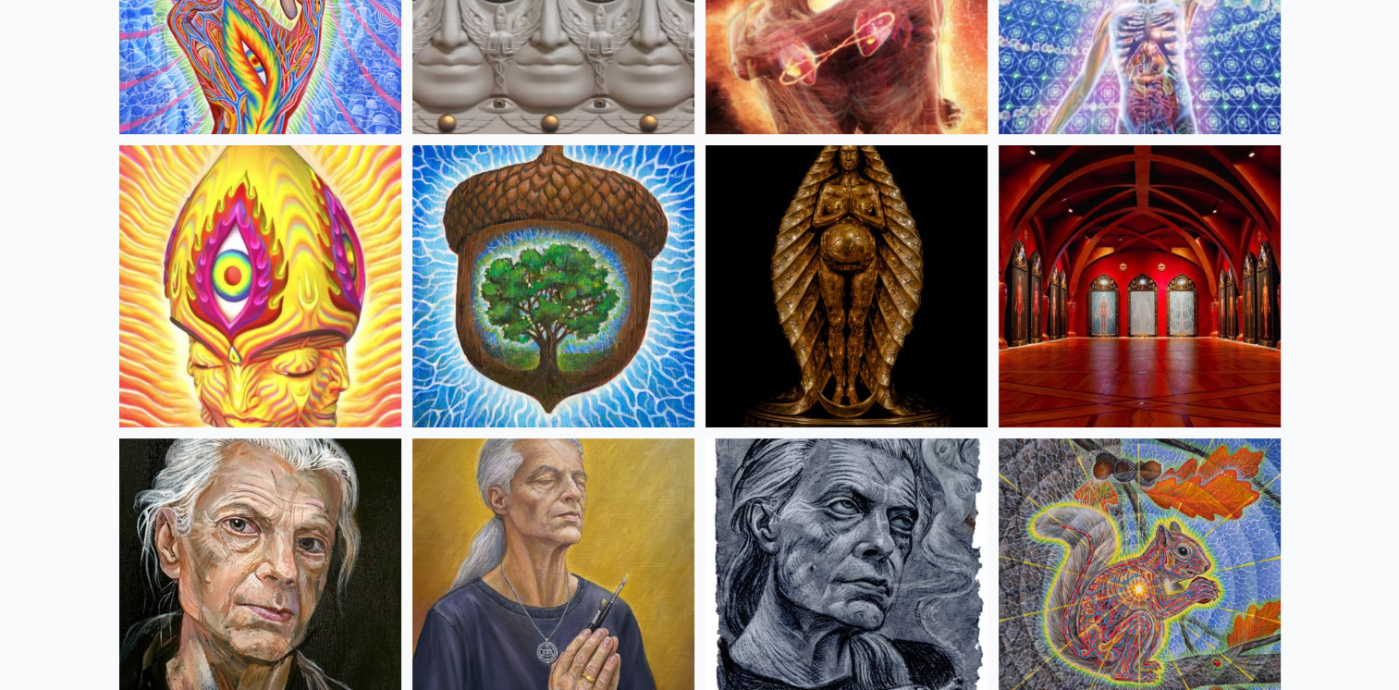
scroll to position [832, 0]
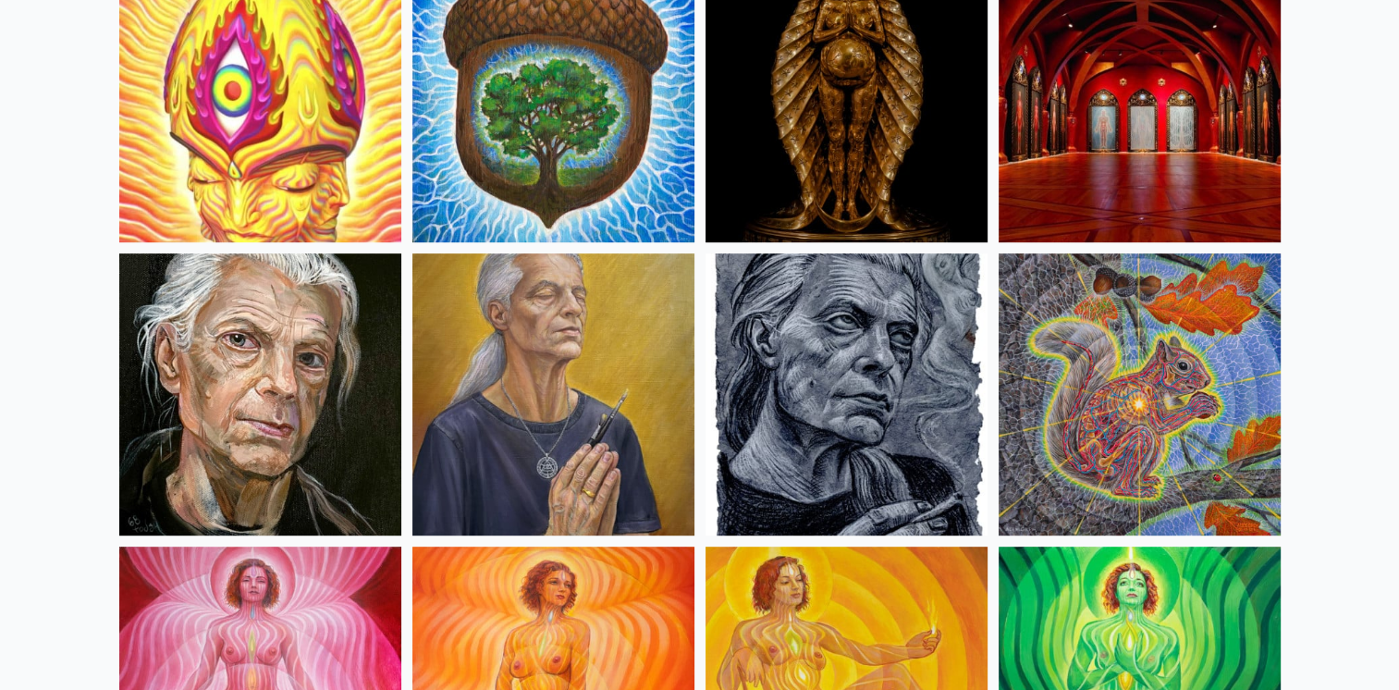
click at [1141, 394] on img at bounding box center [1139, 394] width 282 height 282
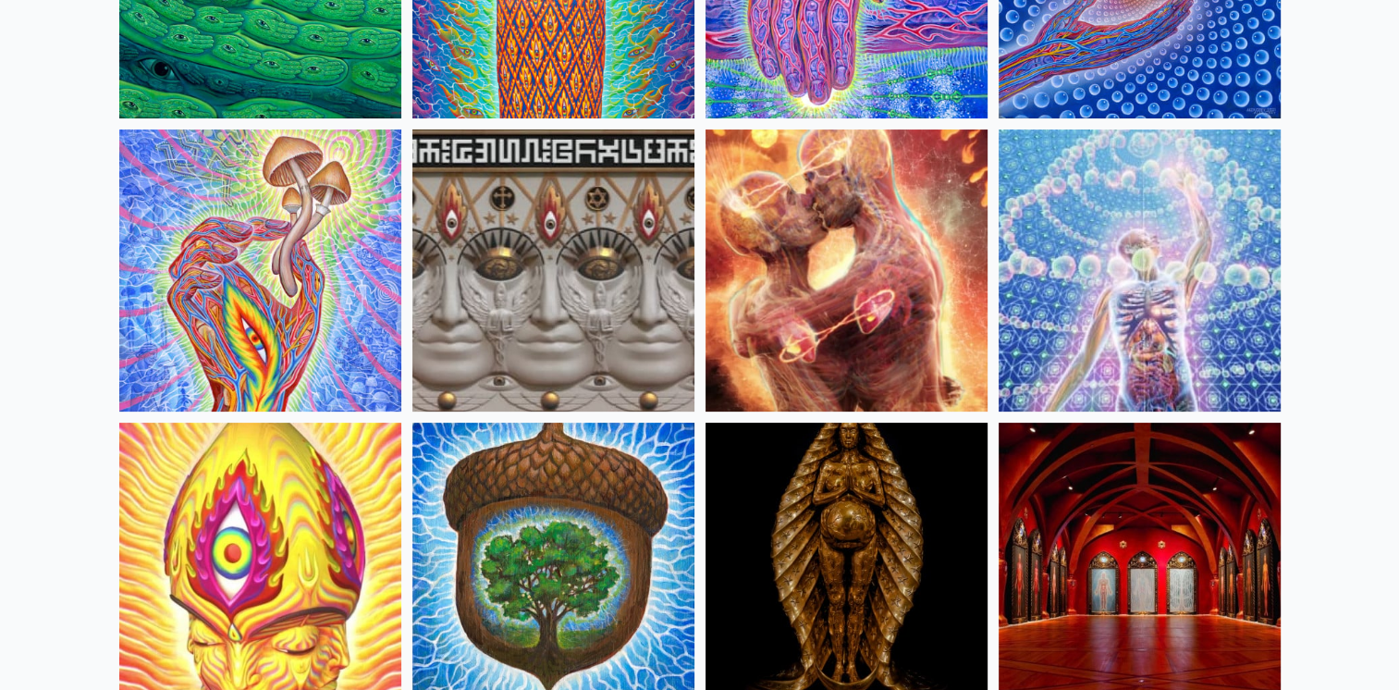
scroll to position [555, 0]
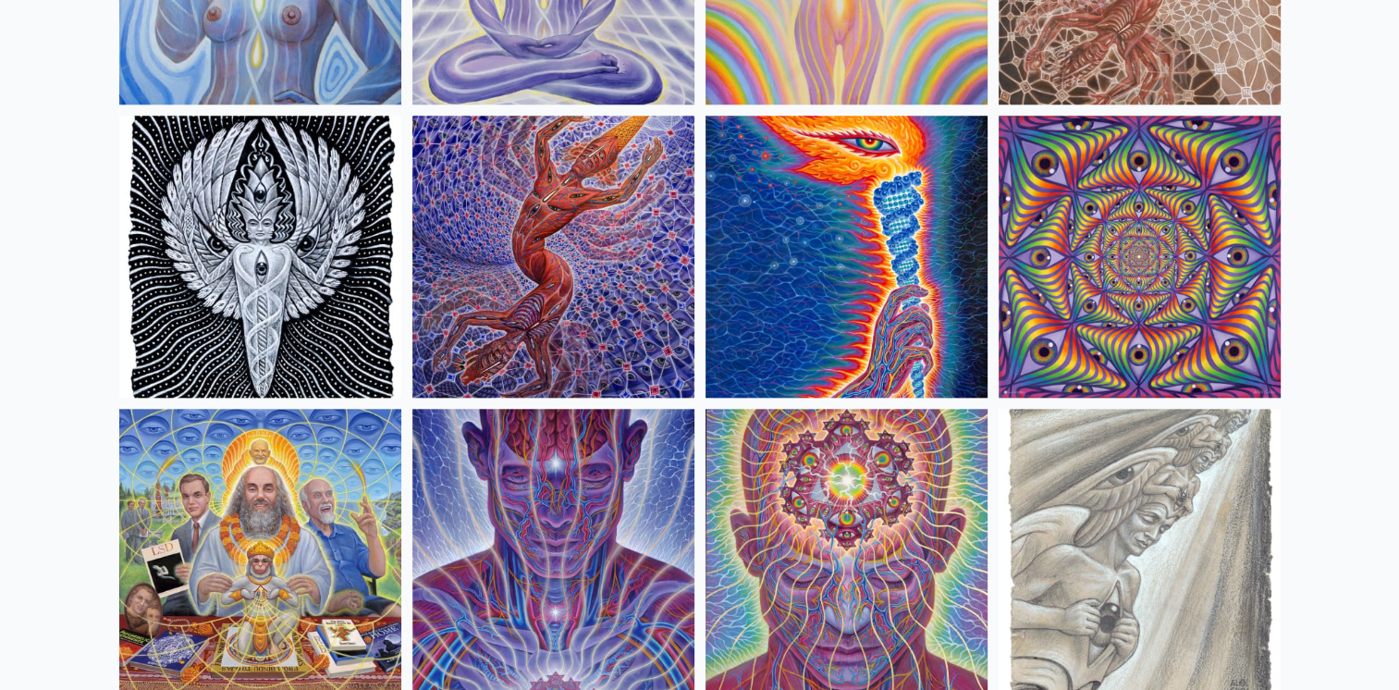
scroll to position [1941, 0]
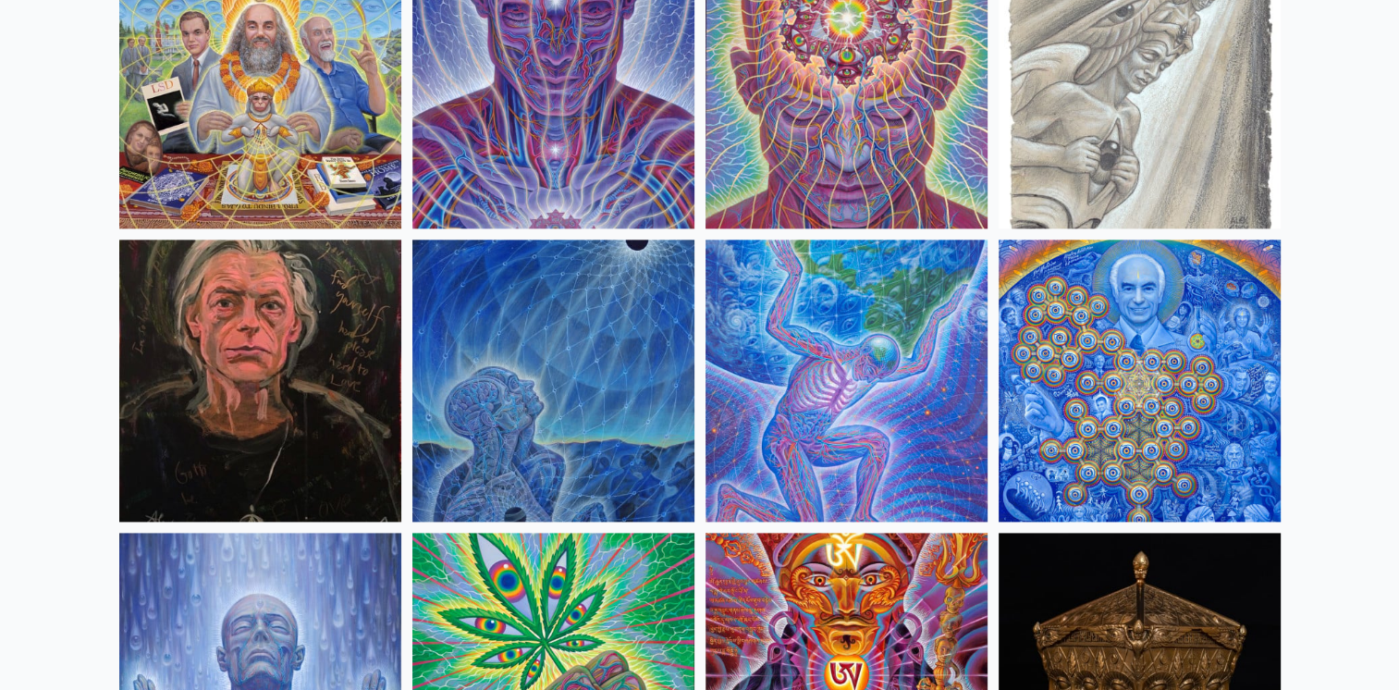
scroll to position [2681, 0]
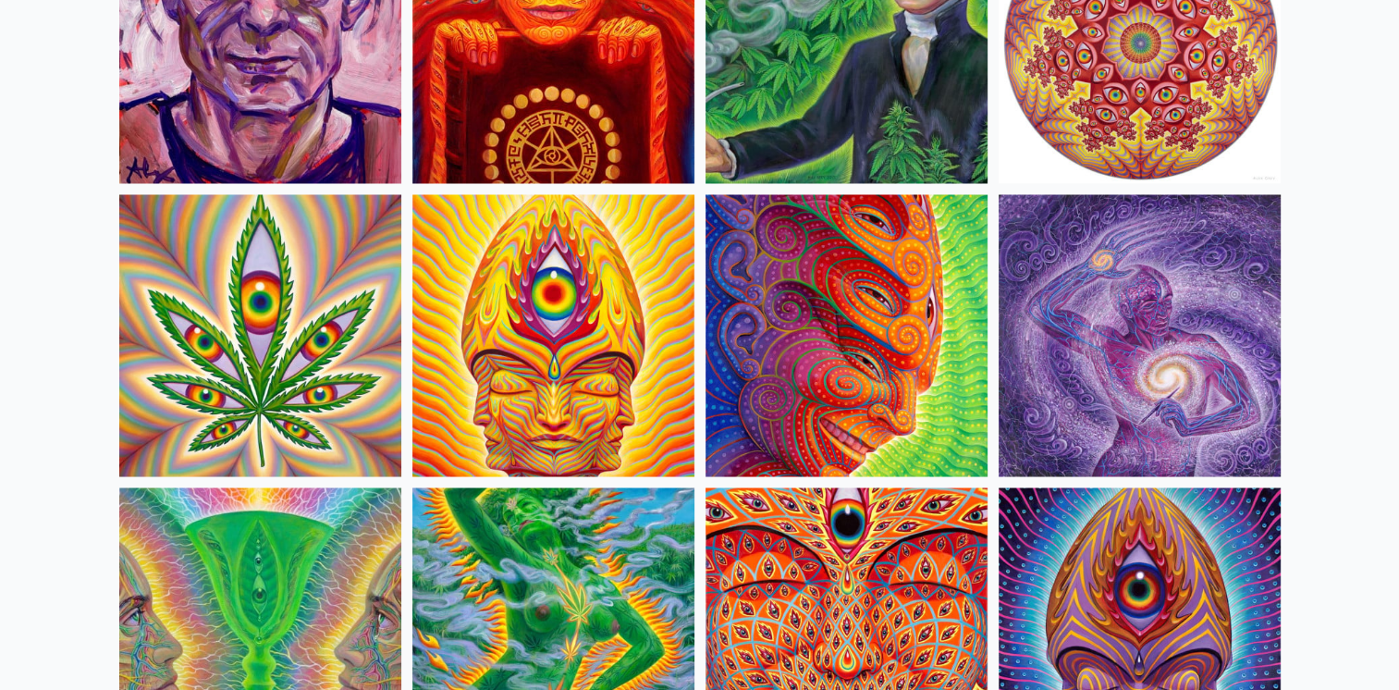
scroll to position [3605, 0]
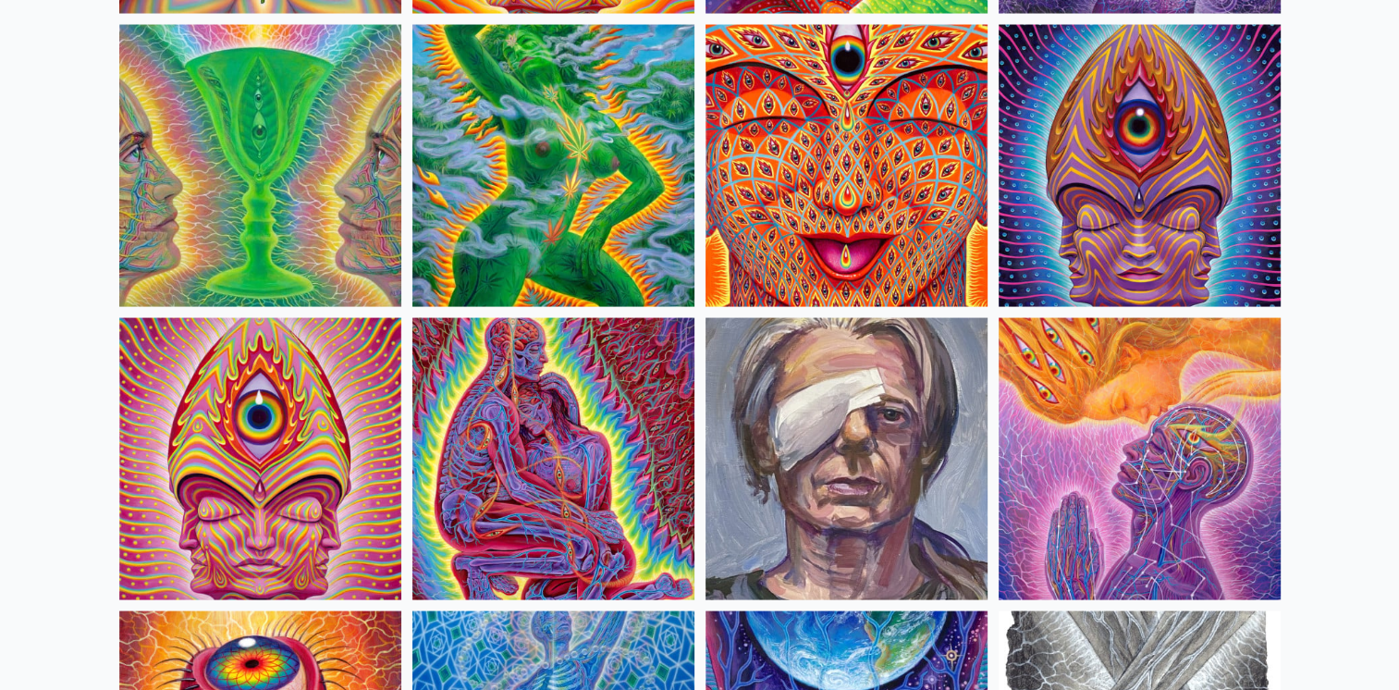
scroll to position [3975, 0]
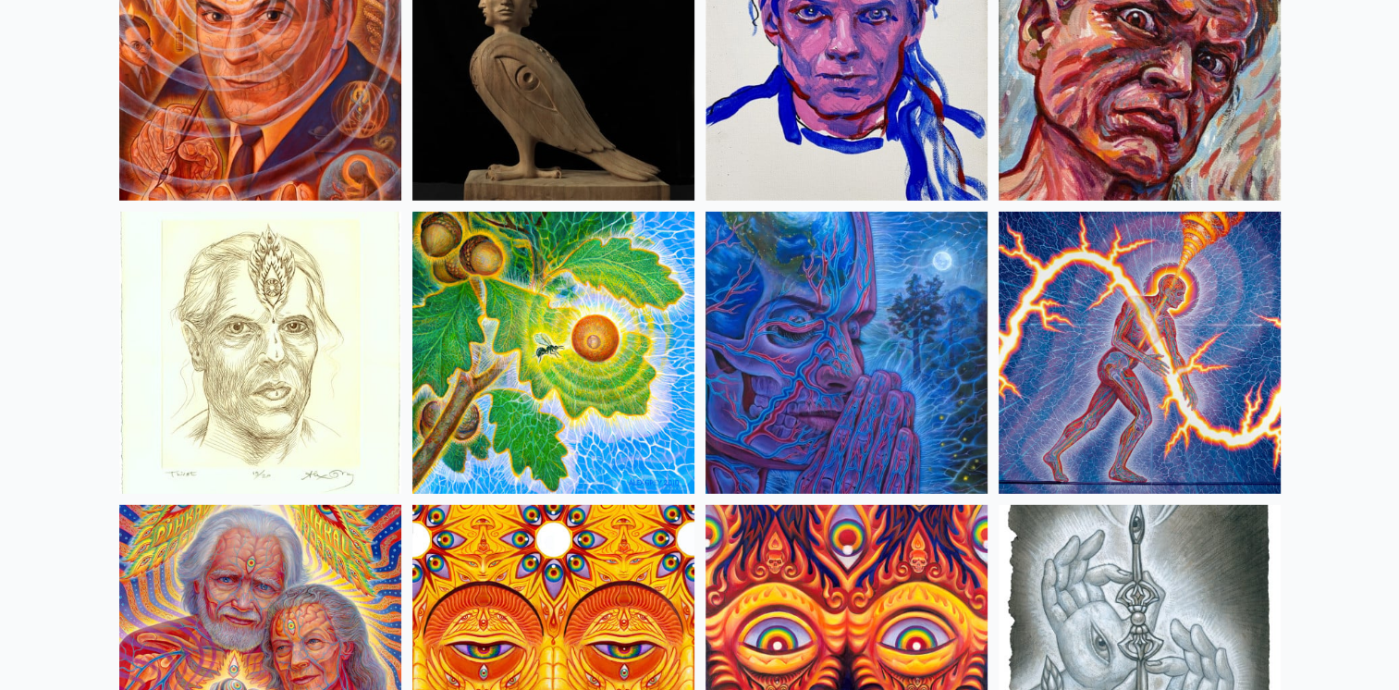
scroll to position [5546, 0]
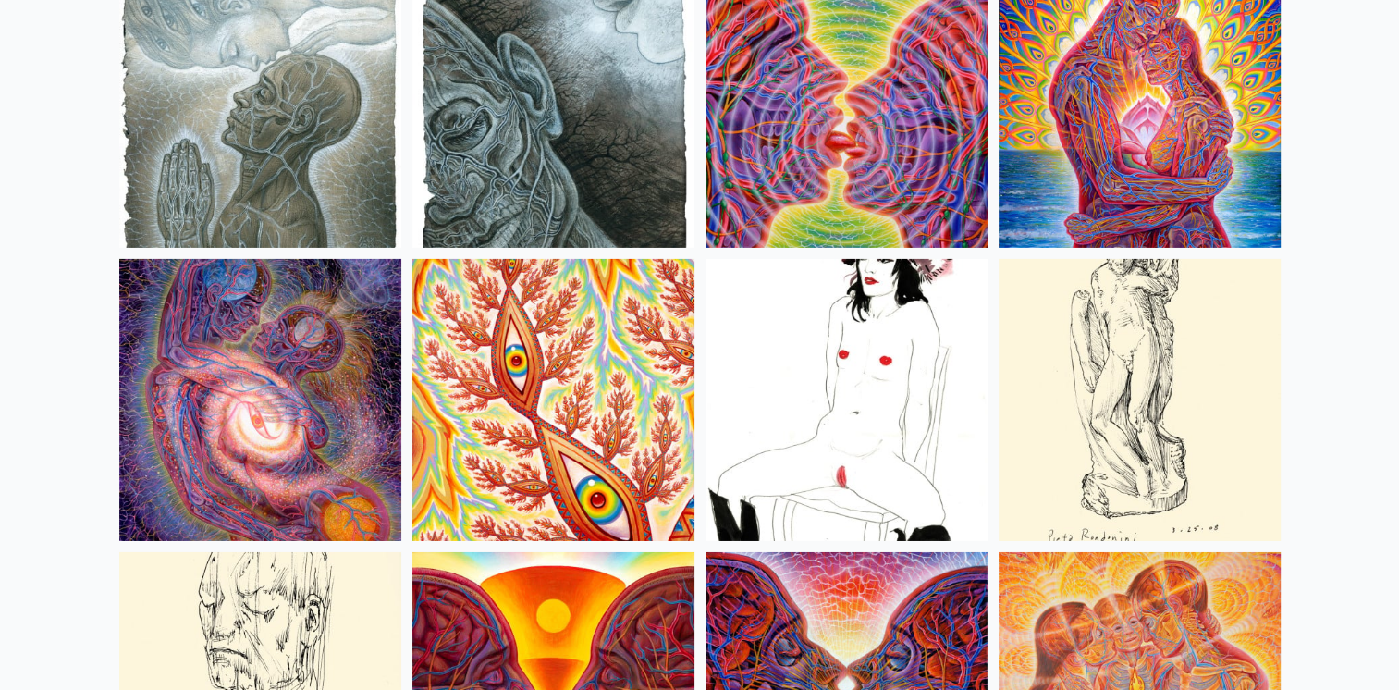
scroll to position [6286, 0]
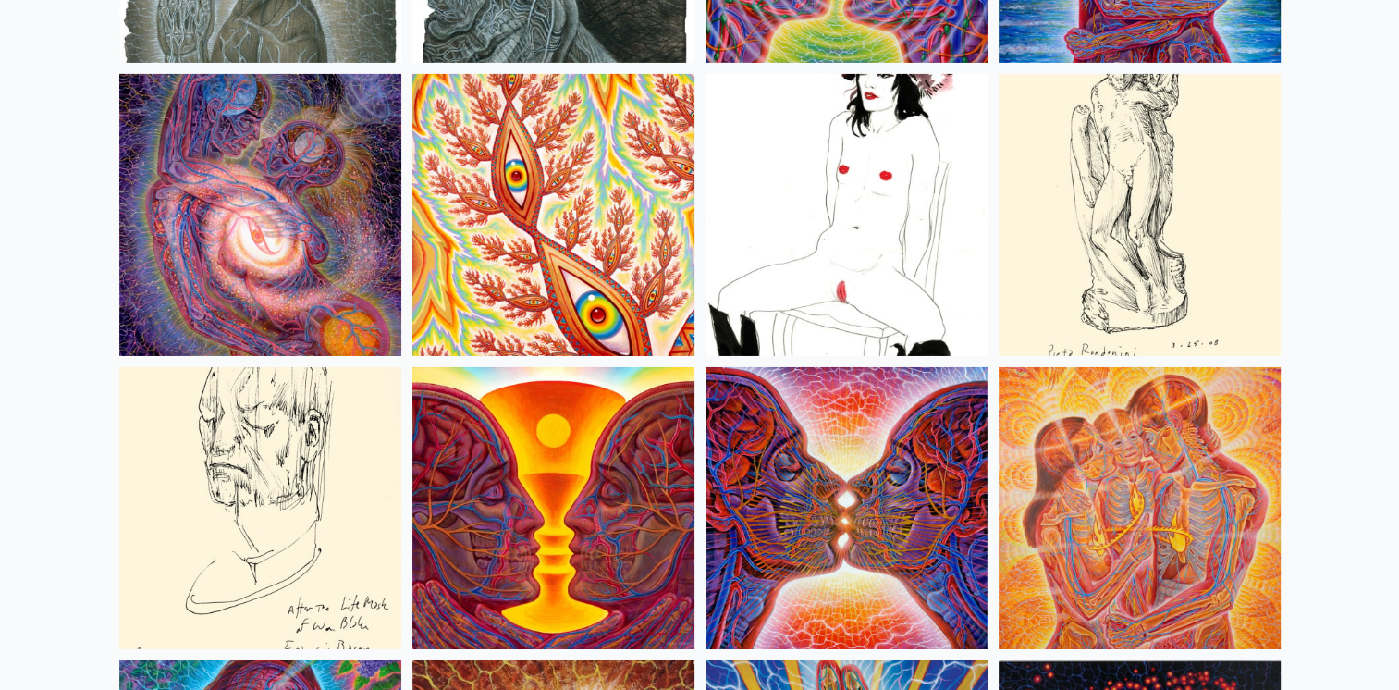
click at [825, 209] on img at bounding box center [846, 215] width 282 height 282
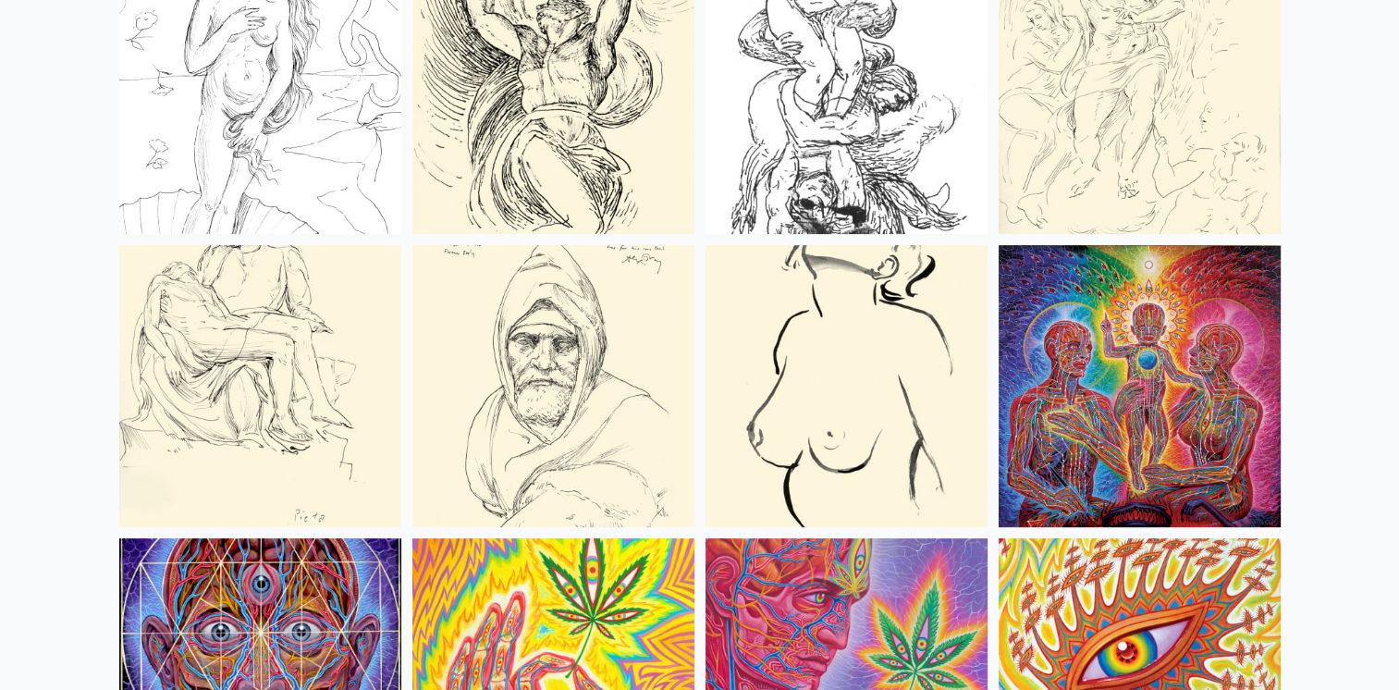
scroll to position [7857, 0]
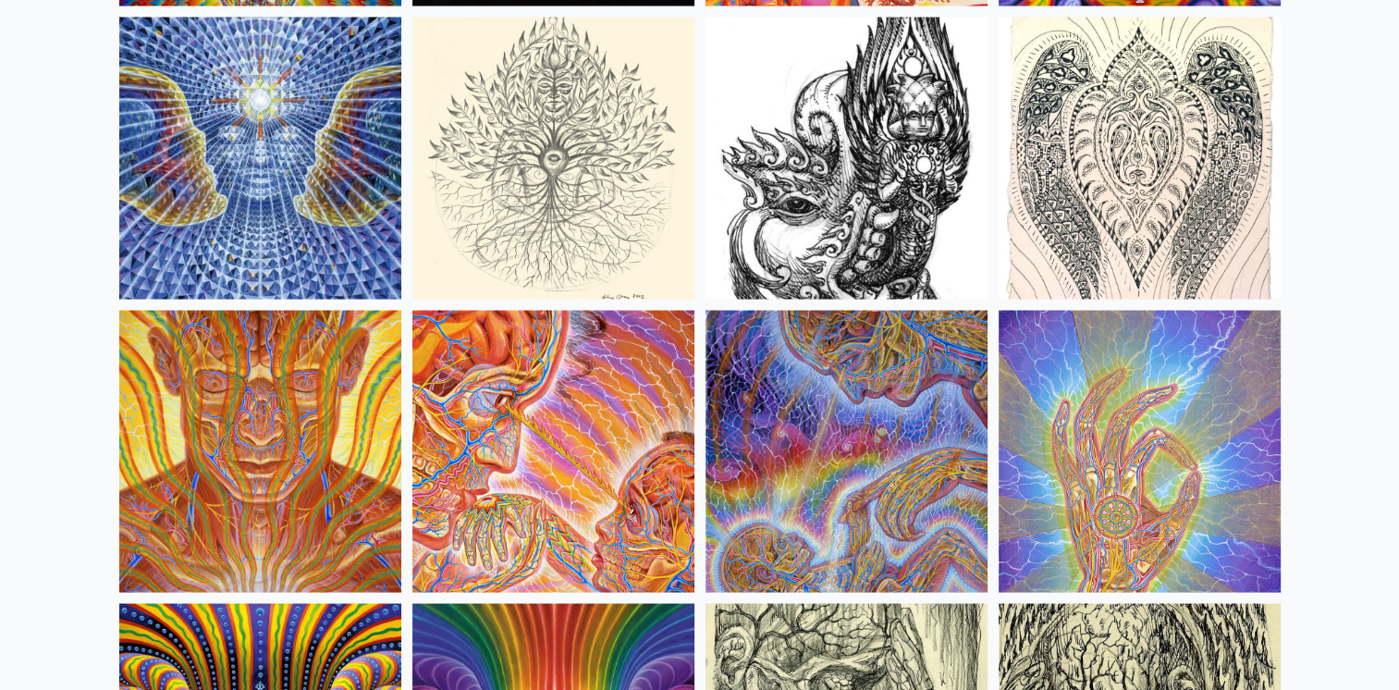
scroll to position [10630, 0]
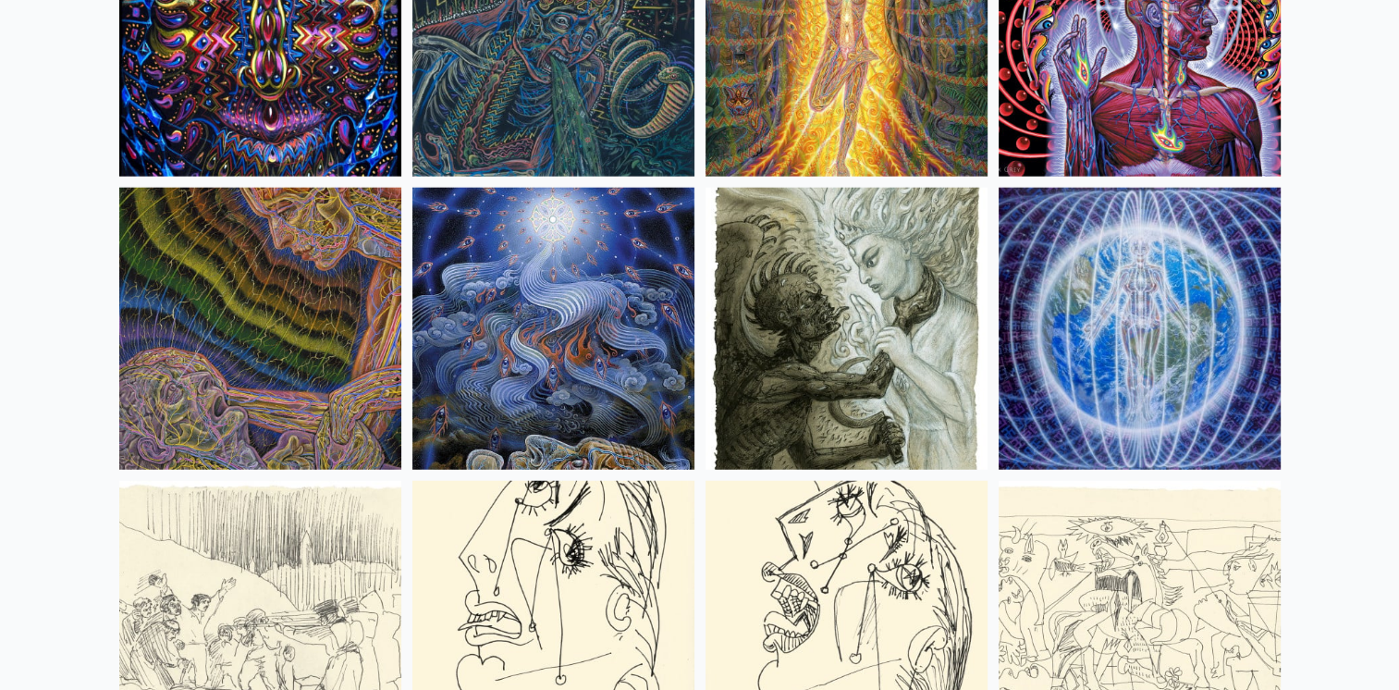
scroll to position [11924, 0]
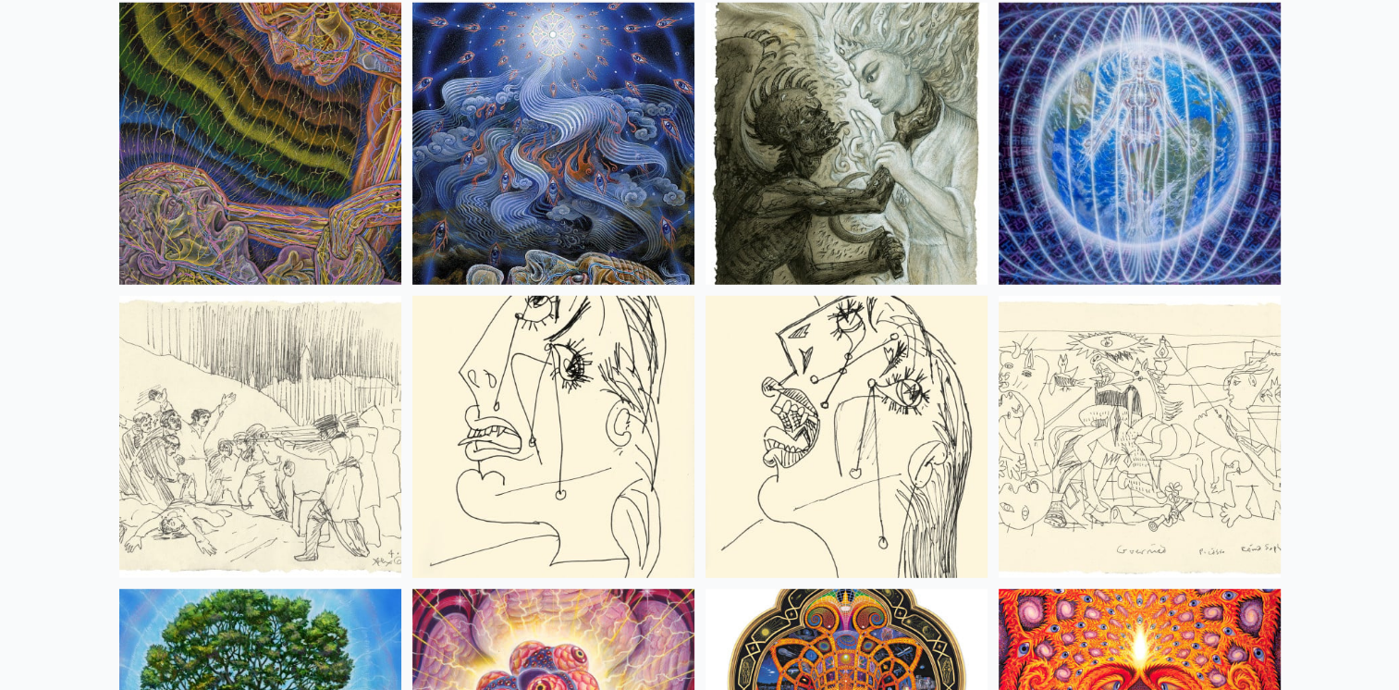
click at [78, 453] on div "Home · Art Anatomical Drawings Fire & Eyes [PERSON_NAME]" at bounding box center [699, 676] width 1399 height 25083
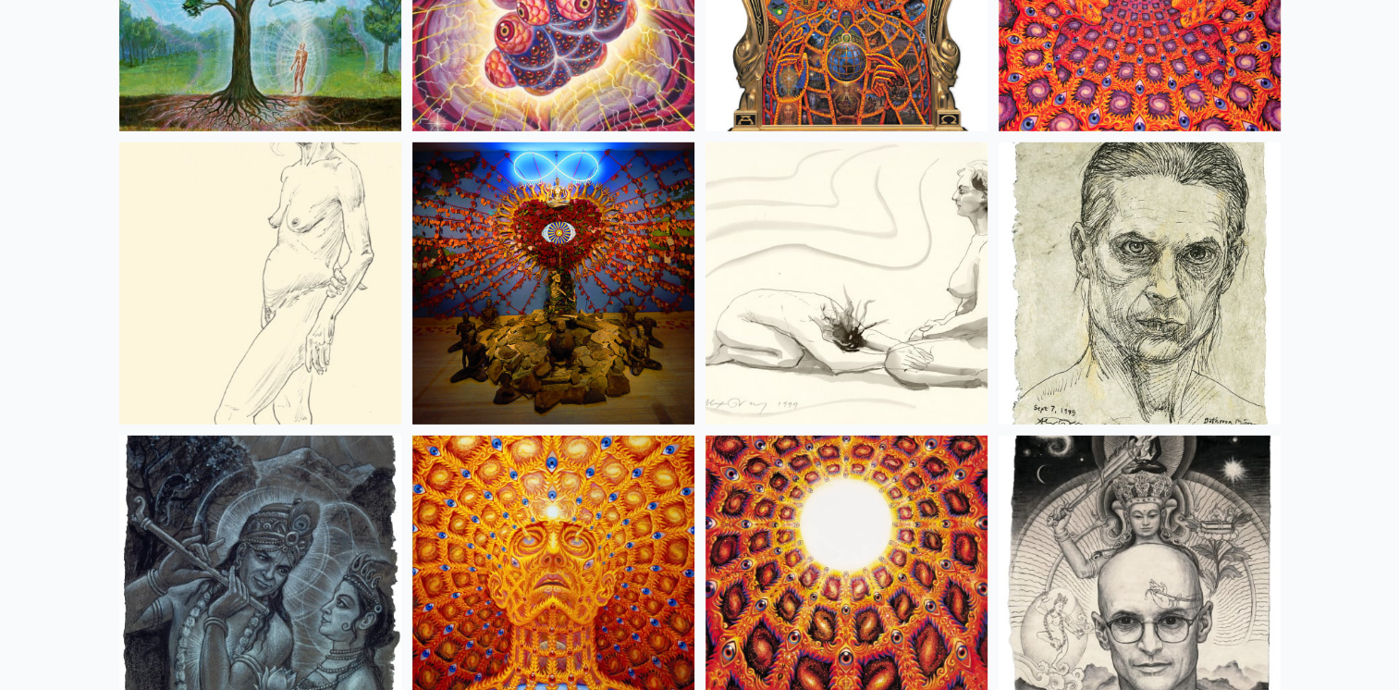
scroll to position [12571, 0]
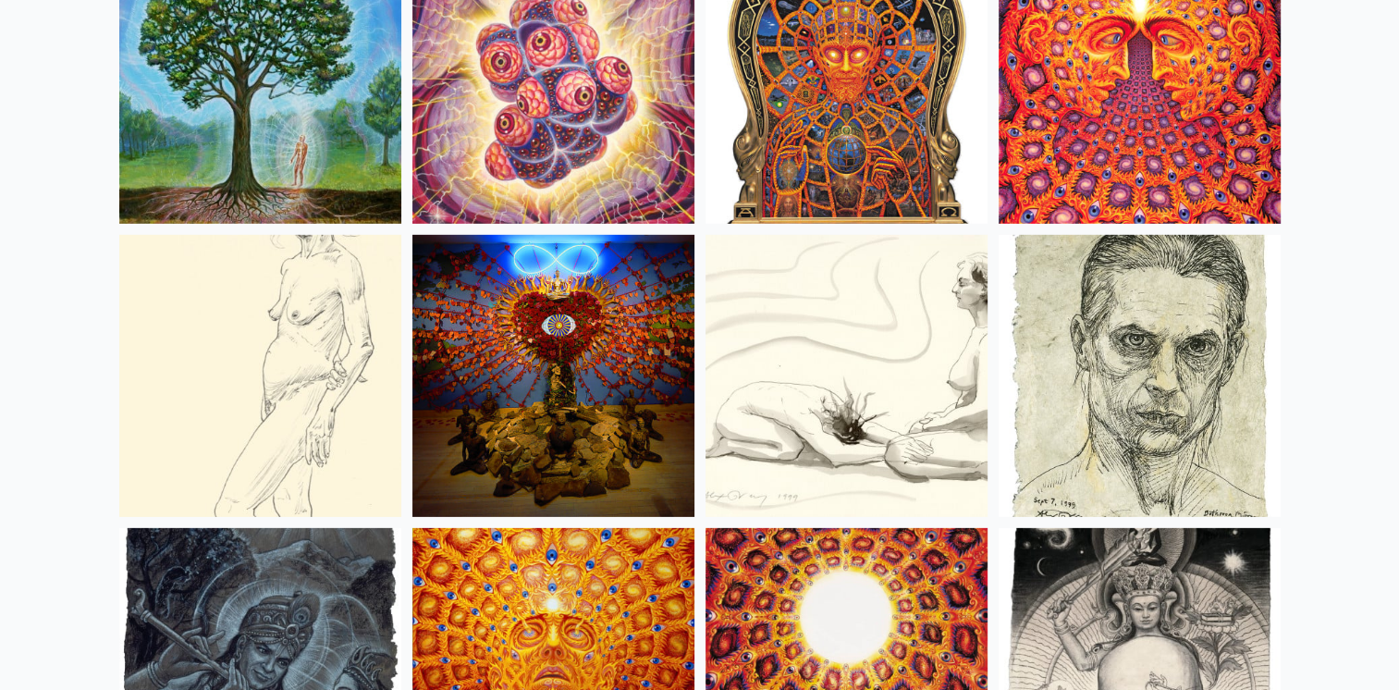
click at [309, 327] on img at bounding box center [260, 376] width 282 height 282
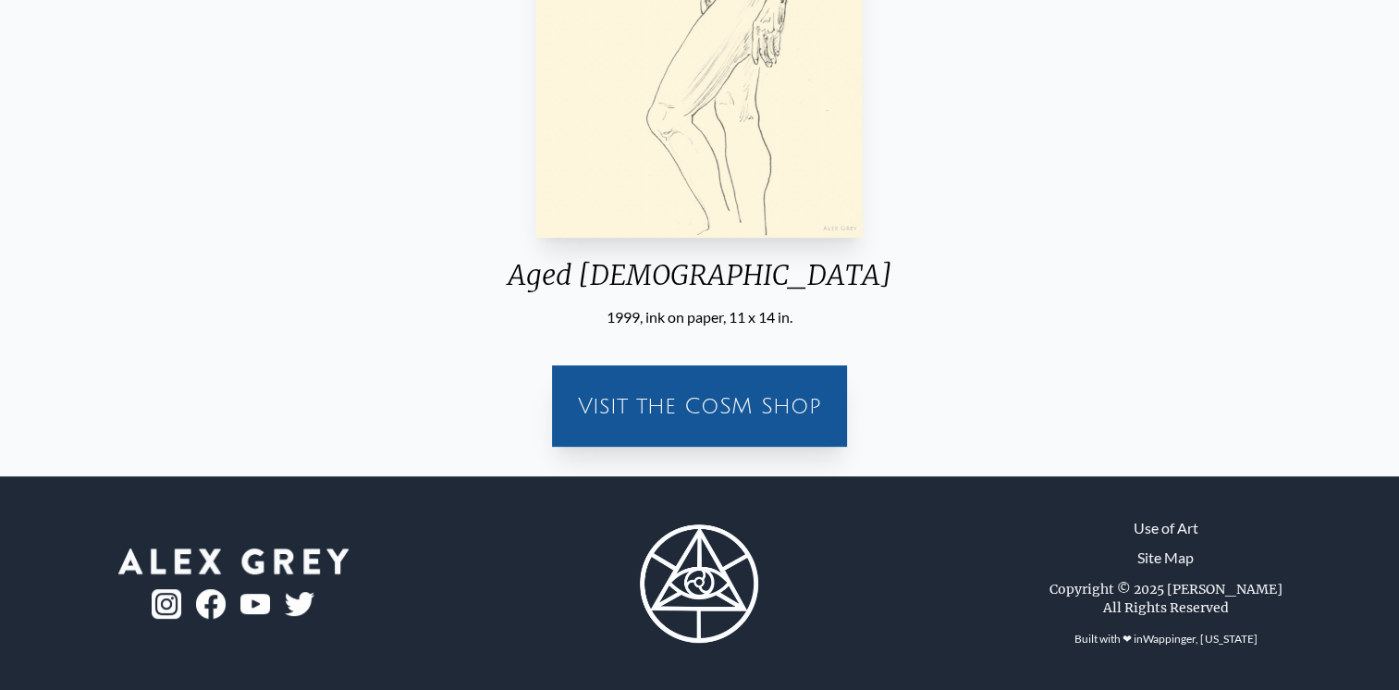
scroll to position [155, 0]
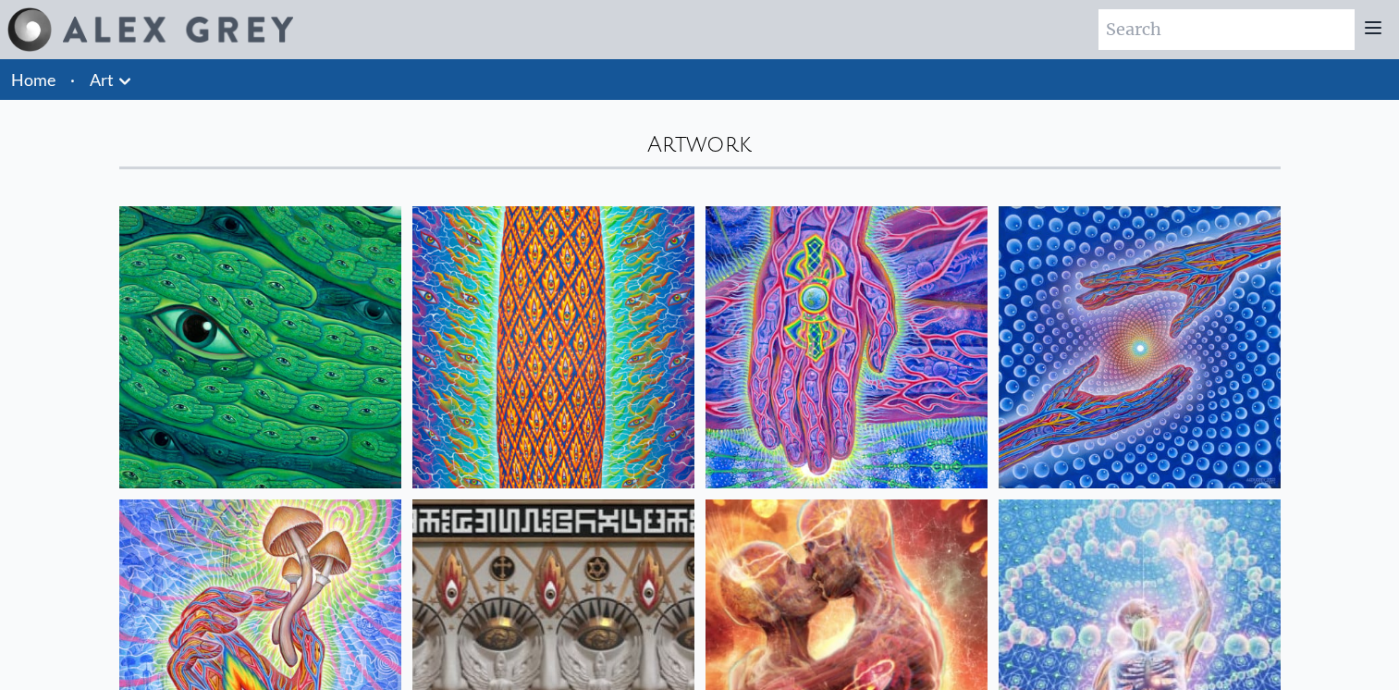
scroll to position [12571, 0]
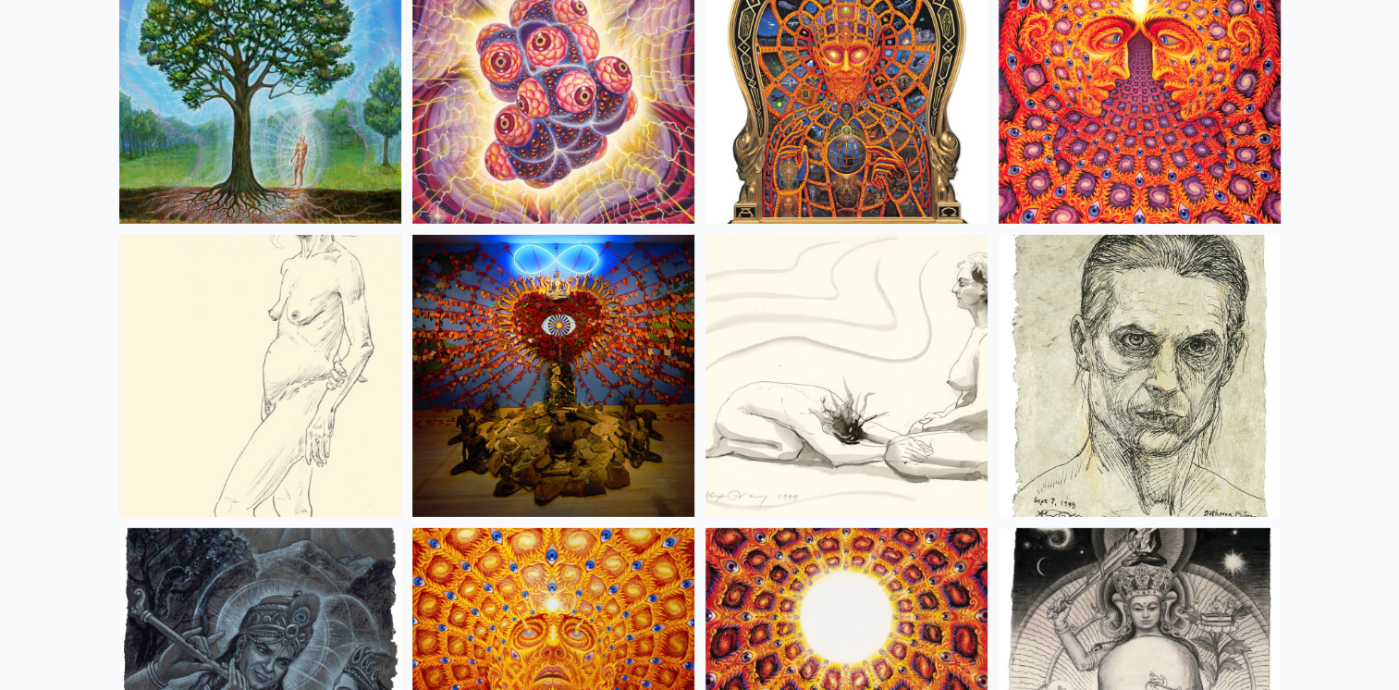
click at [37, 371] on div "Home · Art Anatomical Drawings Fire & Eyes [PERSON_NAME]" at bounding box center [699, 29] width 1399 height 25083
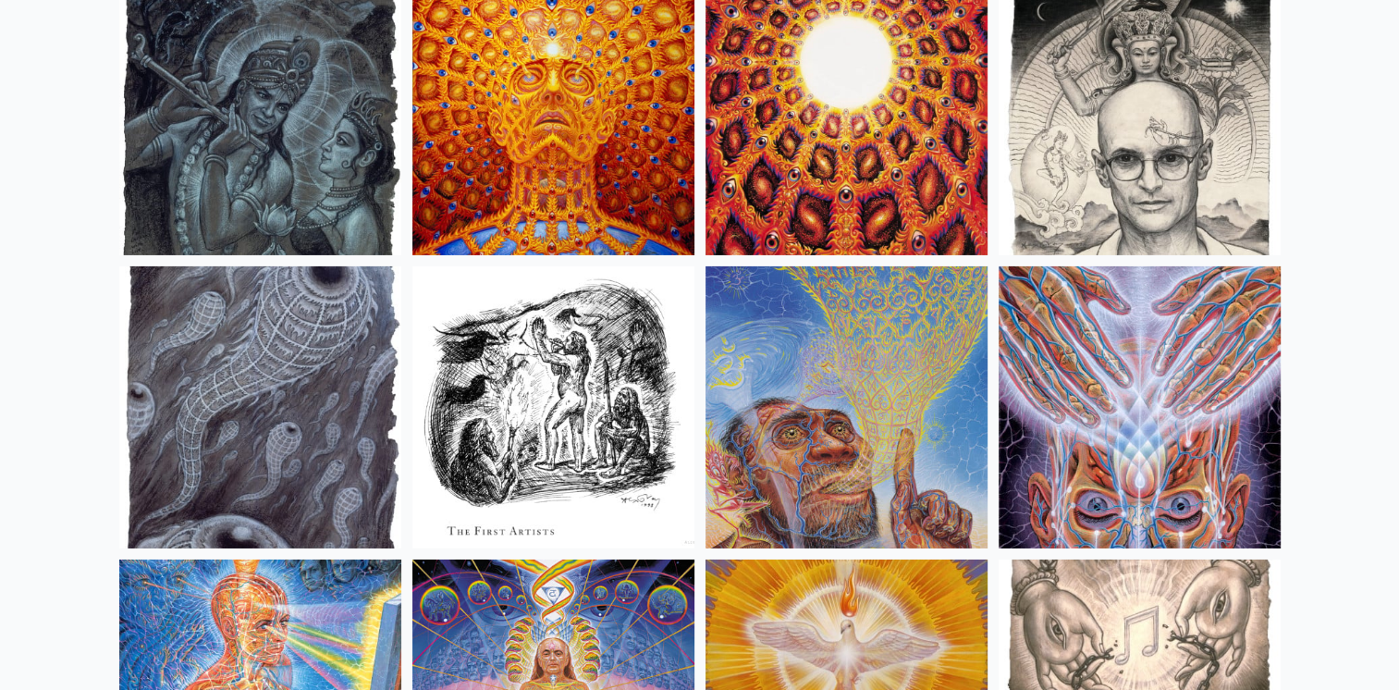
scroll to position [13033, 0]
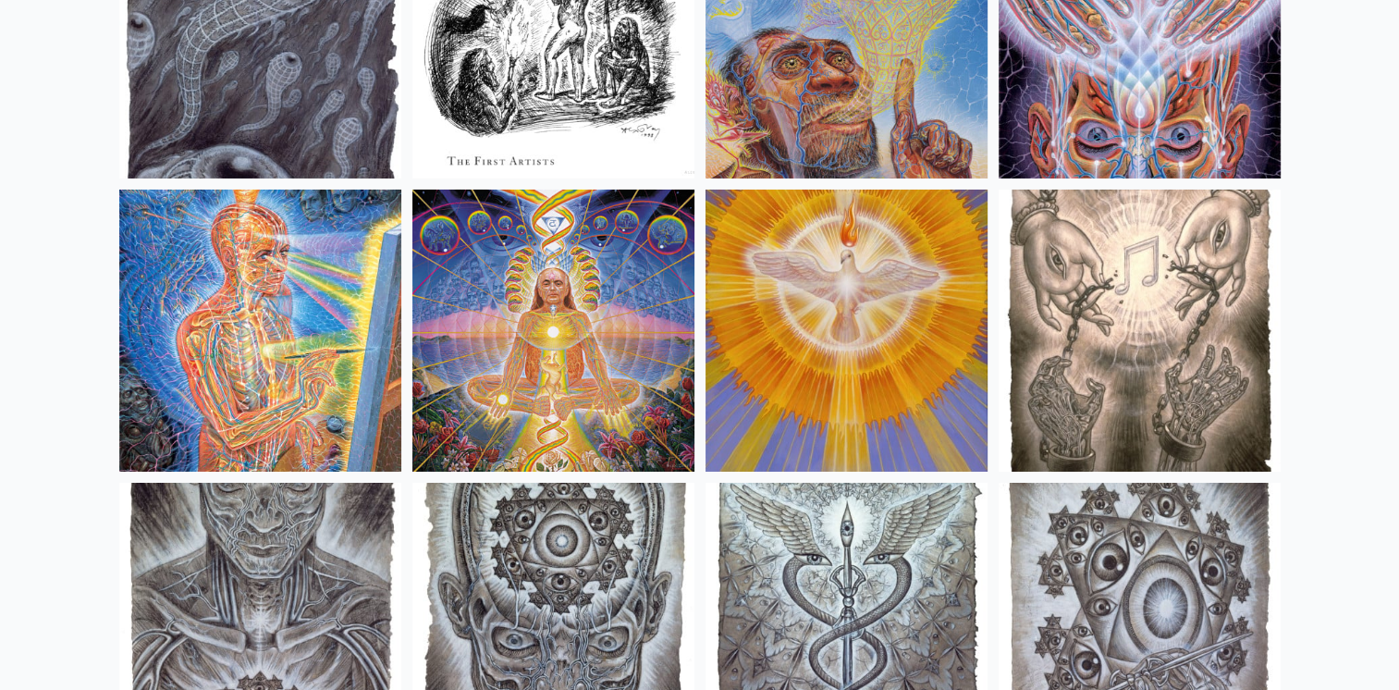
scroll to position [13865, 0]
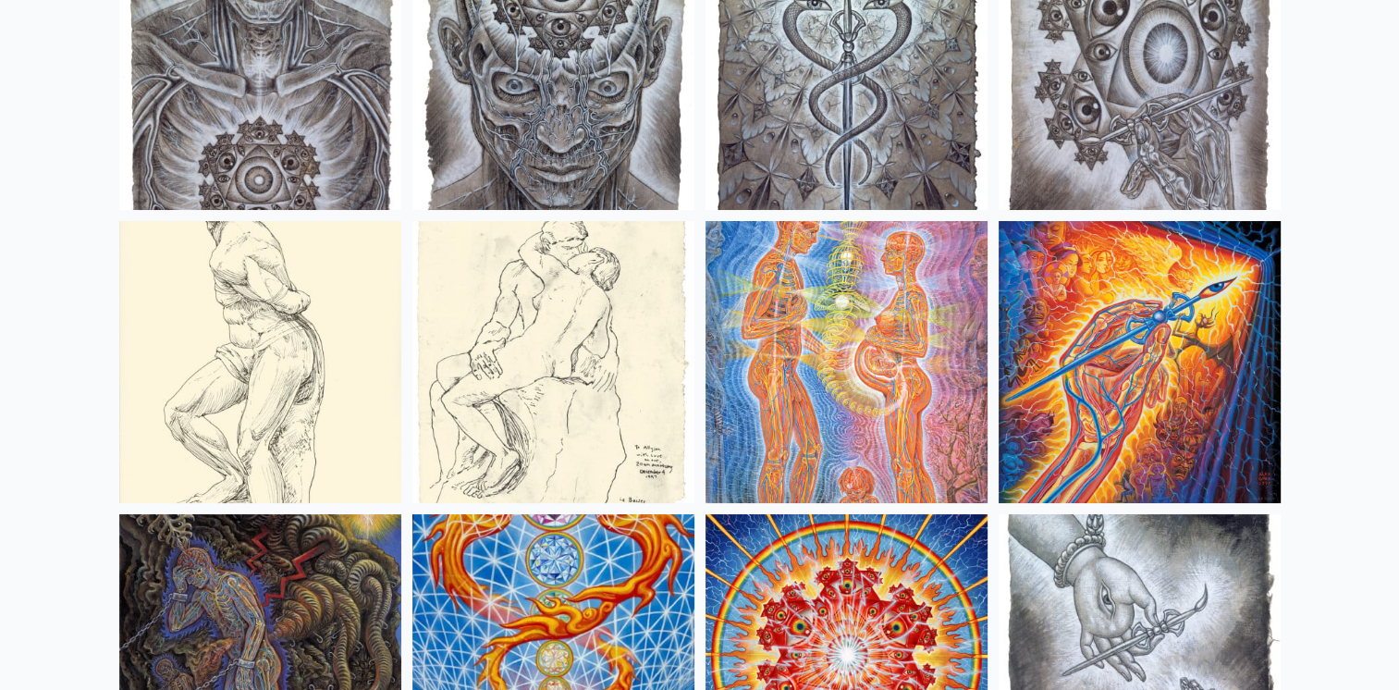
scroll to position [14235, 0]
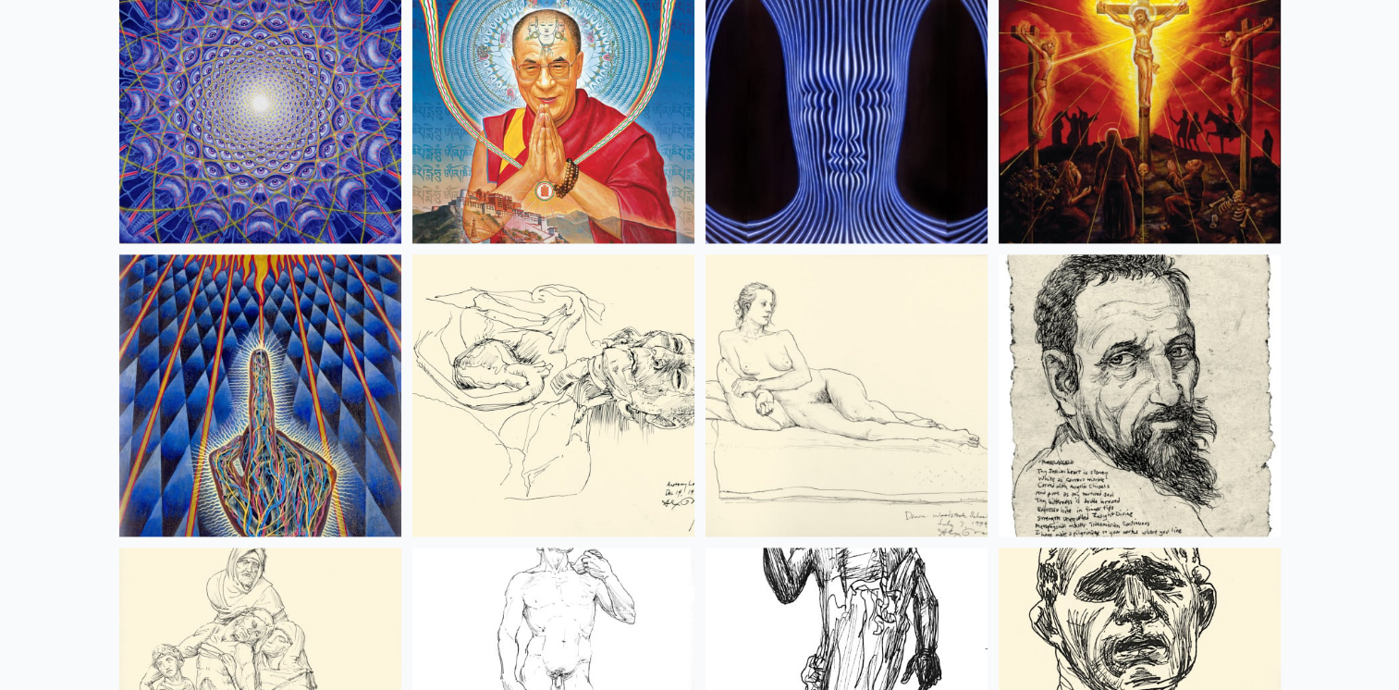
scroll to position [16176, 0]
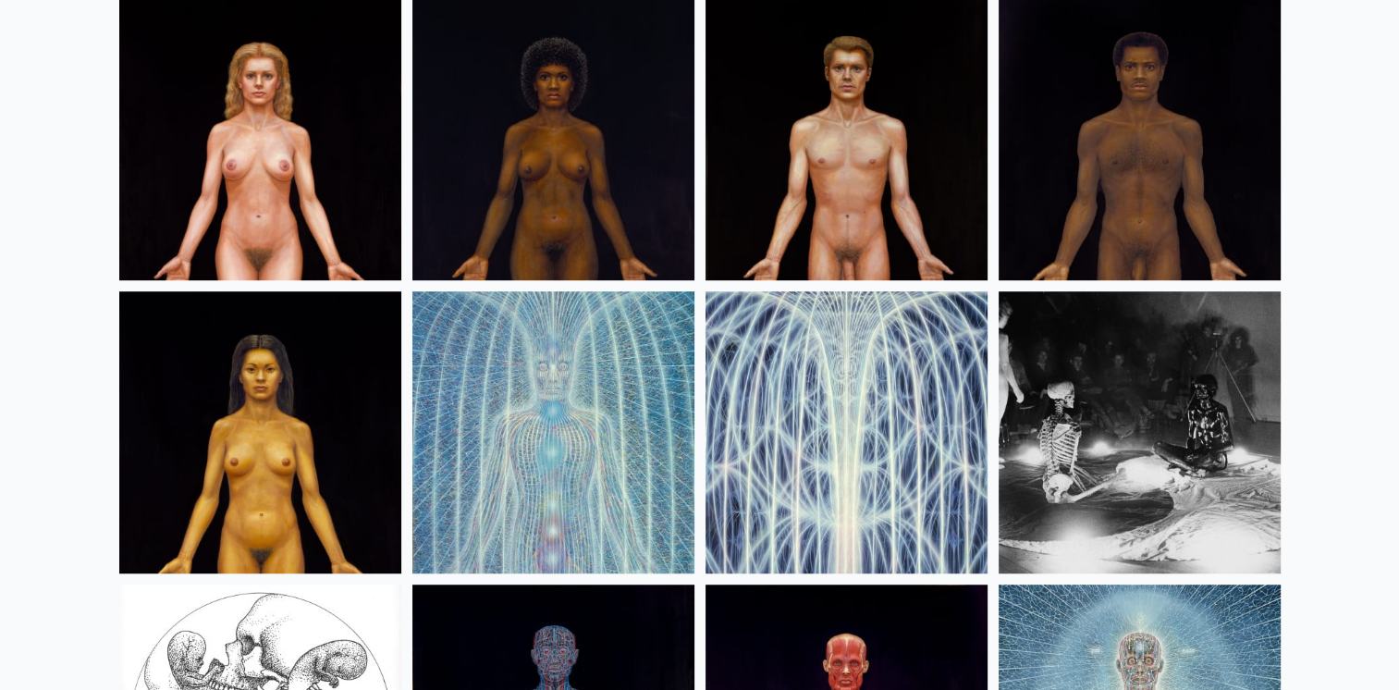
scroll to position [22092, 0]
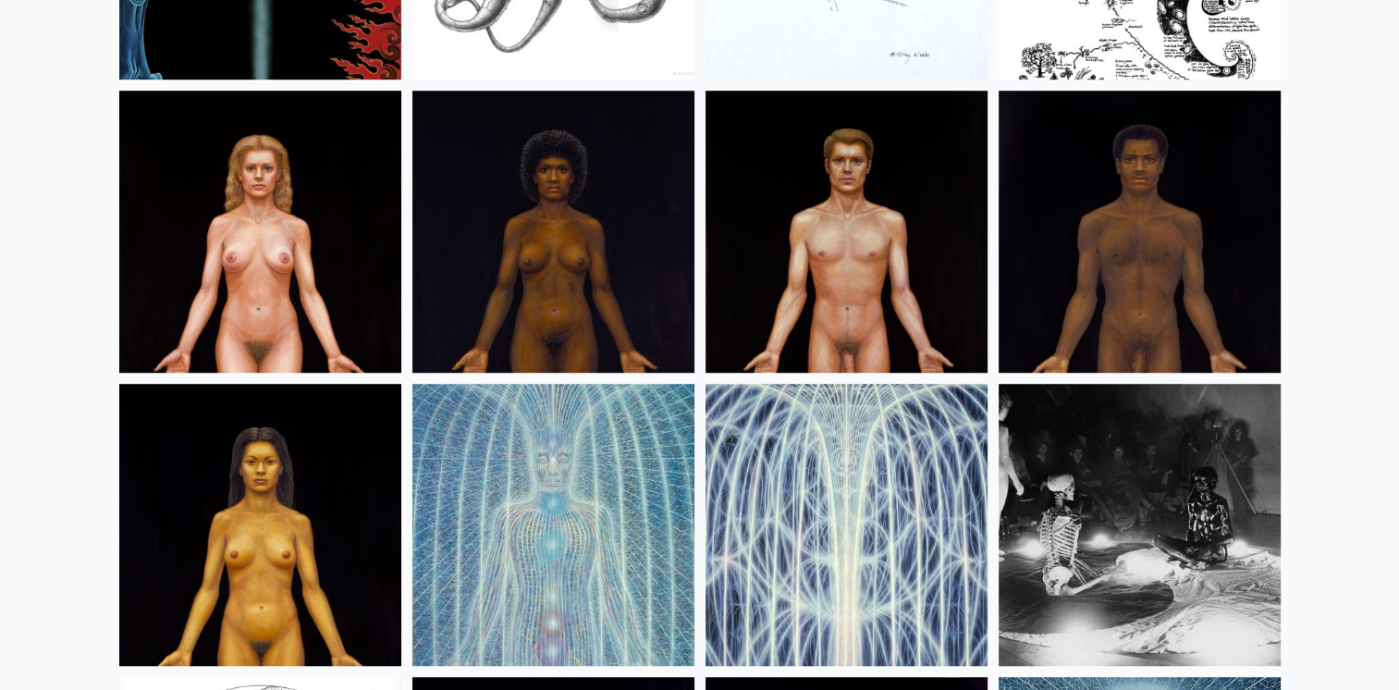
click at [847, 153] on img at bounding box center [846, 232] width 282 height 282
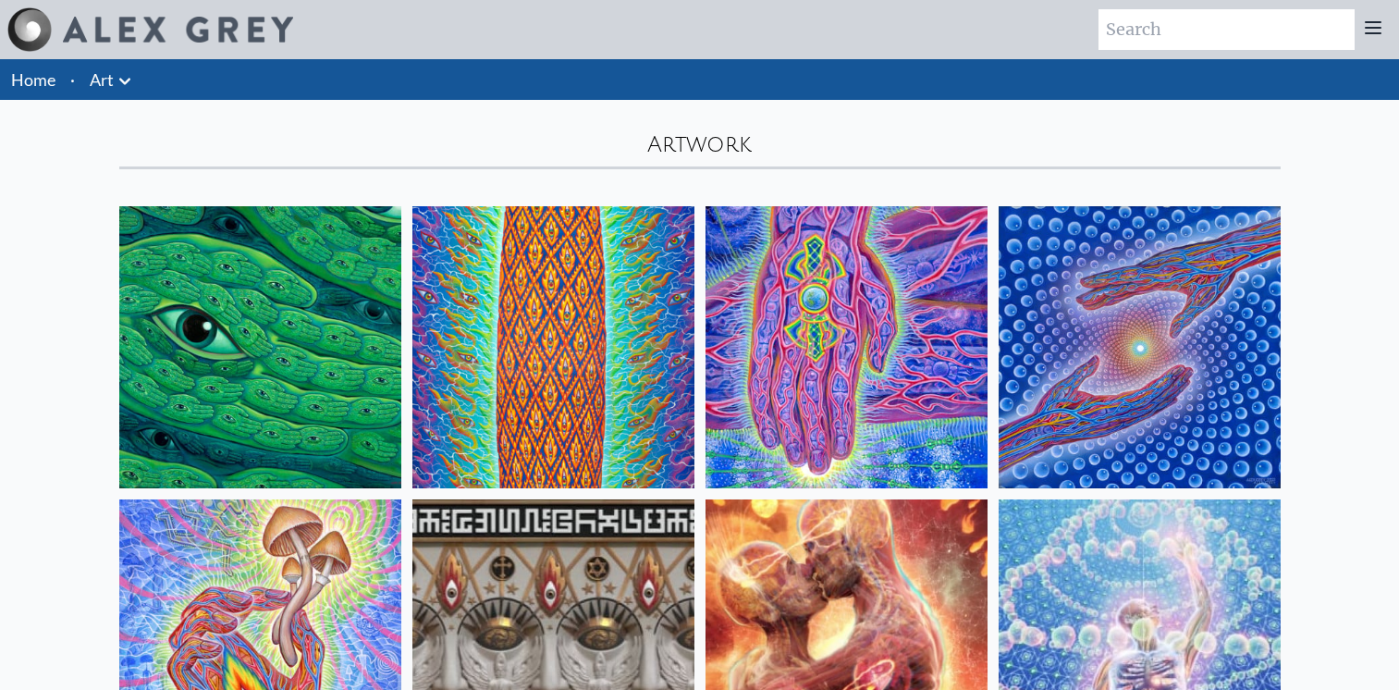
scroll to position [22092, 0]
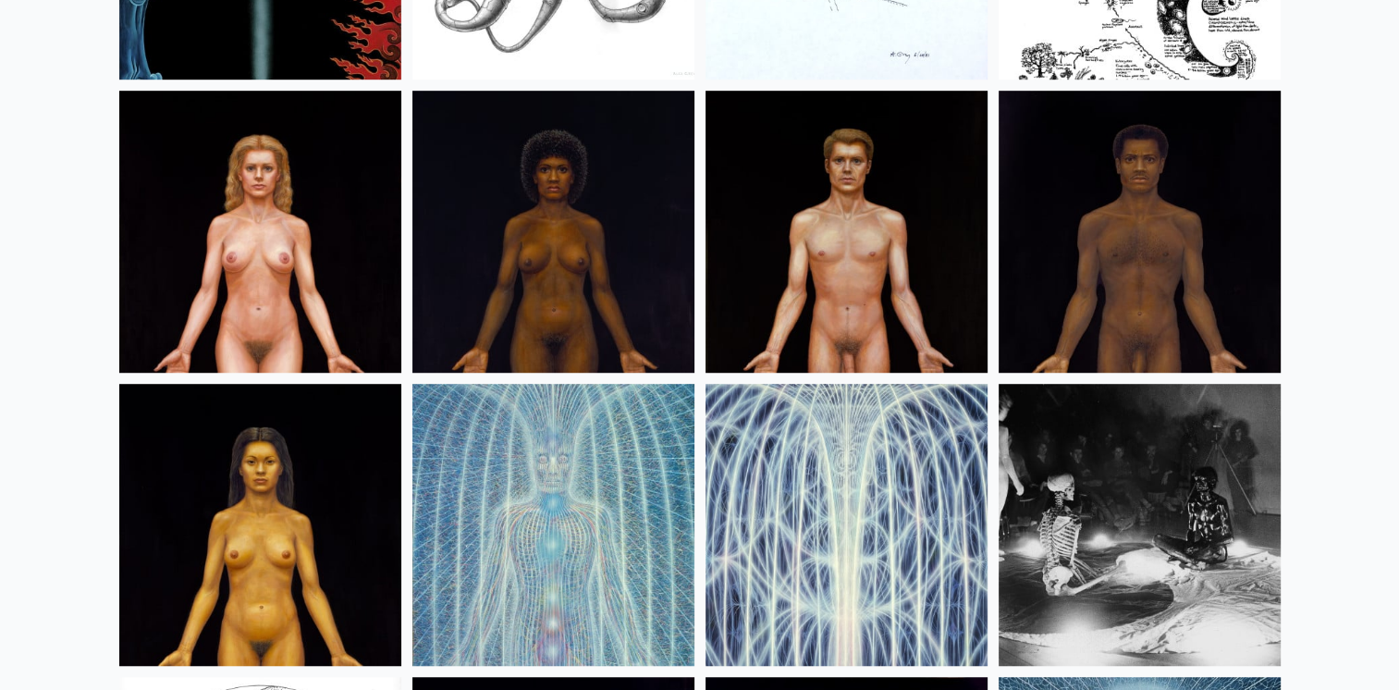
click at [1157, 286] on img at bounding box center [1139, 232] width 282 height 282
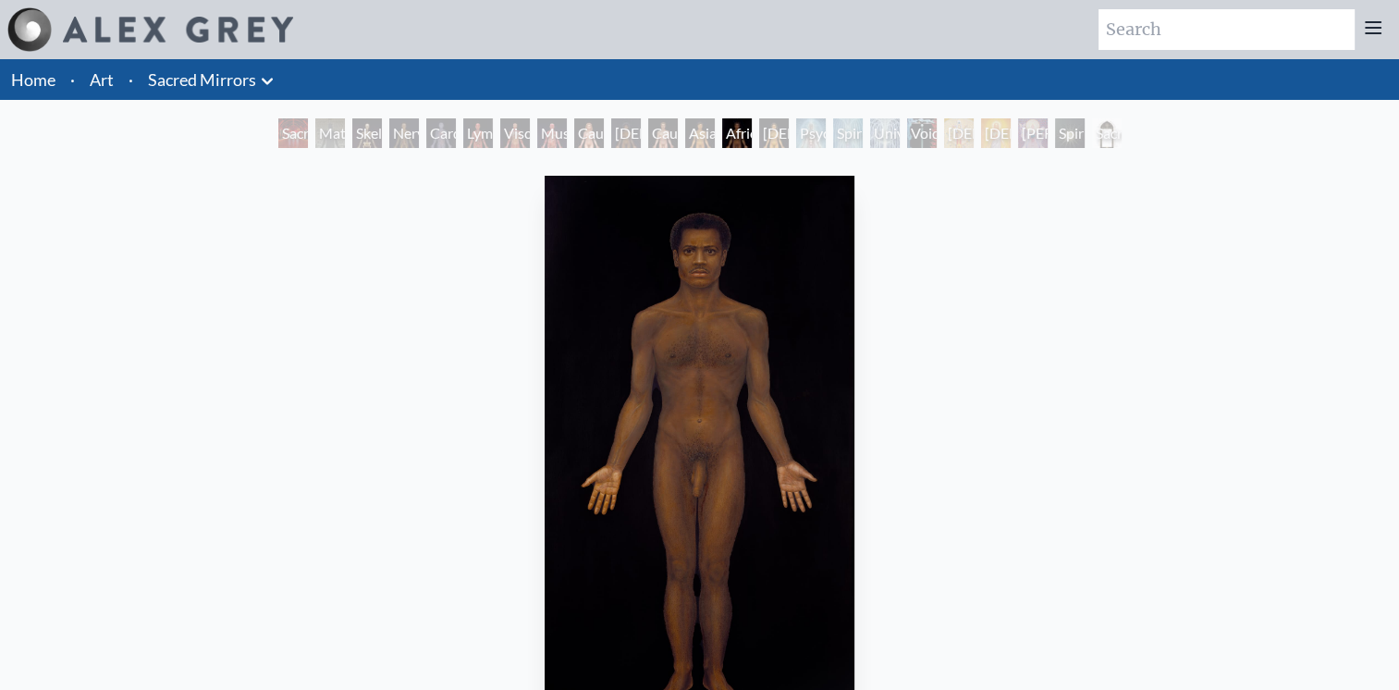
scroll to position [92, 0]
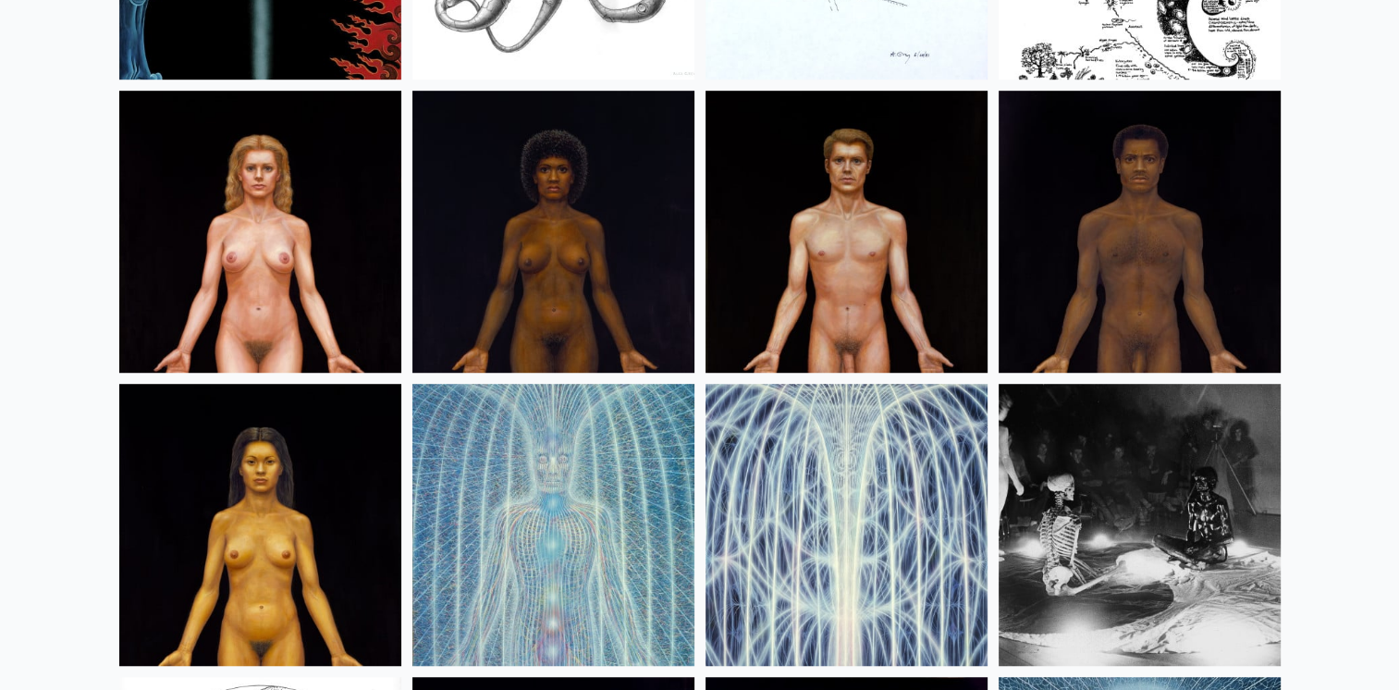
scroll to position [22277, 0]
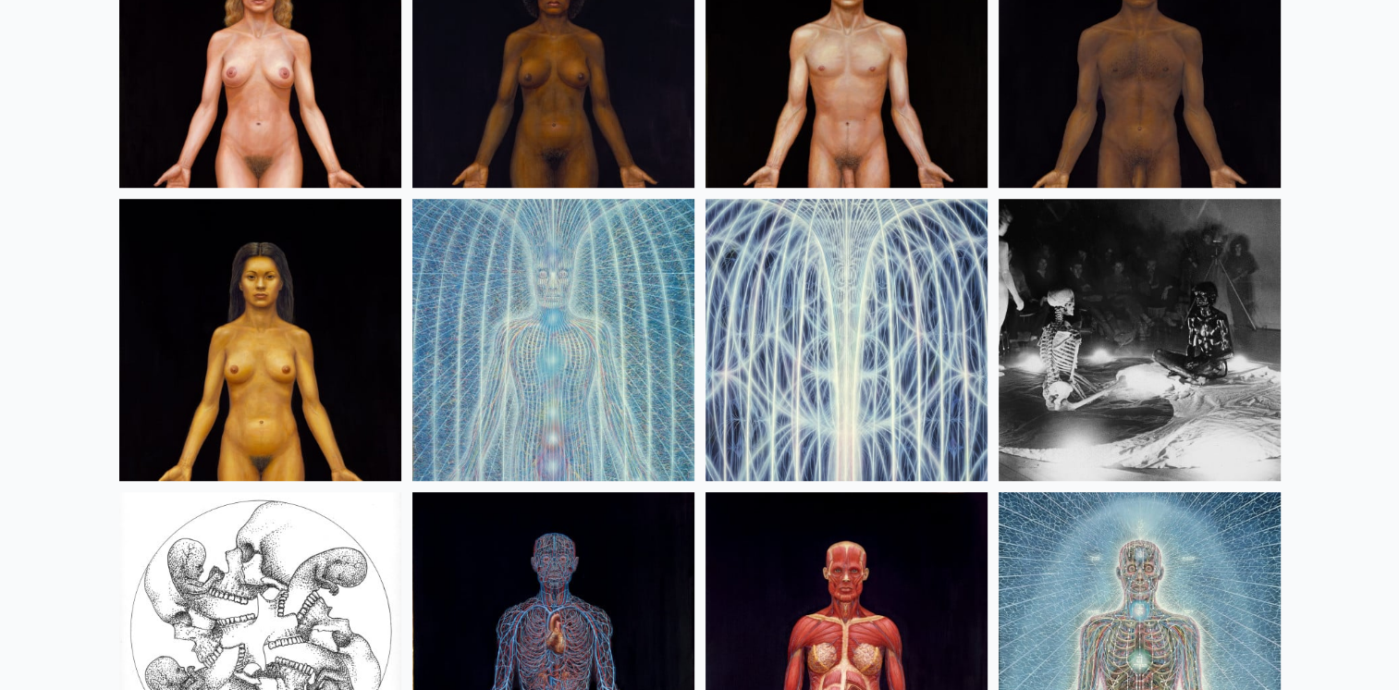
click at [1168, 290] on img at bounding box center [1139, 340] width 282 height 282
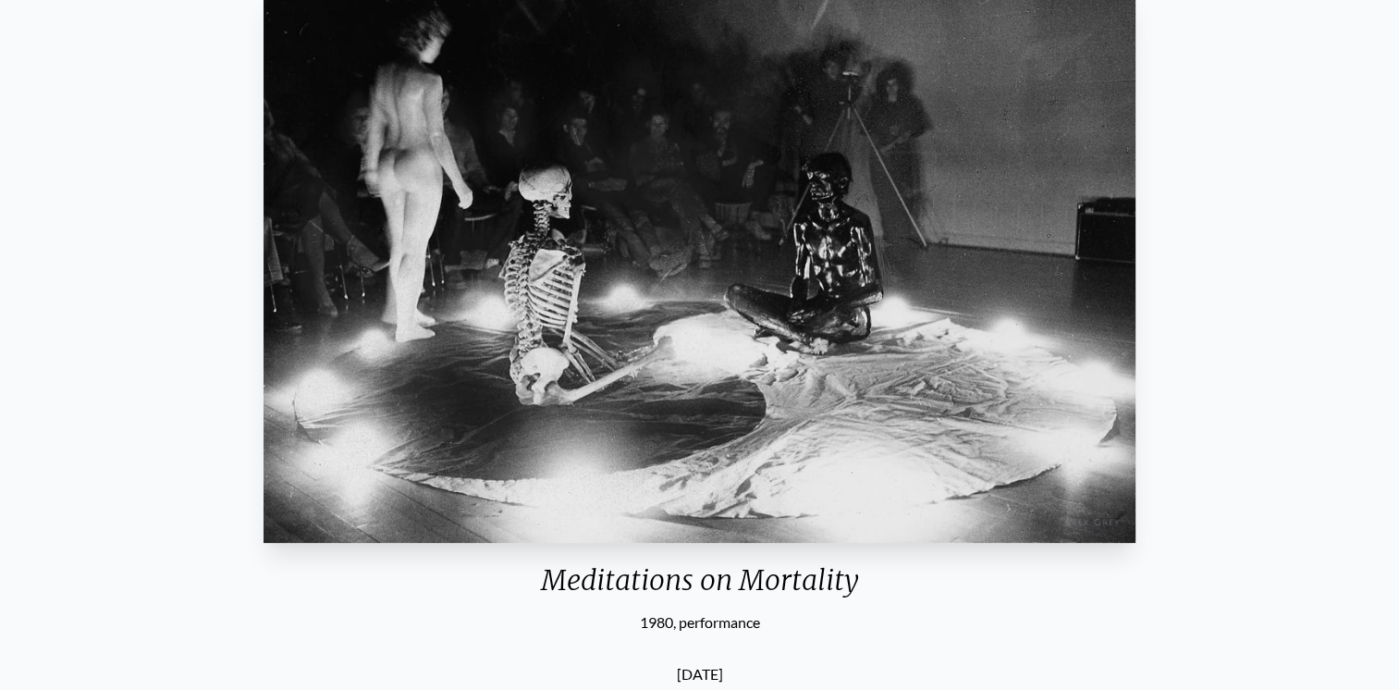
scroll to position [92, 0]
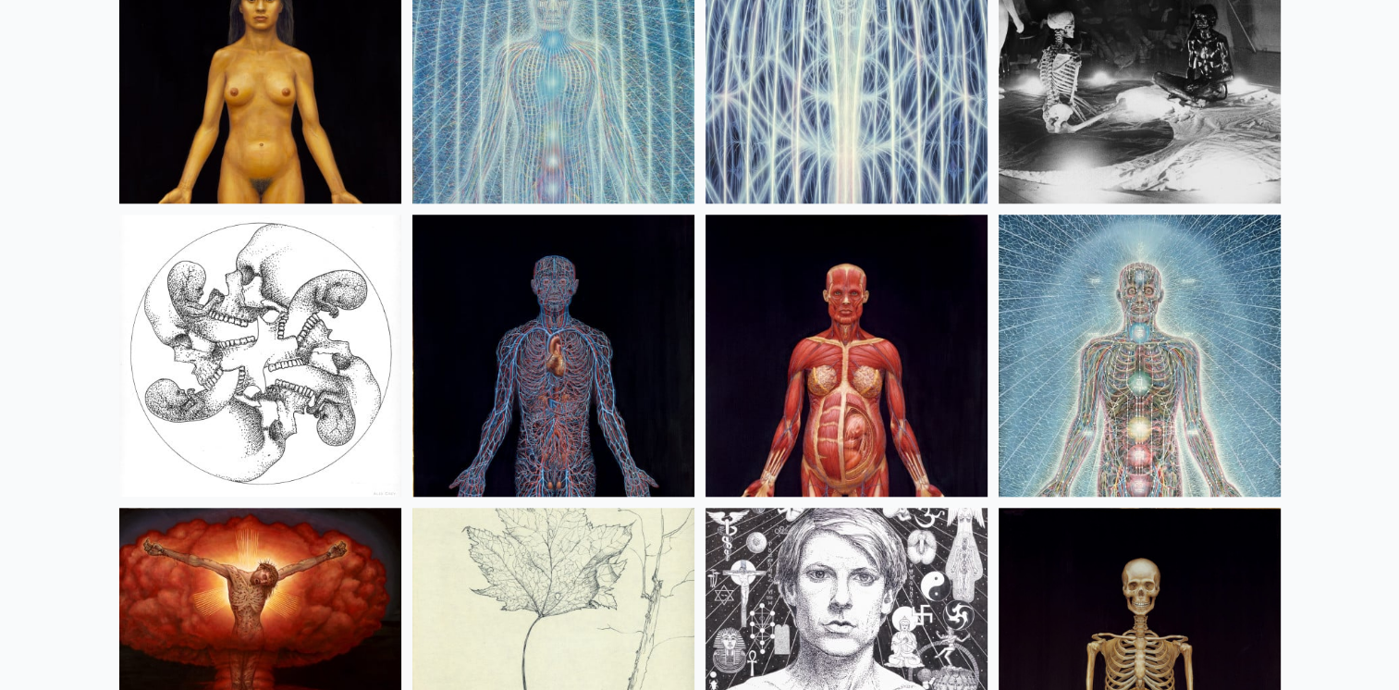
scroll to position [22739, 0]
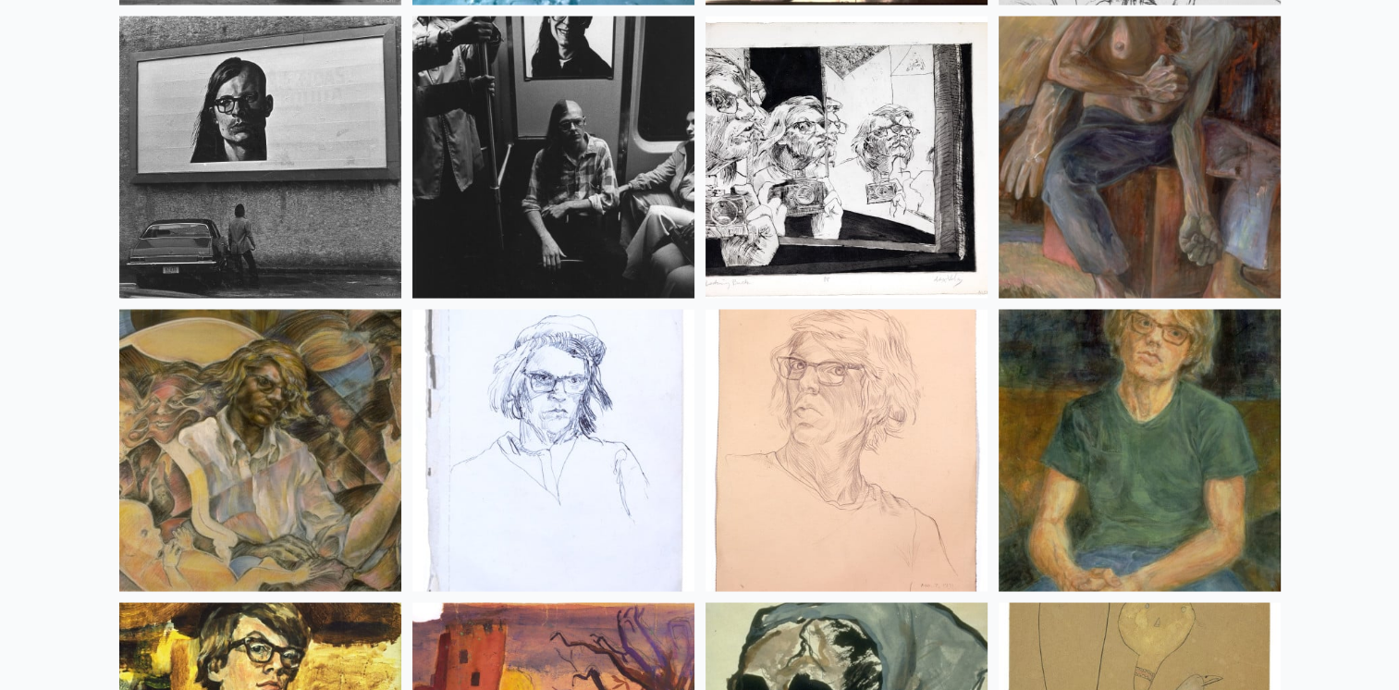
scroll to position [24495, 0]
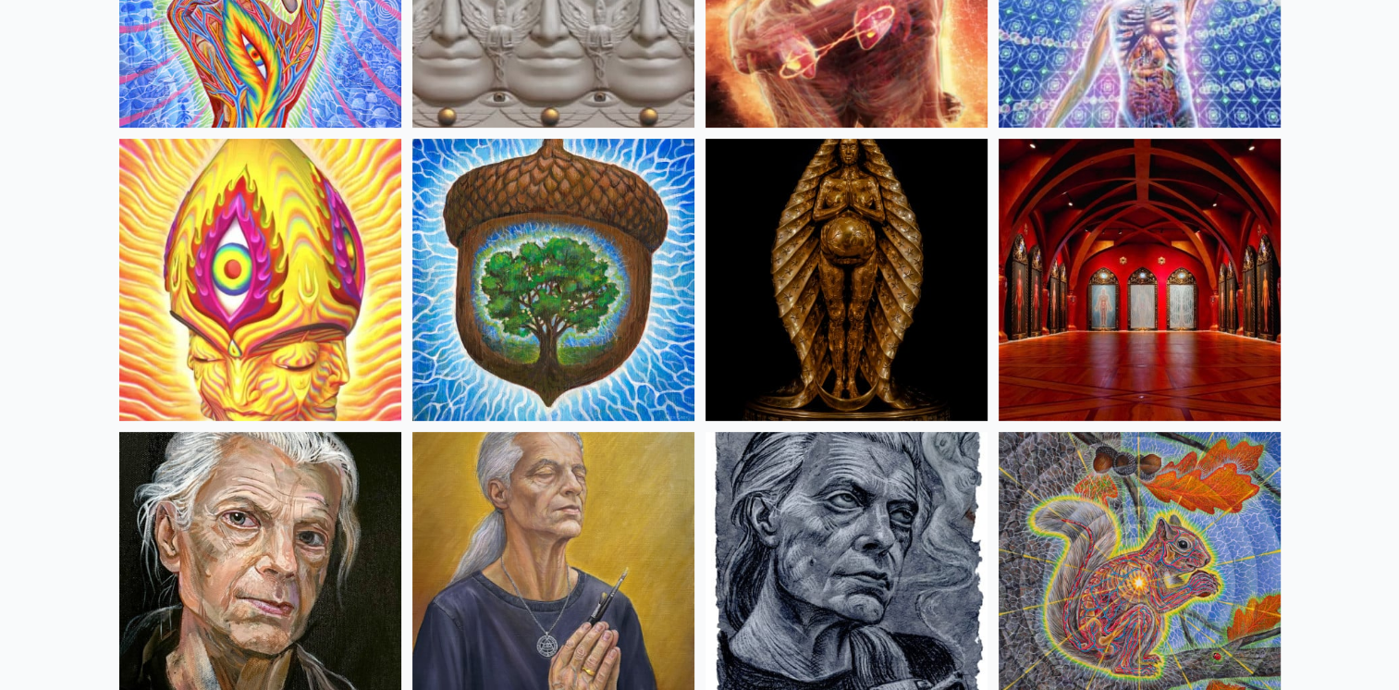
scroll to position [0, 0]
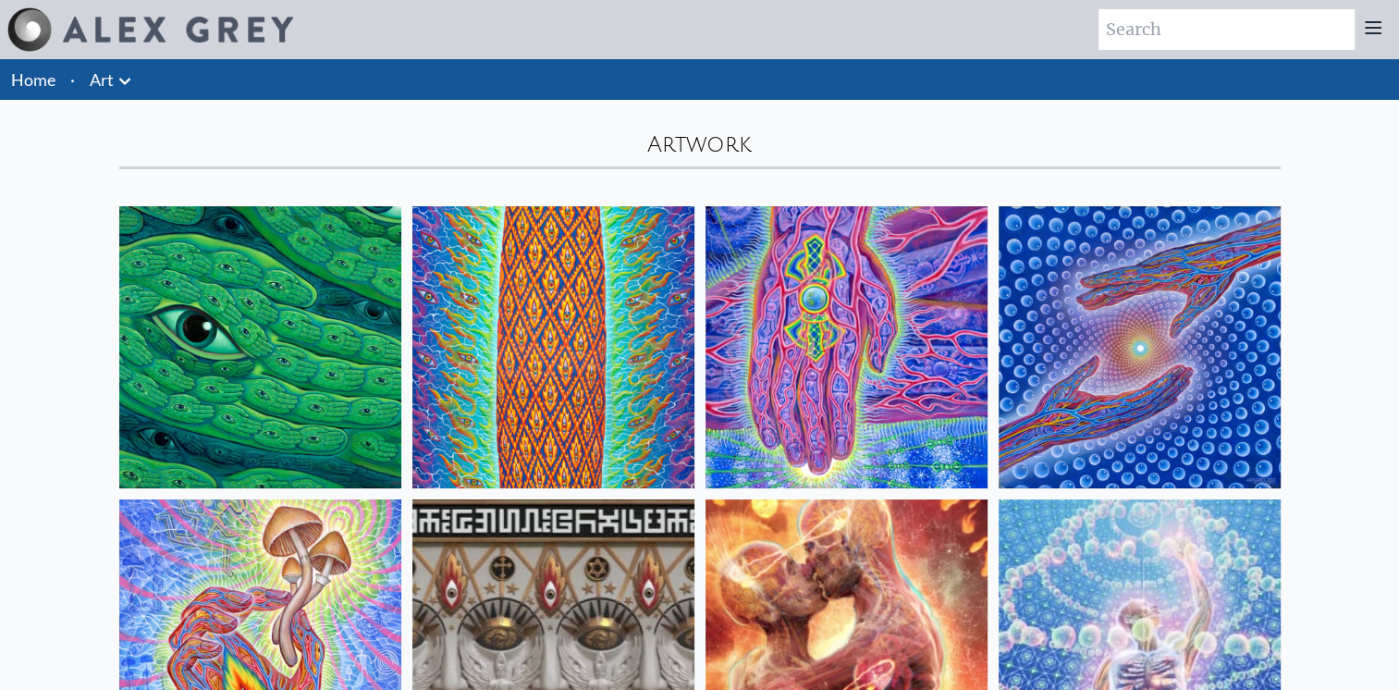
click at [1372, 29] on icon at bounding box center [1373, 28] width 22 height 22
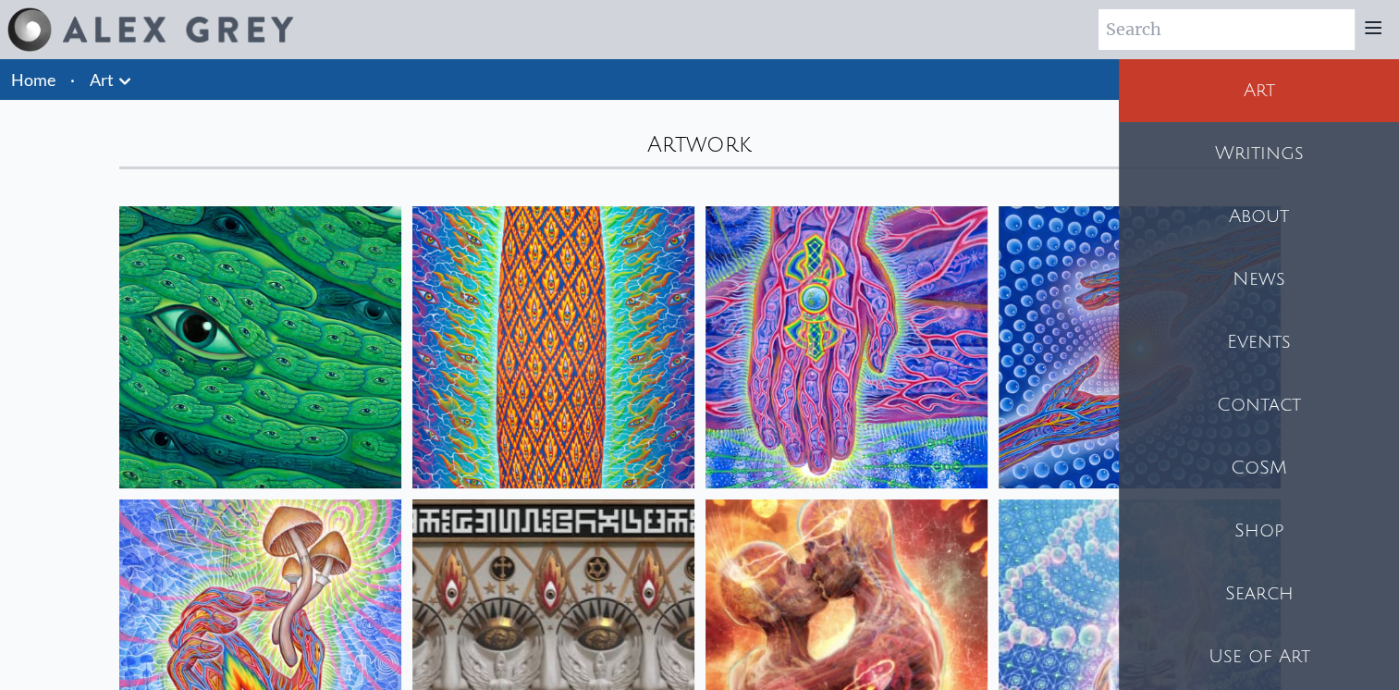
click at [44, 75] on link "Home" at bounding box center [33, 79] width 44 height 20
